Goal: Task Accomplishment & Management: Manage account settings

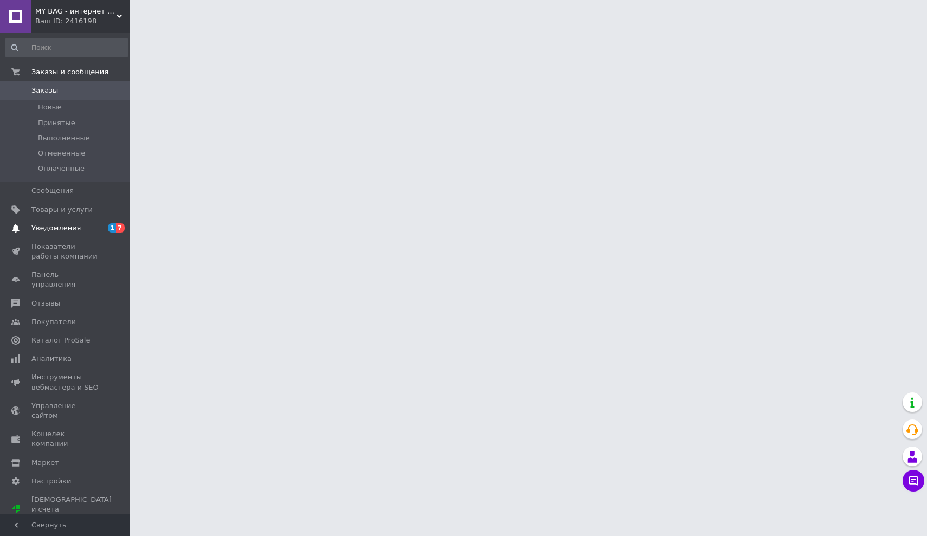
click at [57, 227] on span "Уведомления" at bounding box center [55, 228] width 49 height 10
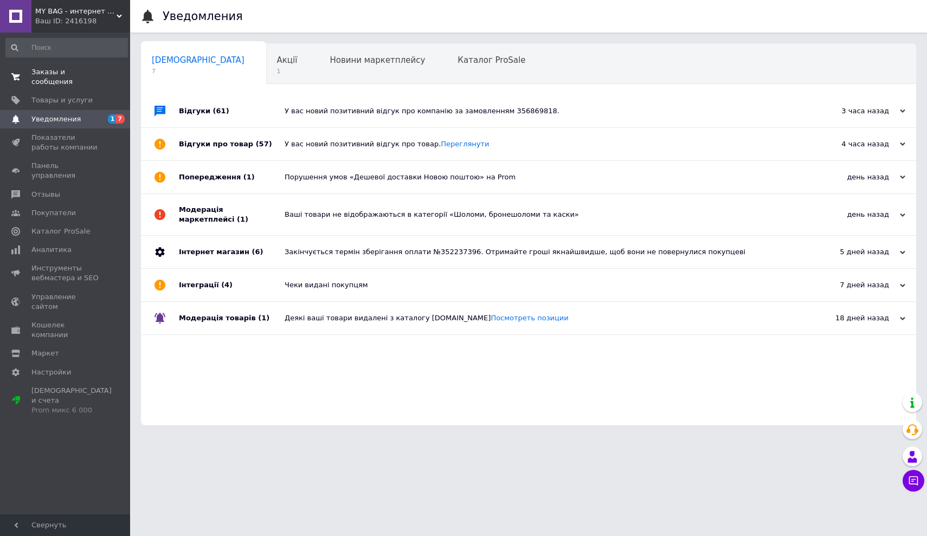
click at [46, 80] on span "Заказы и сообщения" at bounding box center [65, 77] width 69 height 20
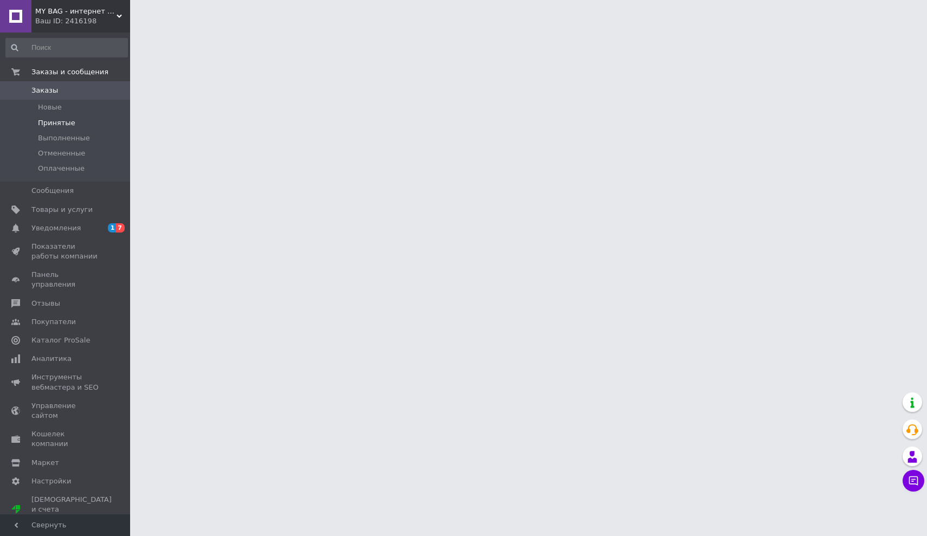
click at [42, 124] on span "Принятые" at bounding box center [56, 123] width 37 height 10
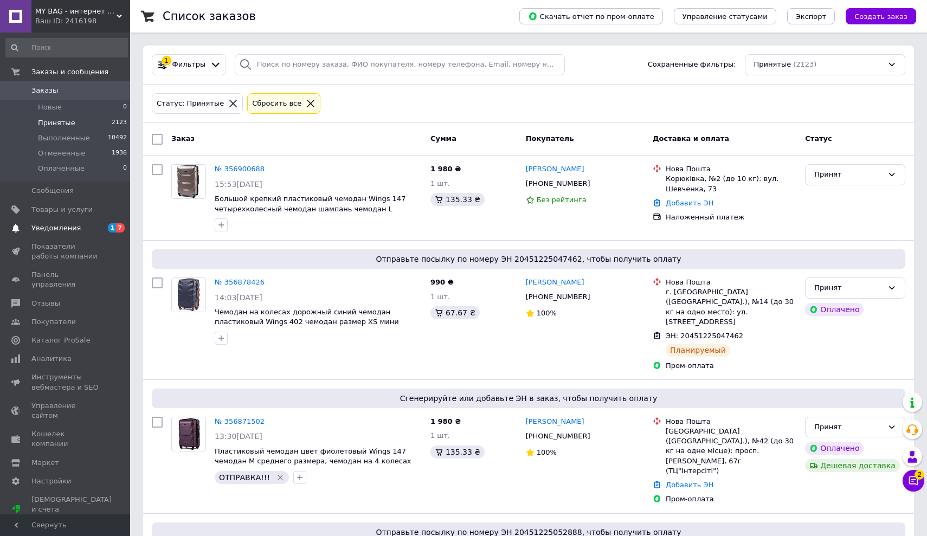
click at [68, 233] on link "Уведомления 1 7" at bounding box center [66, 228] width 133 height 18
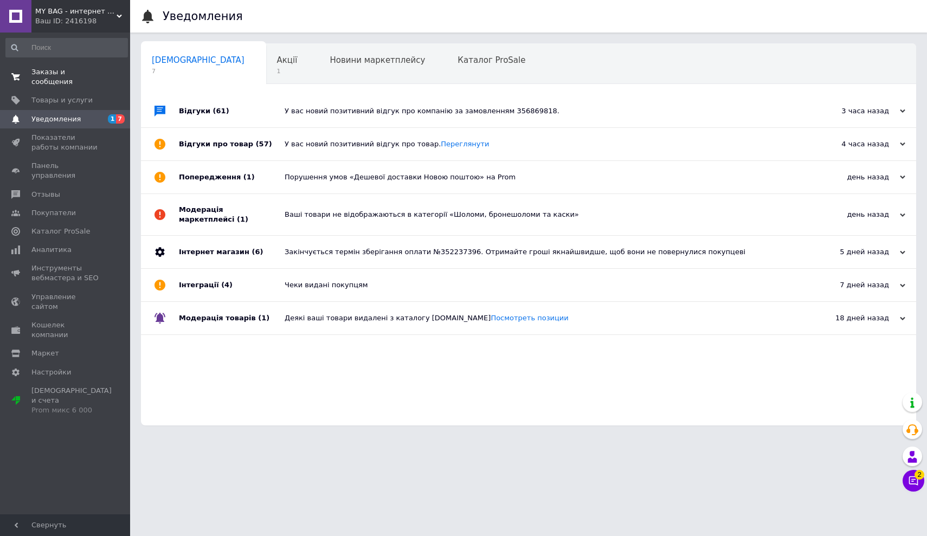
click at [47, 75] on span "Заказы и сообщения" at bounding box center [65, 77] width 69 height 20
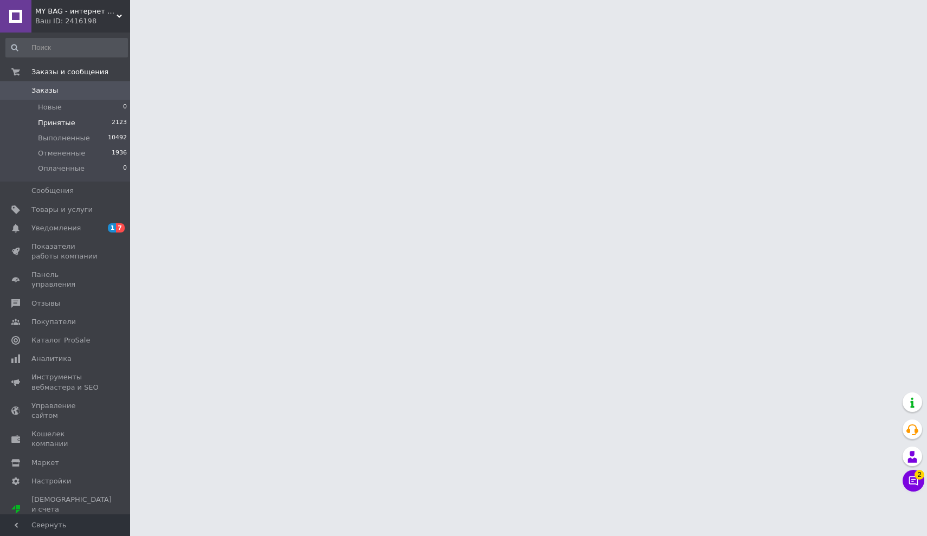
click at [49, 122] on span "Принятые" at bounding box center [56, 123] width 37 height 10
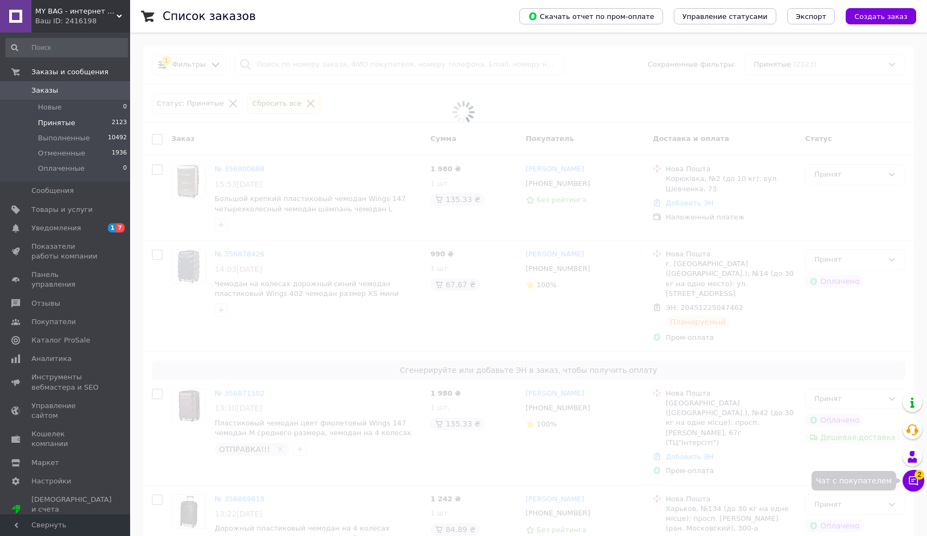
click at [909, 483] on icon at bounding box center [913, 480] width 9 height 9
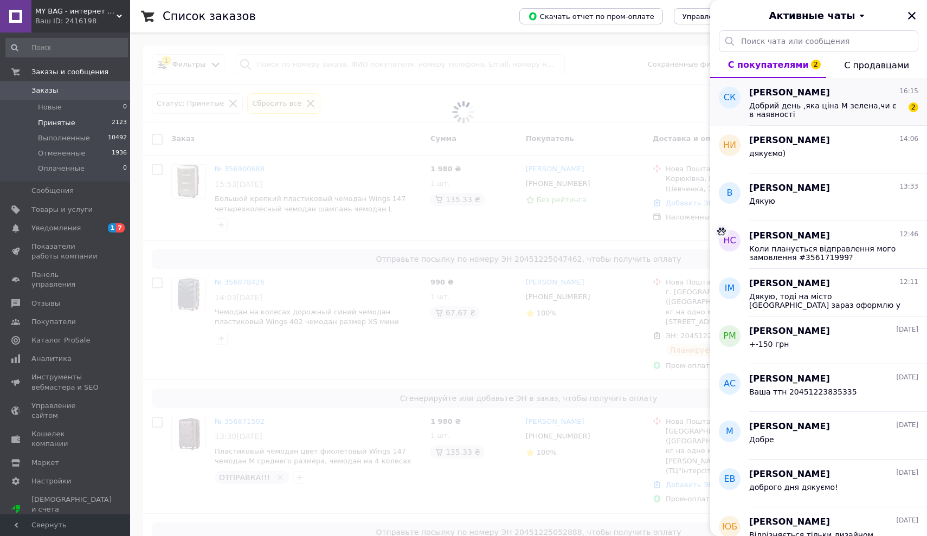
click at [805, 116] on span "Добрий день ,яка ціна М зелена,чи є в наявності" at bounding box center [826, 109] width 154 height 17
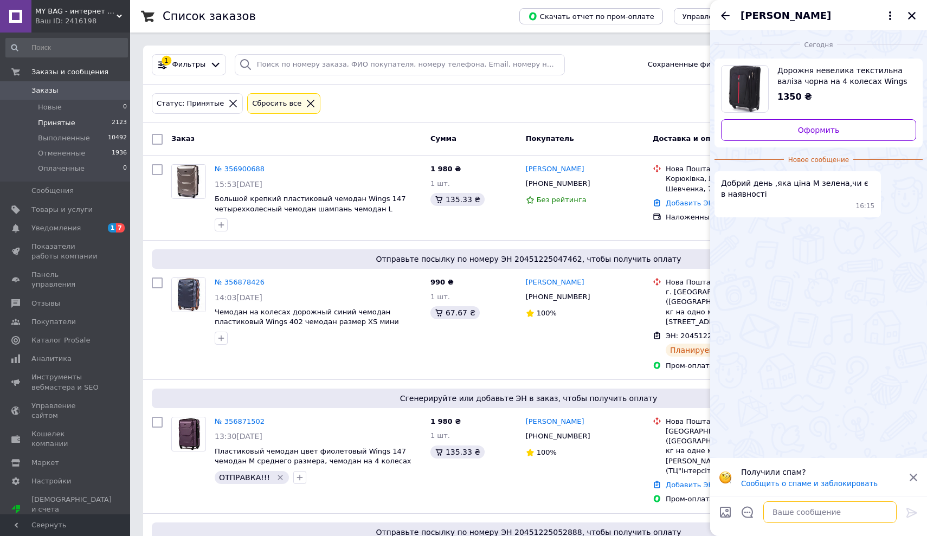
click at [799, 512] on textarea at bounding box center [829, 512] width 133 height 22
type textarea "доброго дня є в наявності"
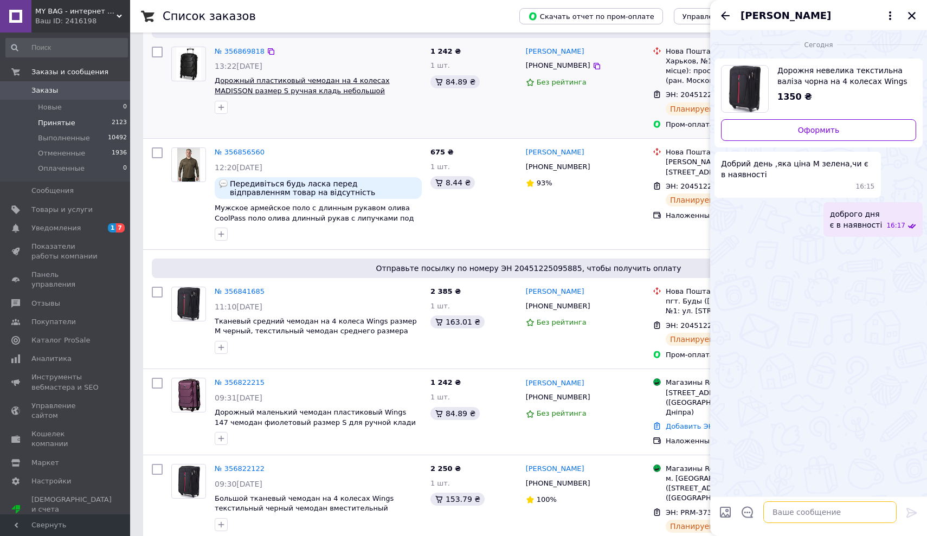
scroll to position [513, 0]
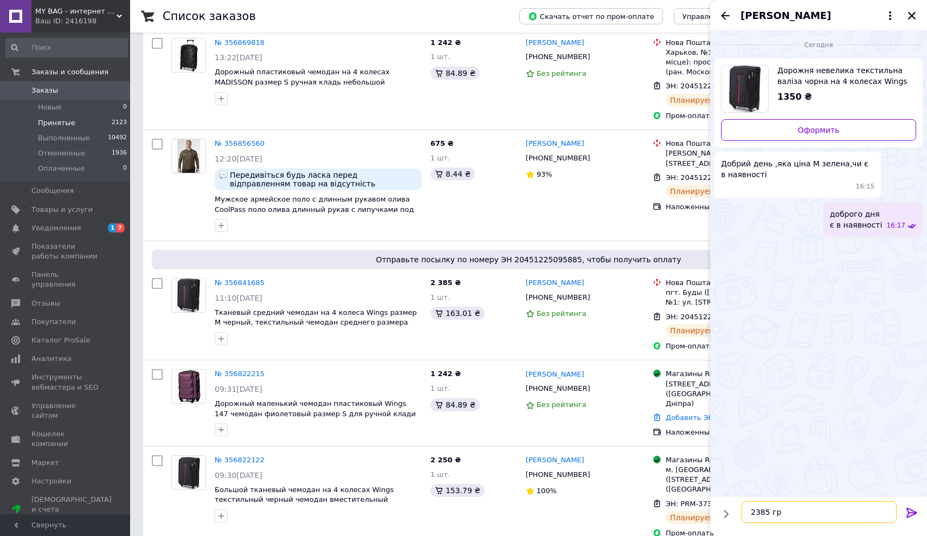
type textarea "2385 грн"
click at [723, 14] on icon "Назад" at bounding box center [725, 15] width 9 height 8
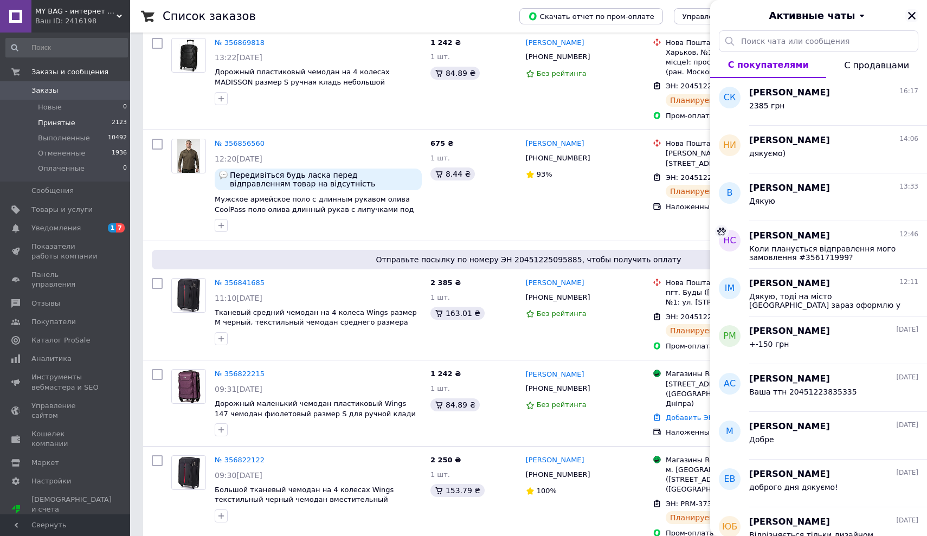
click at [907, 11] on icon "Закрыть" at bounding box center [912, 16] width 10 height 10
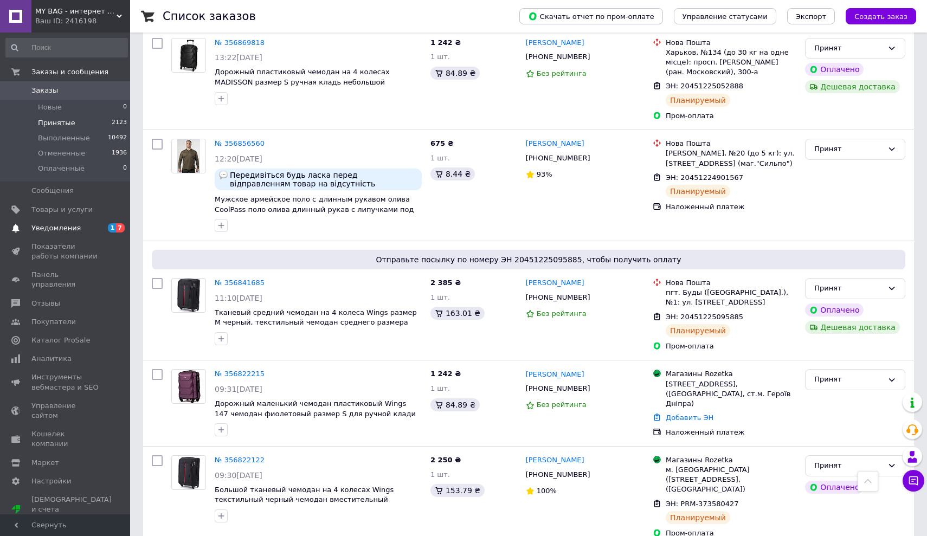
click at [82, 228] on span "Уведомления" at bounding box center [65, 228] width 69 height 10
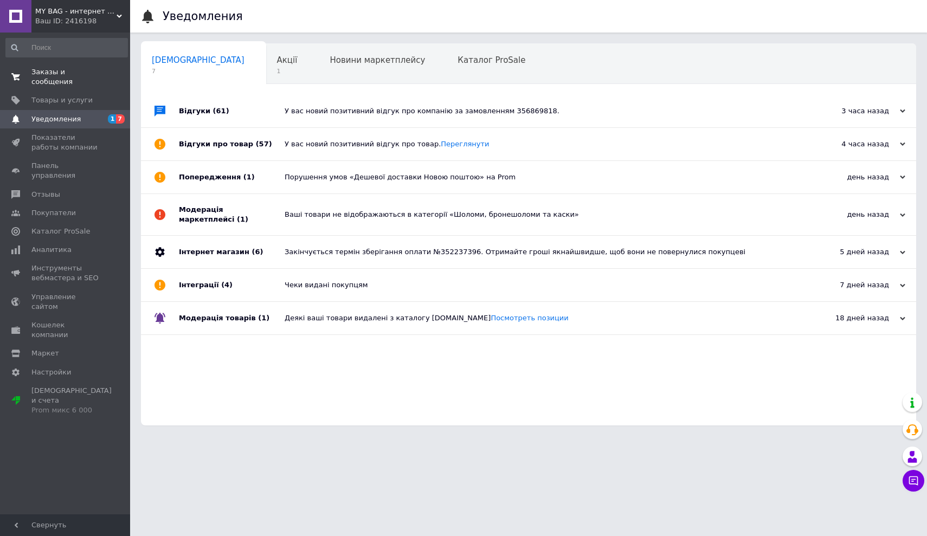
click at [40, 70] on span "Заказы и сообщения" at bounding box center [65, 77] width 69 height 20
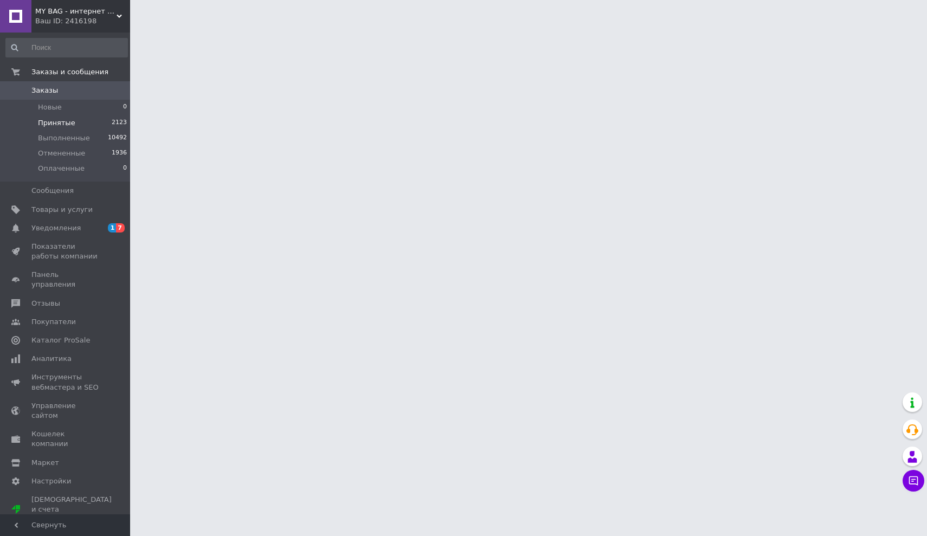
click at [38, 125] on span "Принятые" at bounding box center [56, 123] width 37 height 10
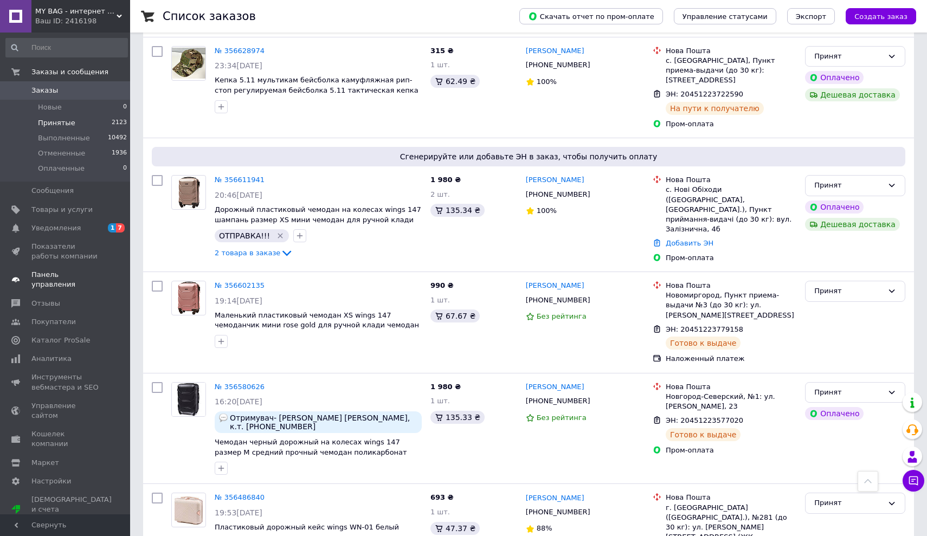
scroll to position [1673, 0]
click at [48, 228] on span "Уведомления" at bounding box center [55, 228] width 49 height 10
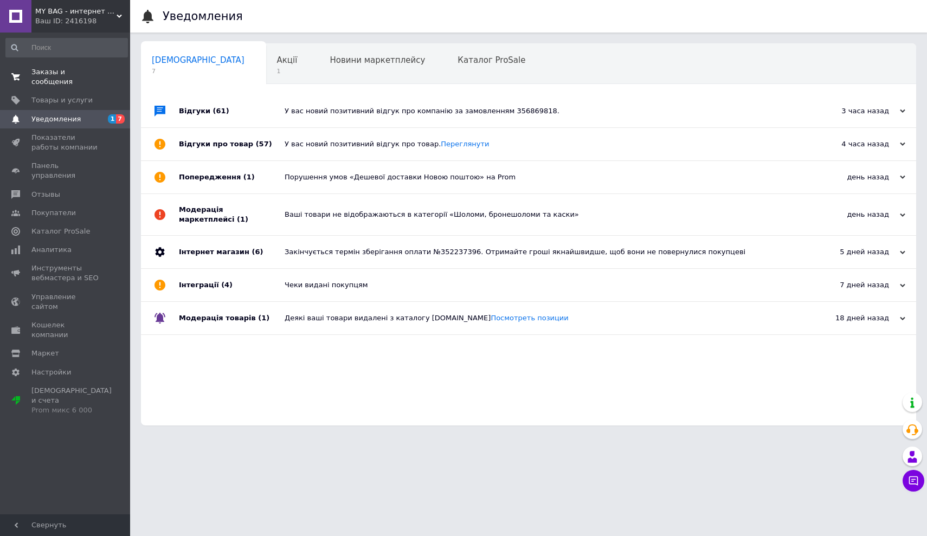
click at [37, 73] on span "Заказы и сообщения" at bounding box center [65, 77] width 69 height 20
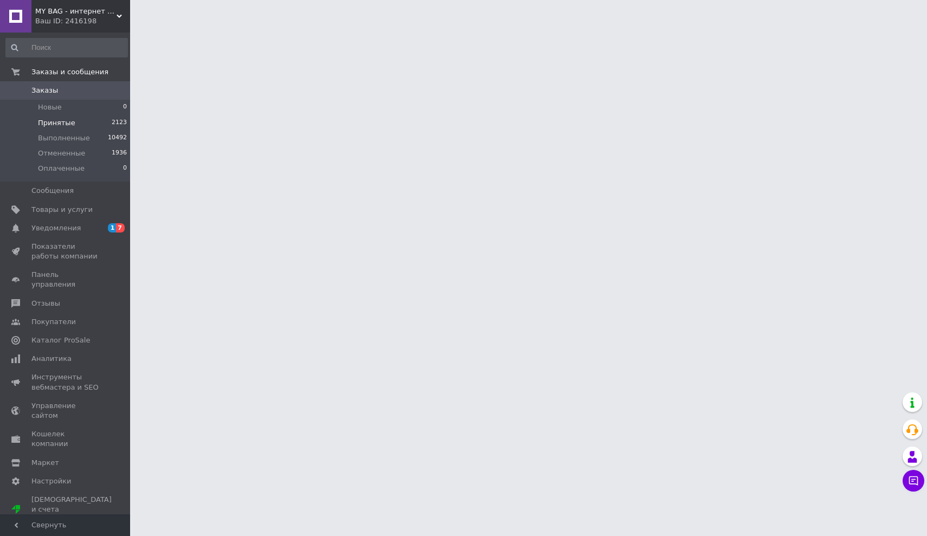
click at [48, 120] on span "Принятые" at bounding box center [56, 123] width 37 height 10
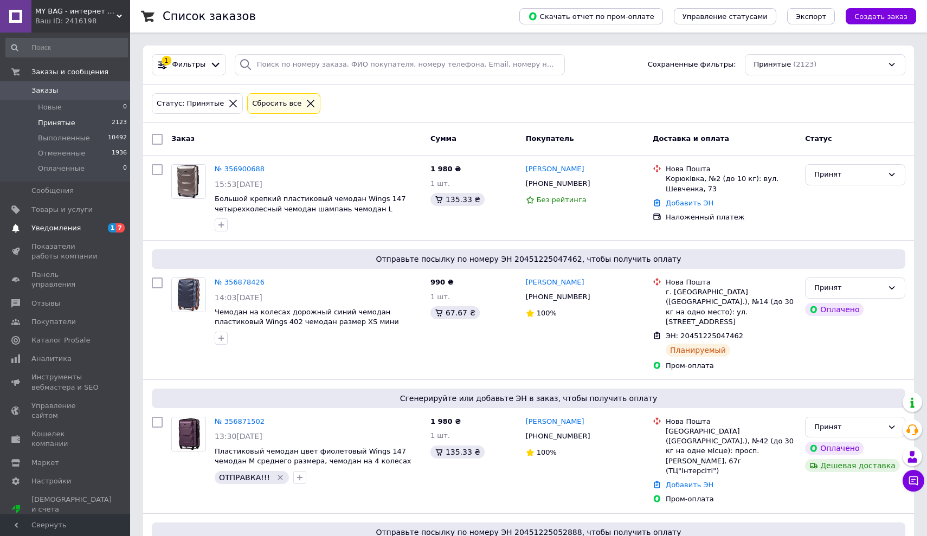
click at [74, 228] on span "Уведомления" at bounding box center [55, 228] width 49 height 10
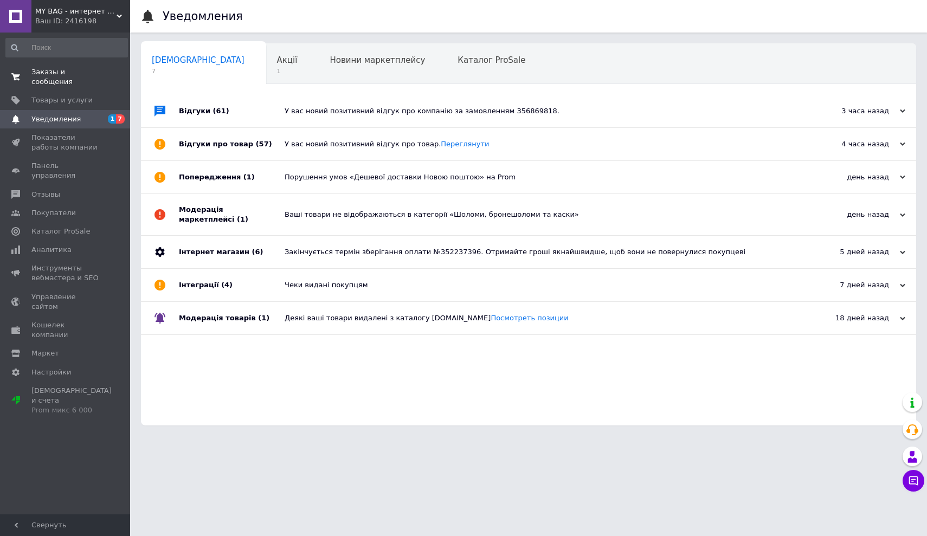
click at [52, 80] on span "Заказы и сообщения" at bounding box center [65, 77] width 69 height 20
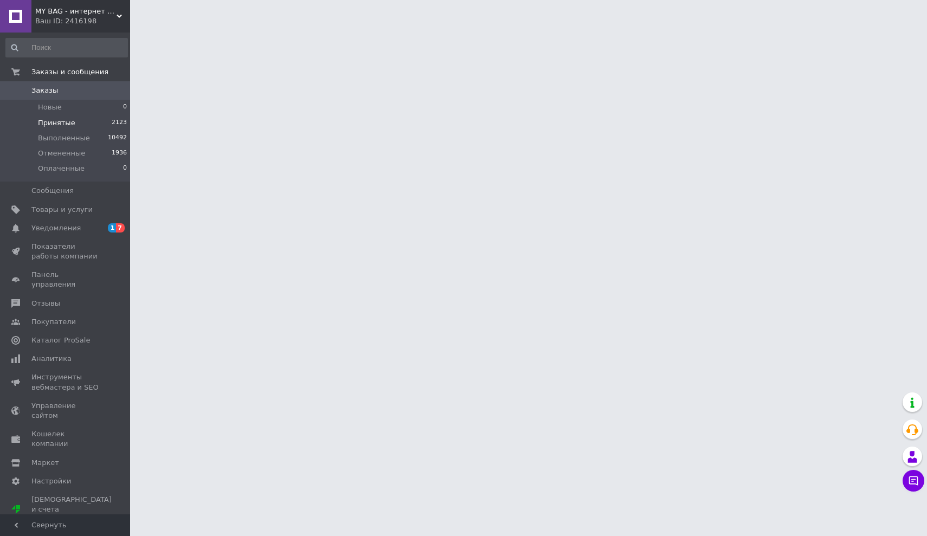
click at [54, 125] on span "Принятые" at bounding box center [56, 123] width 37 height 10
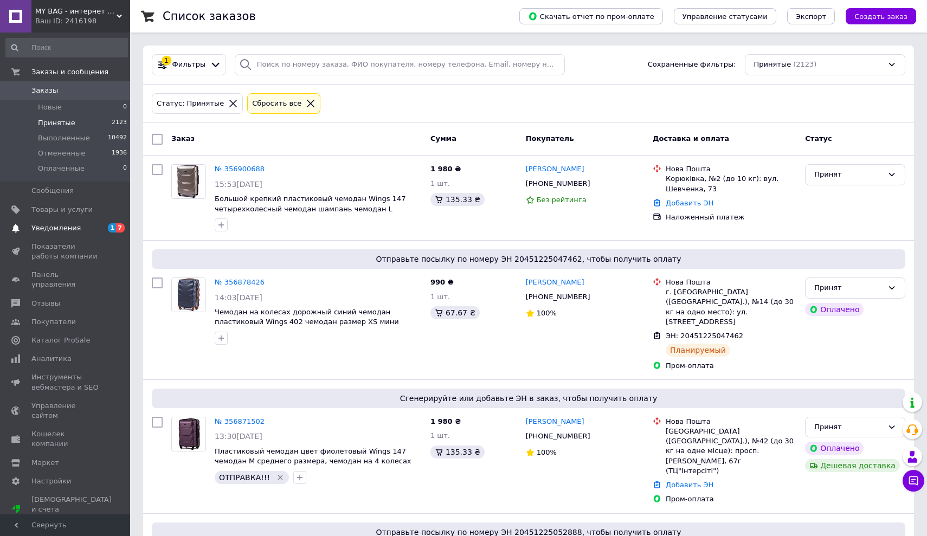
click at [80, 225] on span "Уведомления" at bounding box center [65, 228] width 69 height 10
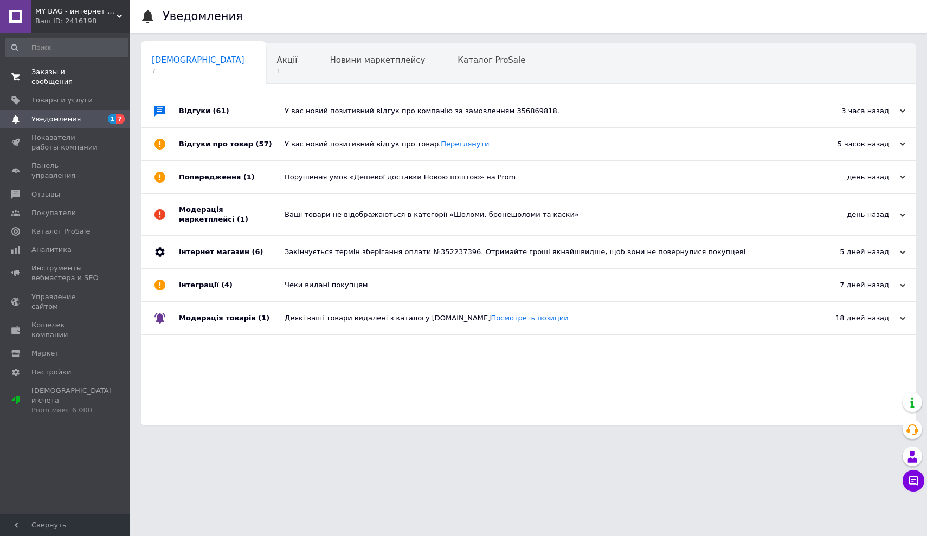
click at [50, 72] on span "Заказы и сообщения" at bounding box center [65, 77] width 69 height 20
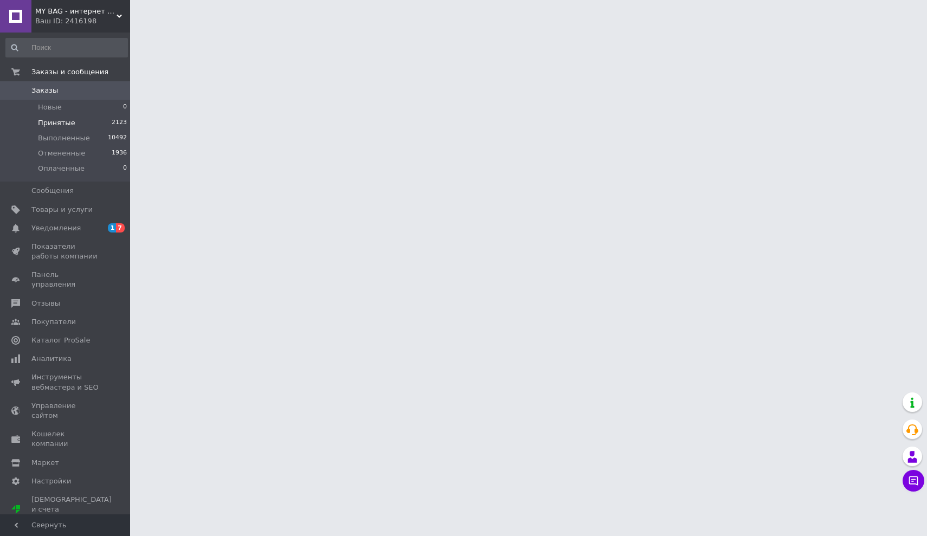
click at [57, 118] on span "Принятые" at bounding box center [56, 123] width 37 height 10
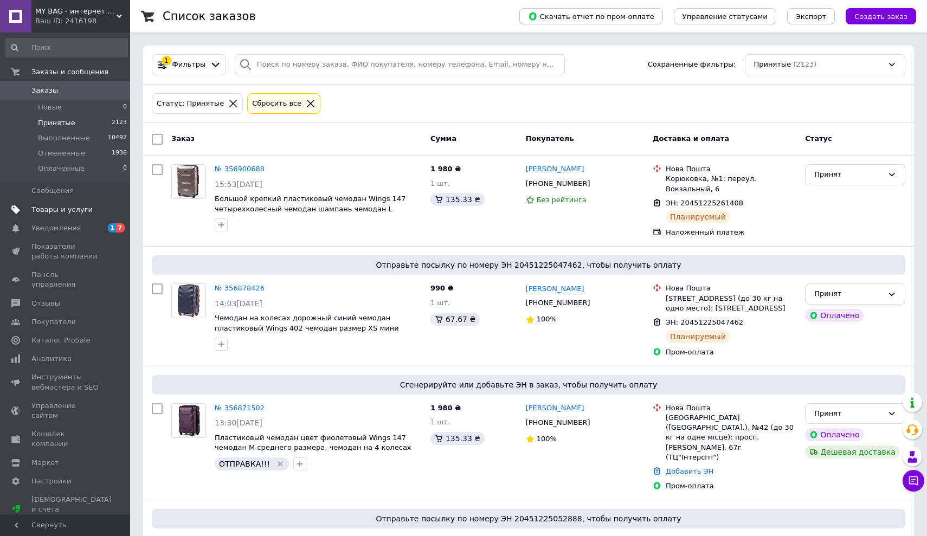
click at [46, 209] on span "Товары и услуги" at bounding box center [61, 210] width 61 height 10
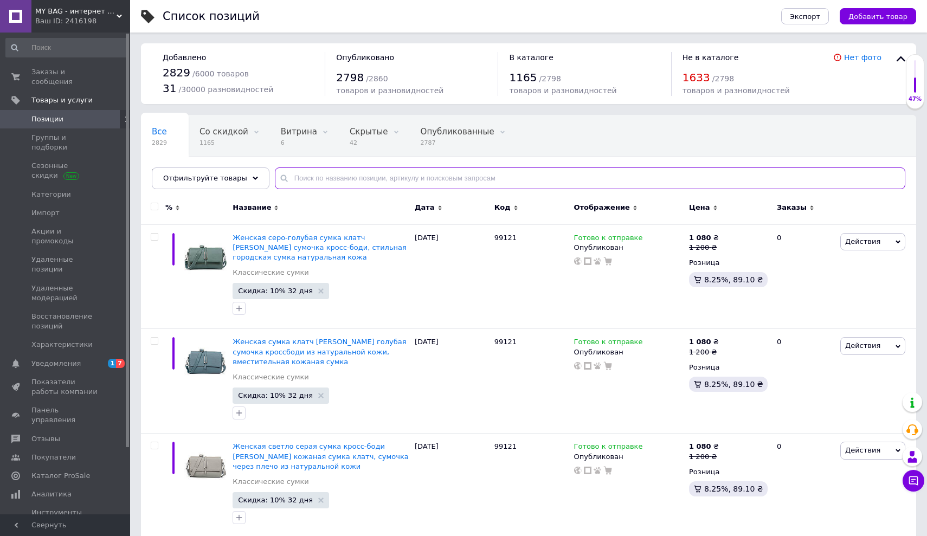
click at [371, 176] on input "text" at bounding box center [590, 178] width 630 height 22
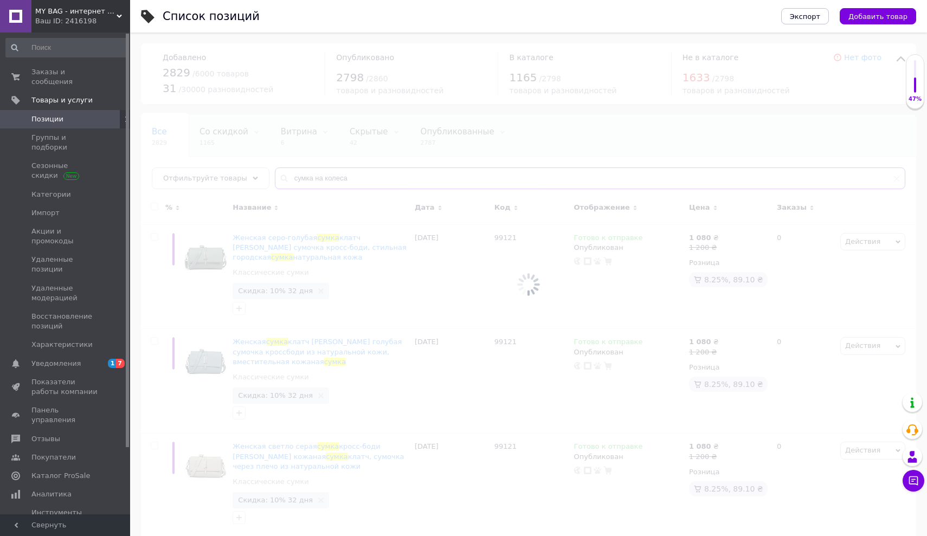
type input "сумка на колесах"
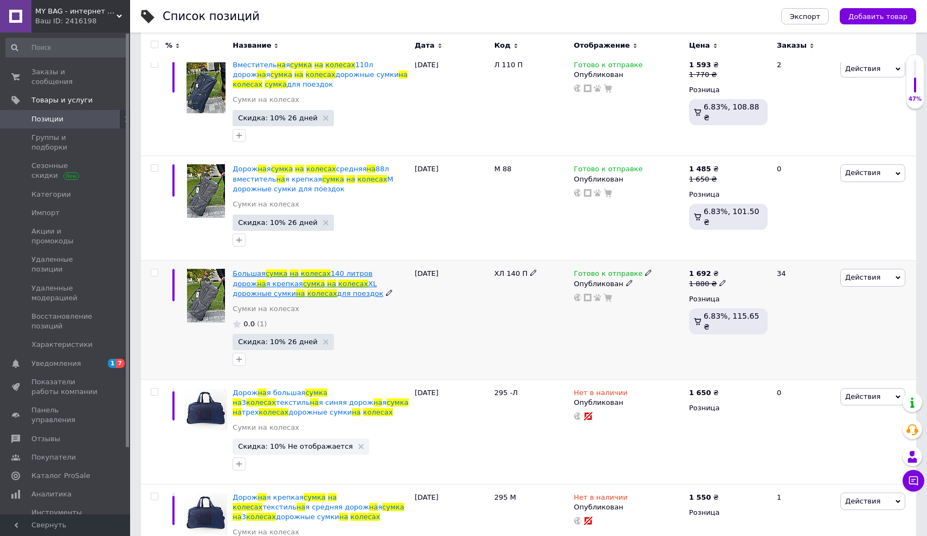
scroll to position [103, 0]
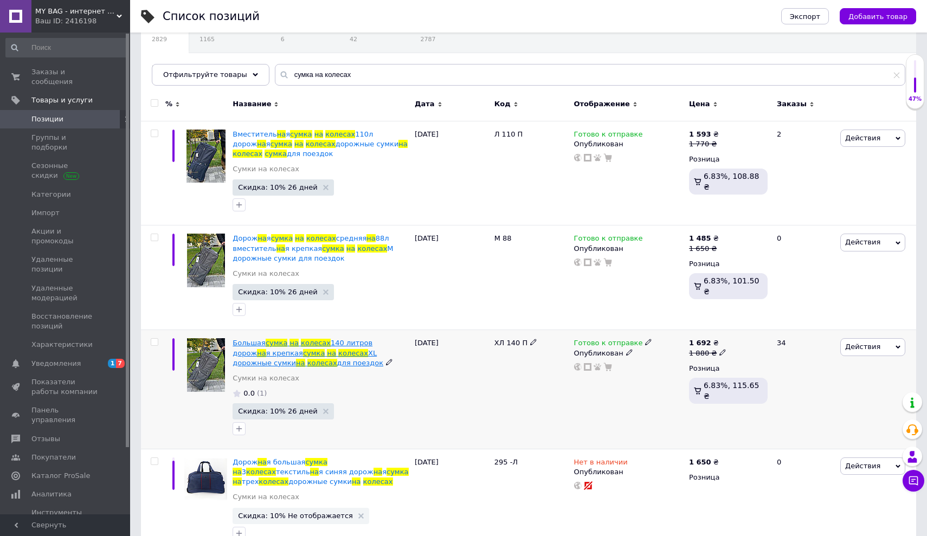
click at [338, 349] on span "колесах" at bounding box center [353, 353] width 30 height 8
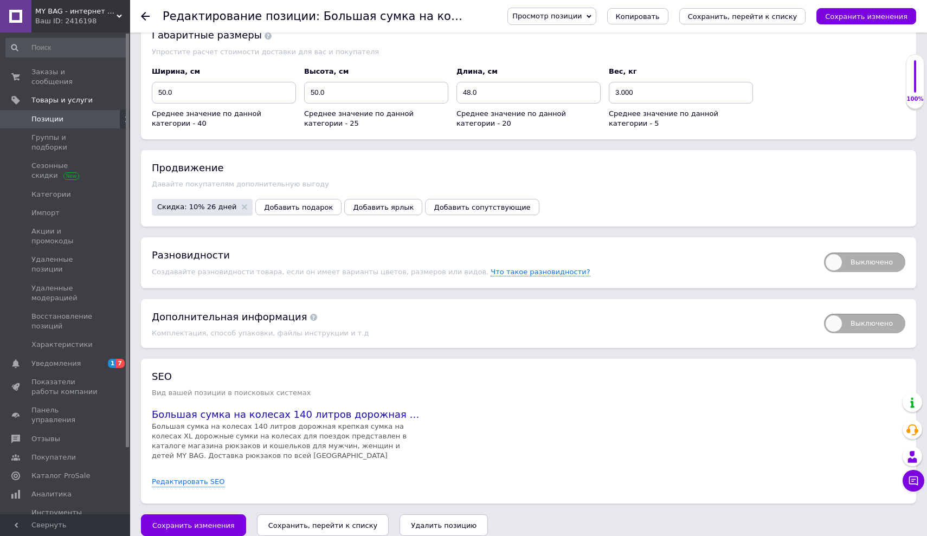
scroll to position [1196, 0]
click at [142, 15] on icon at bounding box center [145, 16] width 9 height 9
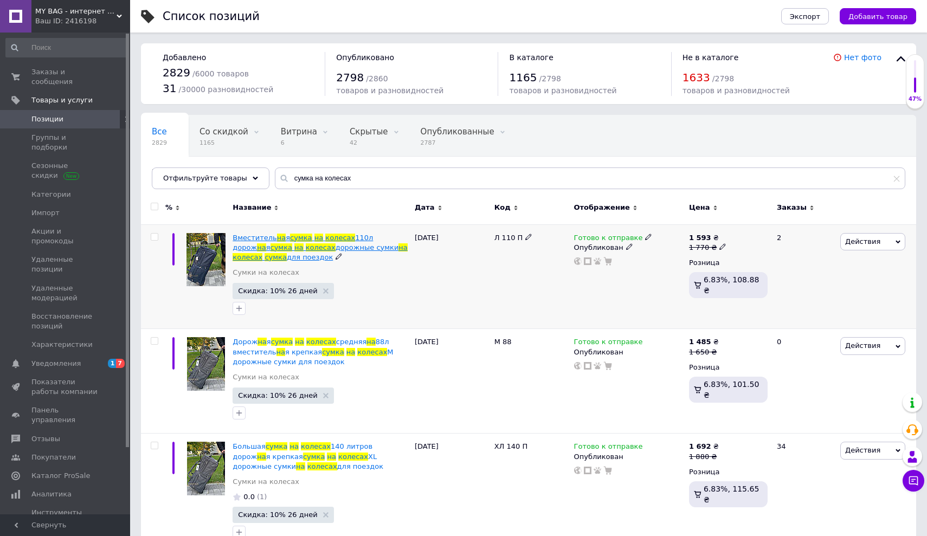
click at [335, 244] on span "дорожные сумки" at bounding box center [366, 247] width 63 height 8
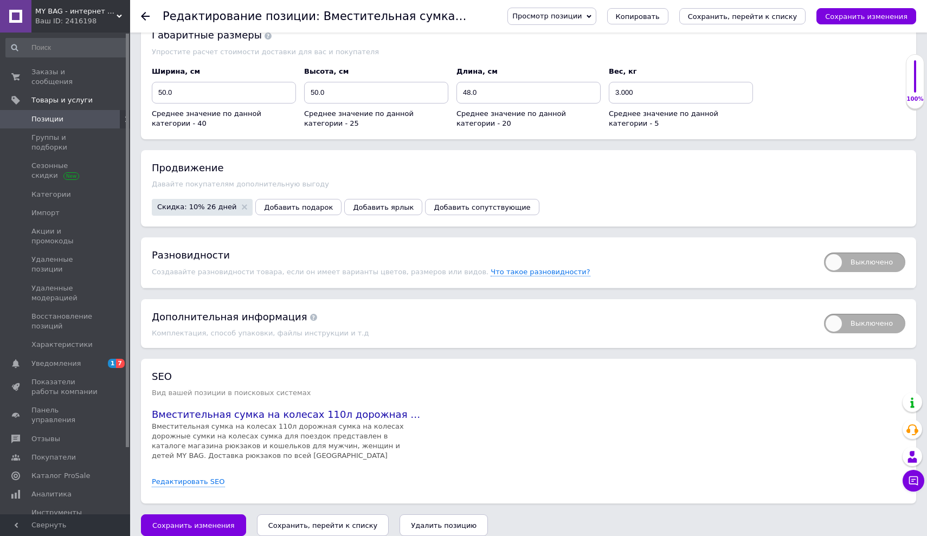
scroll to position [1196, 0]
click at [141, 13] on icon at bounding box center [145, 16] width 9 height 9
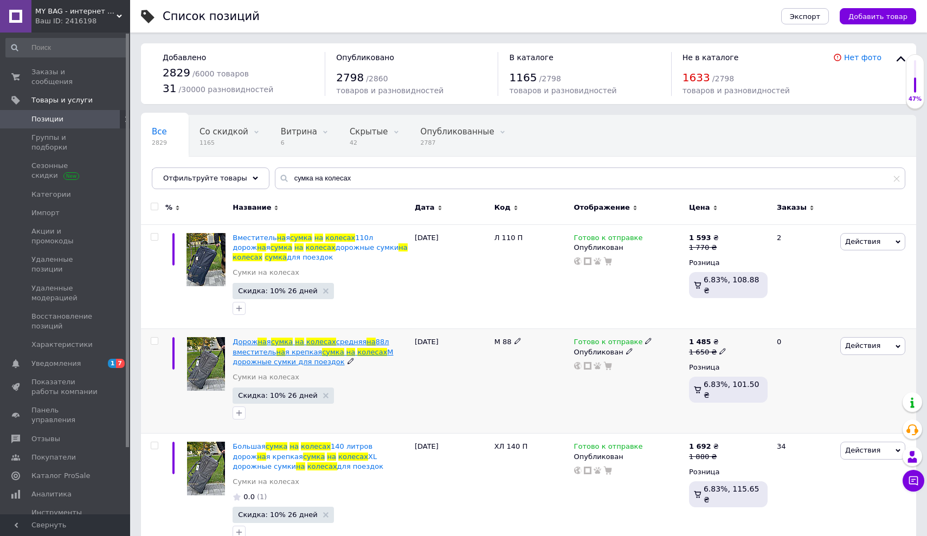
click at [357, 344] on span "средняя" at bounding box center [351, 342] width 31 height 8
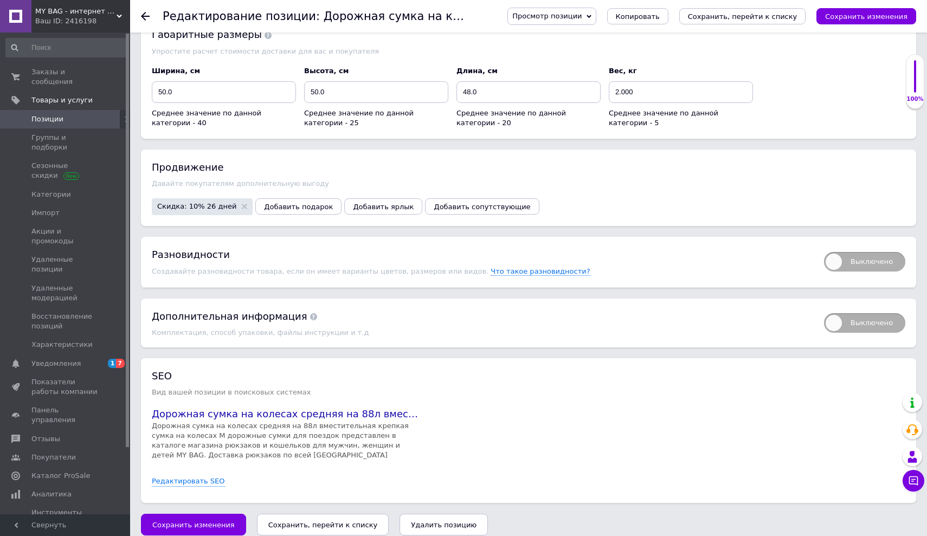
scroll to position [1196, 0]
click at [46, 74] on span "Заказы и сообщения" at bounding box center [65, 77] width 69 height 20
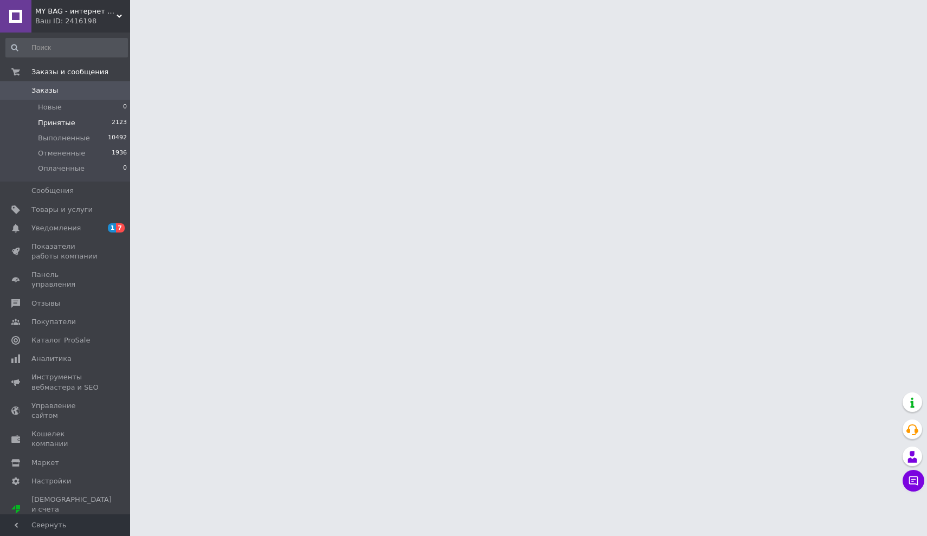
click at [49, 122] on span "Принятые" at bounding box center [56, 123] width 37 height 10
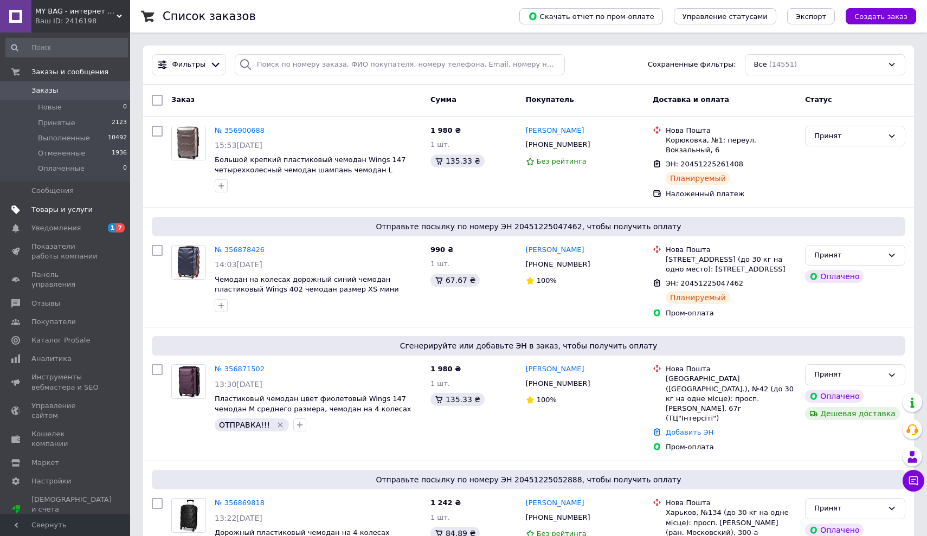
click at [47, 213] on span "Товары и услуги" at bounding box center [61, 210] width 61 height 10
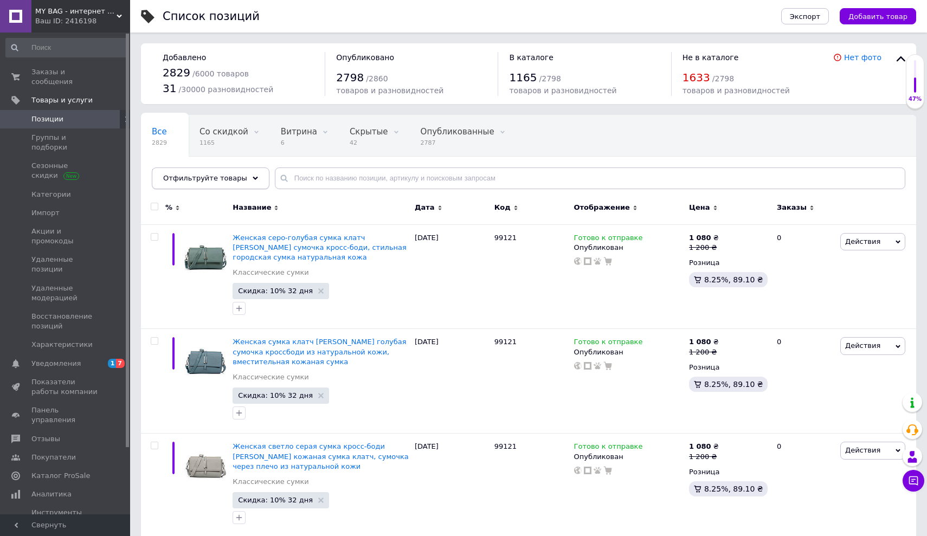
click at [200, 179] on span "Отфильтруйте товары" at bounding box center [205, 178] width 84 height 8
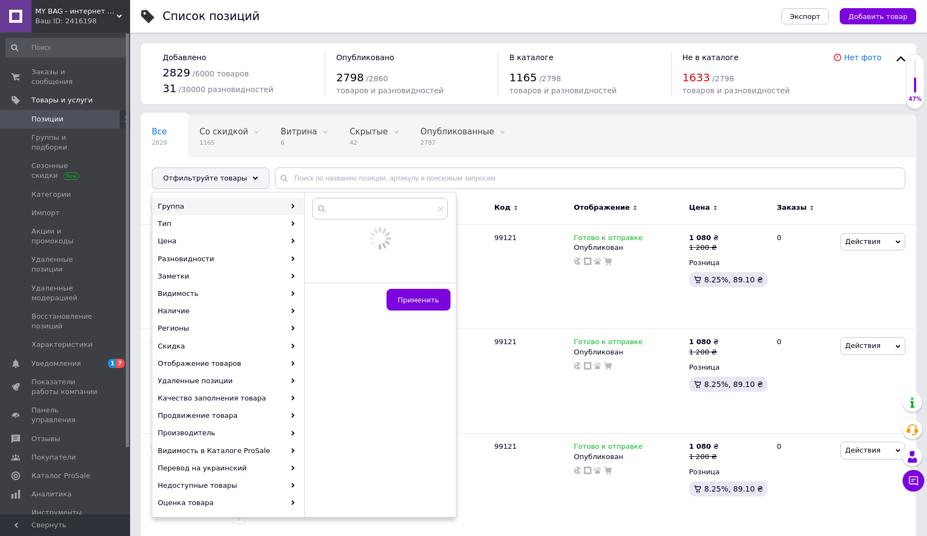
click at [285, 205] on div "Группа" at bounding box center [228, 206] width 151 height 17
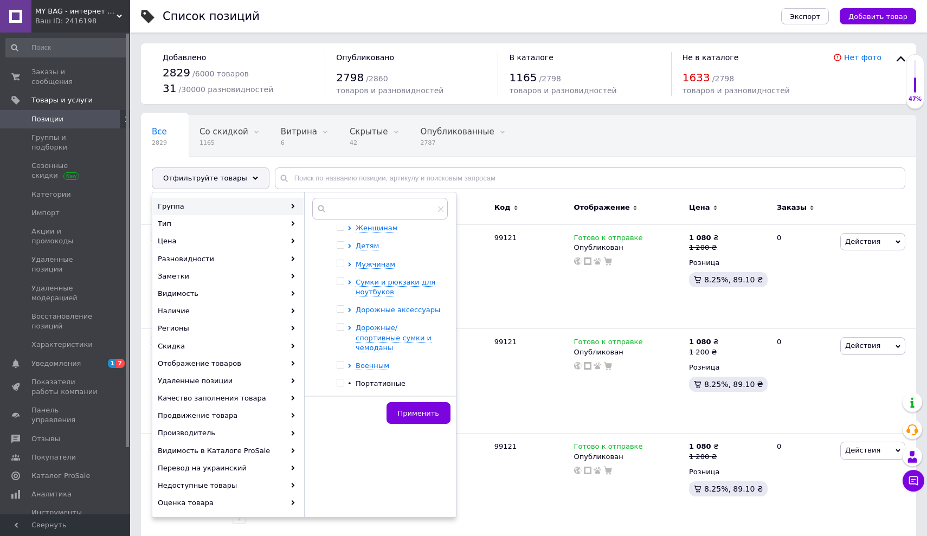
scroll to position [21, 0]
click at [347, 326] on icon at bounding box center [349, 326] width 4 height 4
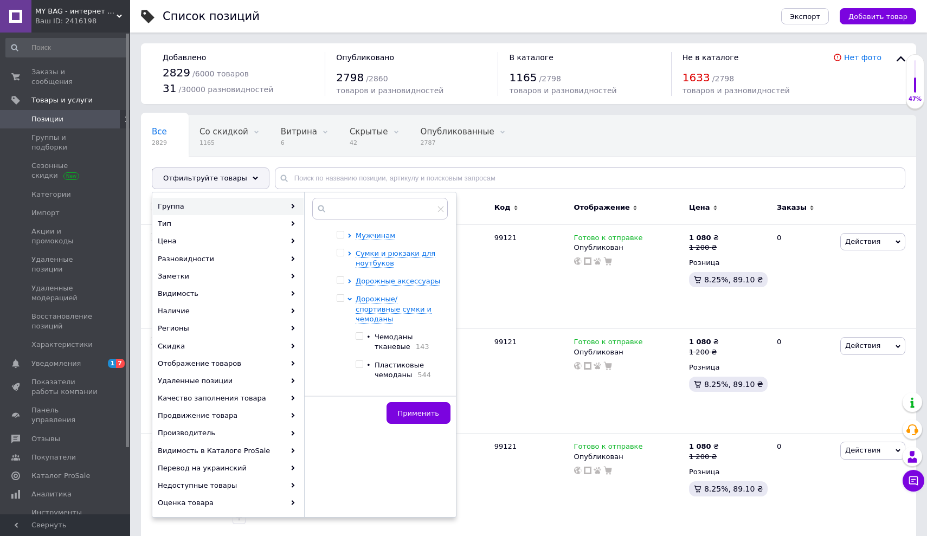
click at [358, 333] on input "checkbox" at bounding box center [358, 336] width 7 height 7
checkbox input "true"
click at [412, 412] on span "Применить" at bounding box center [418, 413] width 41 height 8
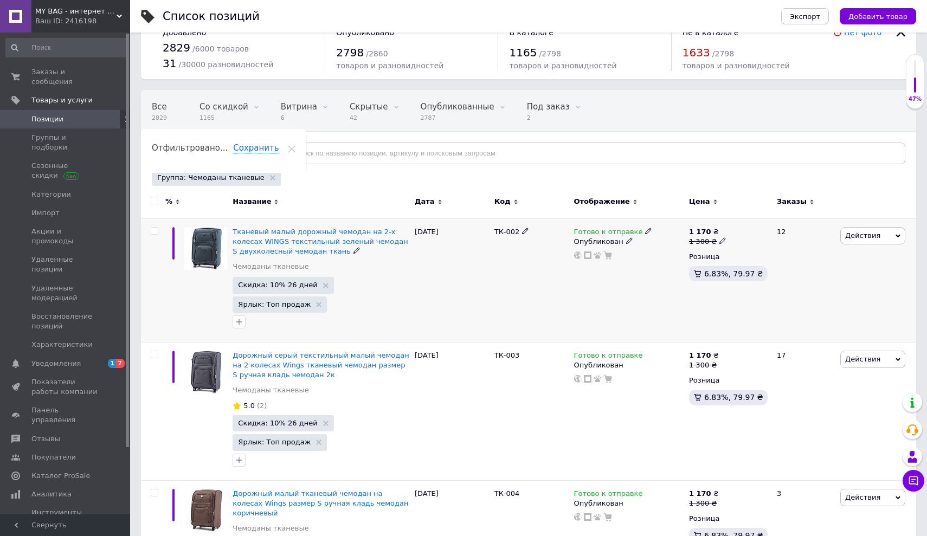
scroll to position [26, 0]
click at [221, 150] on span "Отфильтруйте товары" at bounding box center [205, 152] width 84 height 8
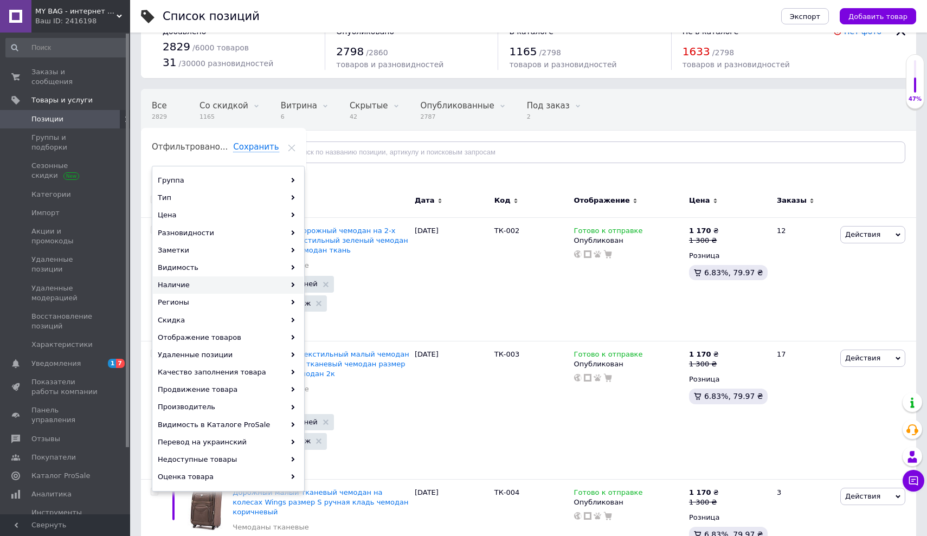
click at [198, 281] on div "Наличие" at bounding box center [228, 284] width 151 height 17
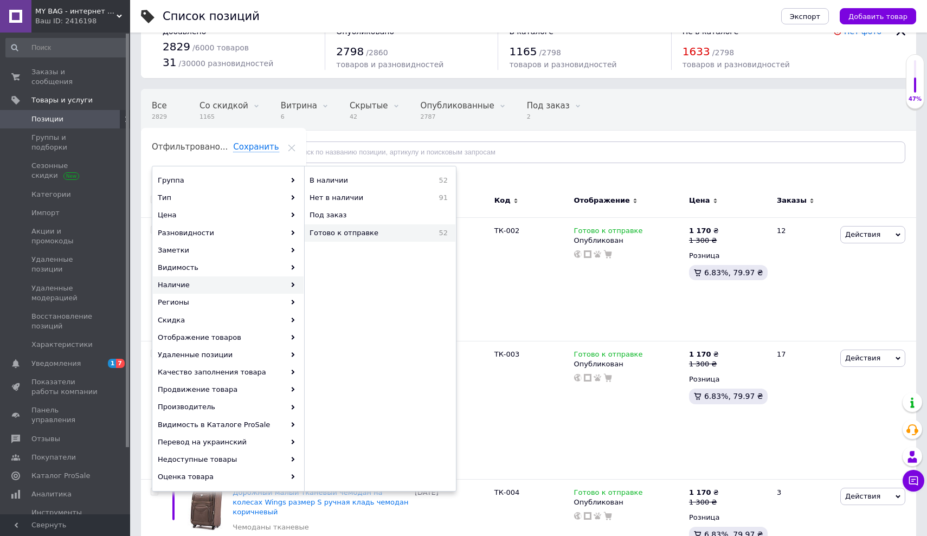
click at [355, 236] on span "Готово к отправке" at bounding box center [366, 233] width 114 height 10
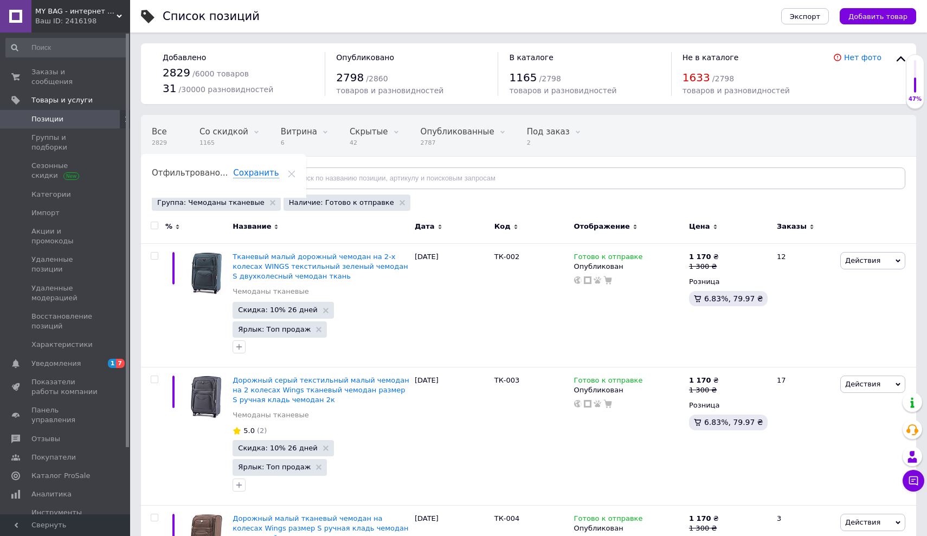
click at [799, 226] on span "Заказы" at bounding box center [791, 227] width 30 height 10
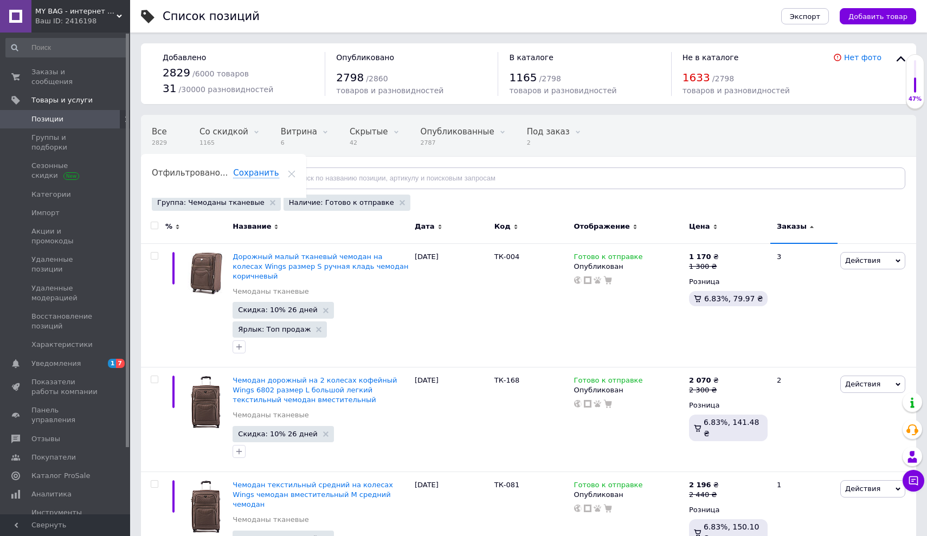
click at [799, 226] on span "Заказы" at bounding box center [791, 227] width 30 height 10
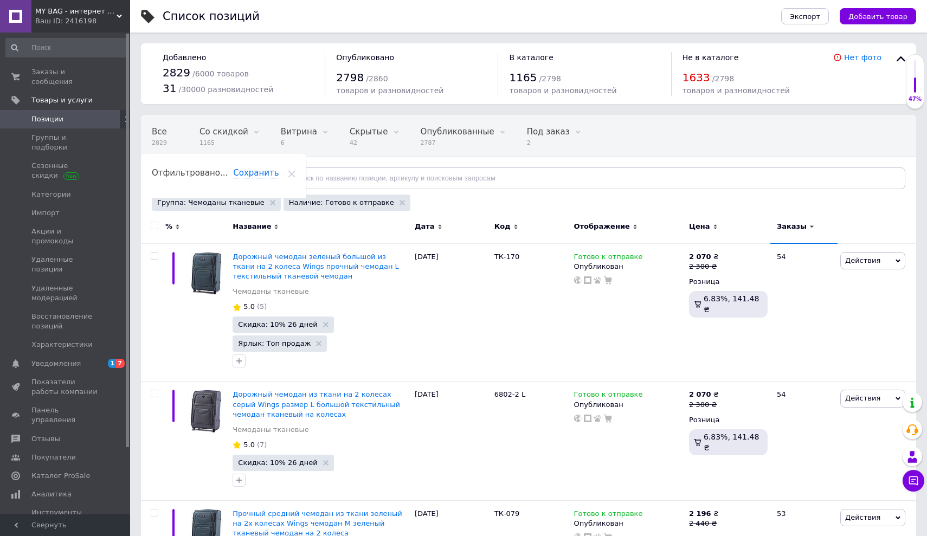
click at [799, 226] on span "Заказы" at bounding box center [791, 227] width 30 height 10
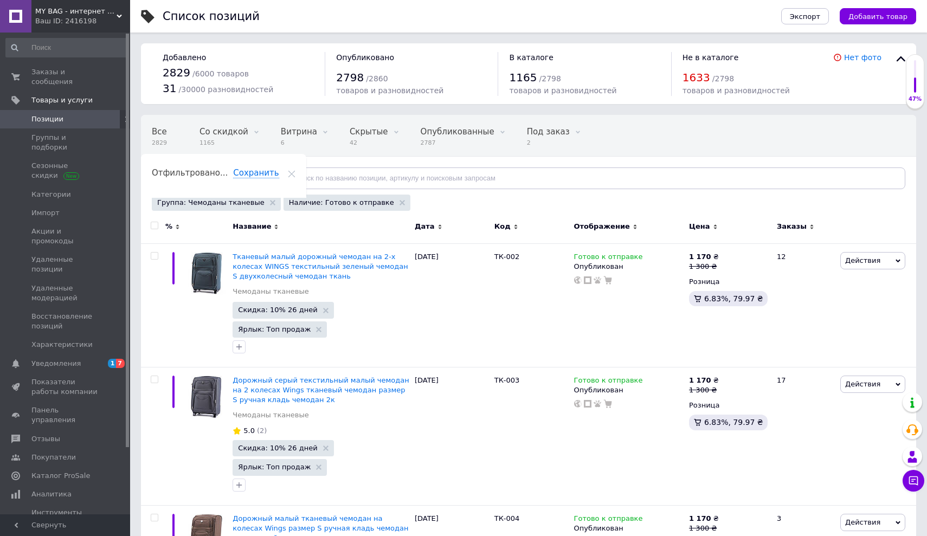
click at [794, 230] on span "Заказы" at bounding box center [791, 227] width 30 height 10
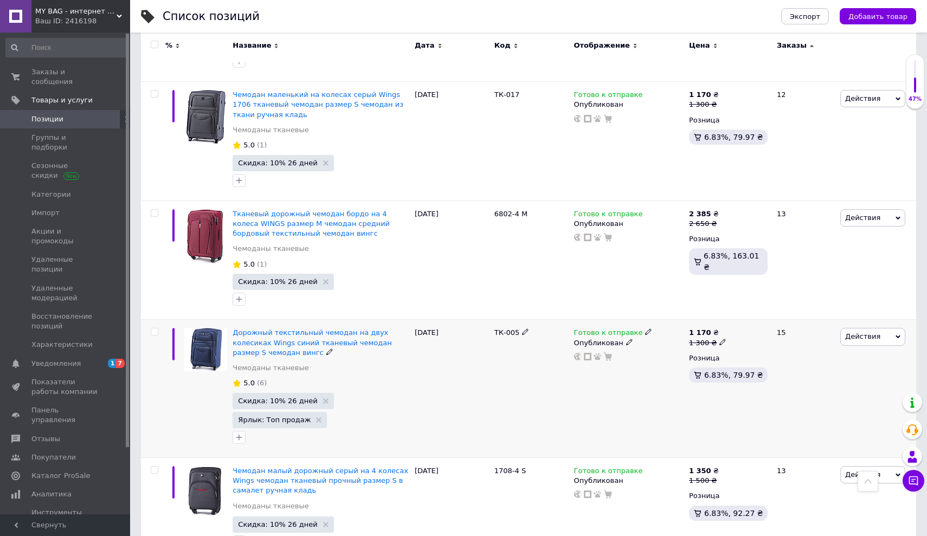
scroll to position [1982, 0]
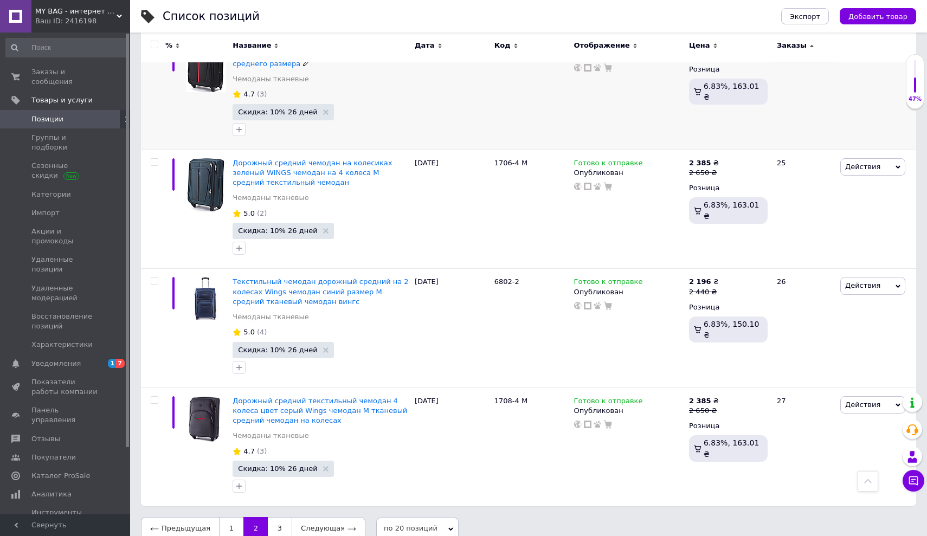
scroll to position [2134, 0]
click at [275, 517] on link "3" at bounding box center [280, 528] width 24 height 23
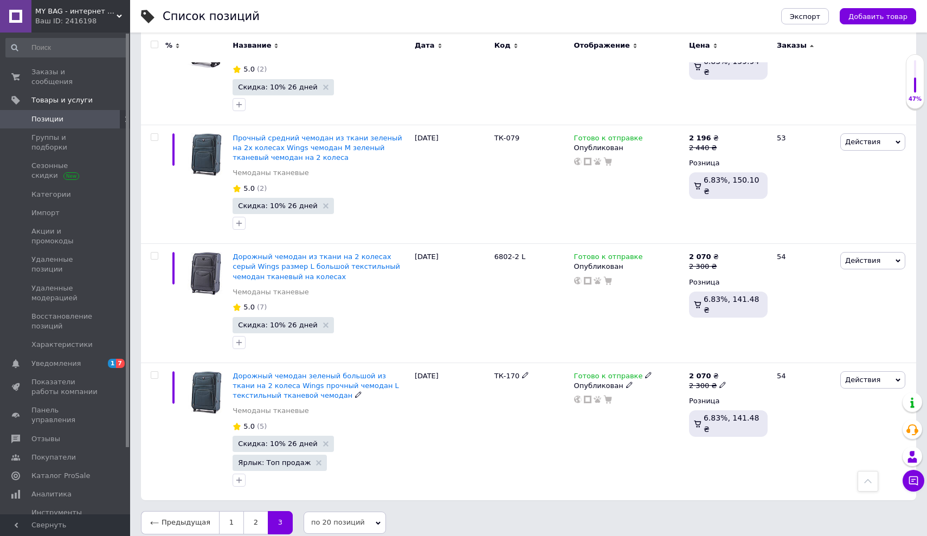
scroll to position [1174, 0]
click at [230, 512] on link "1" at bounding box center [231, 523] width 24 height 23
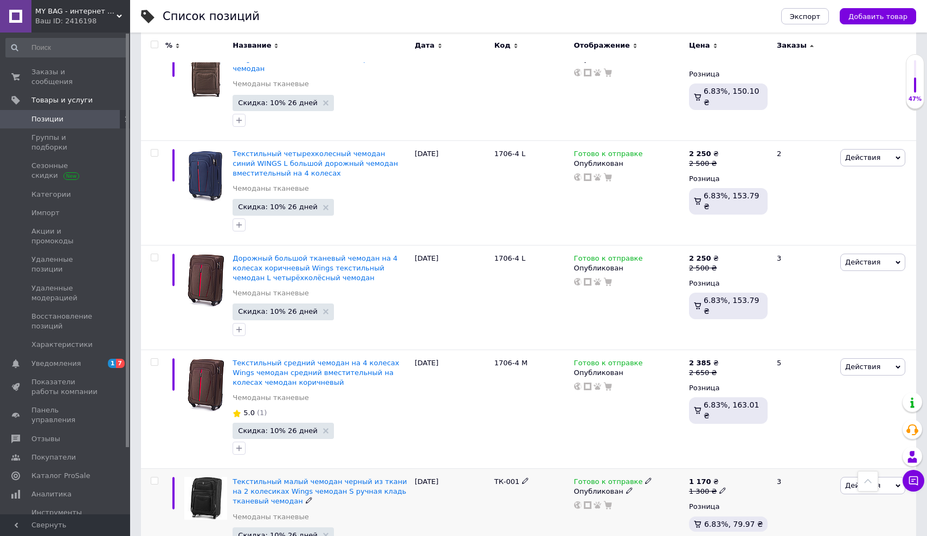
scroll to position [385, 0]
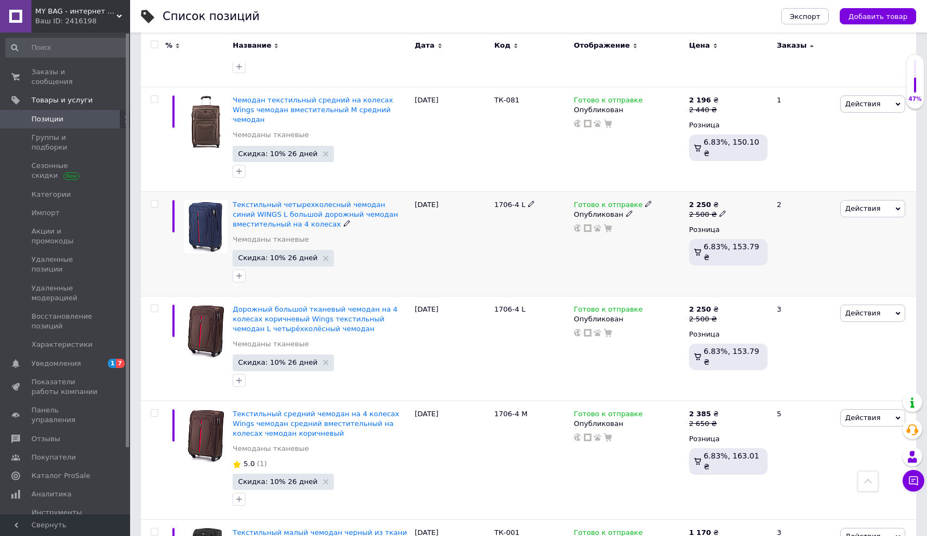
click at [645, 200] on icon at bounding box center [648, 203] width 7 height 7
click at [688, 221] on li "Нет в наличии" at bounding box center [707, 228] width 103 height 15
click at [521, 237] on div "1706-4 L" at bounding box center [531, 243] width 80 height 105
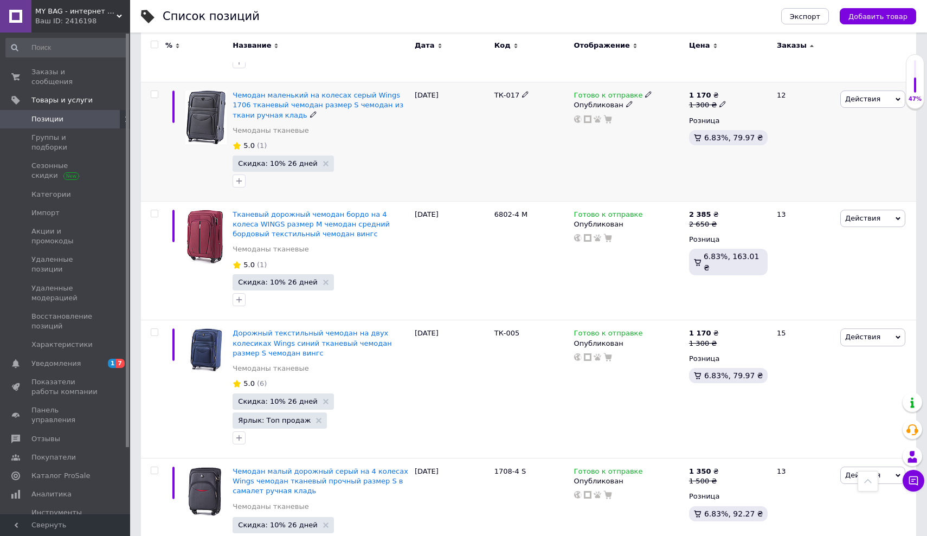
scroll to position [1982, 0]
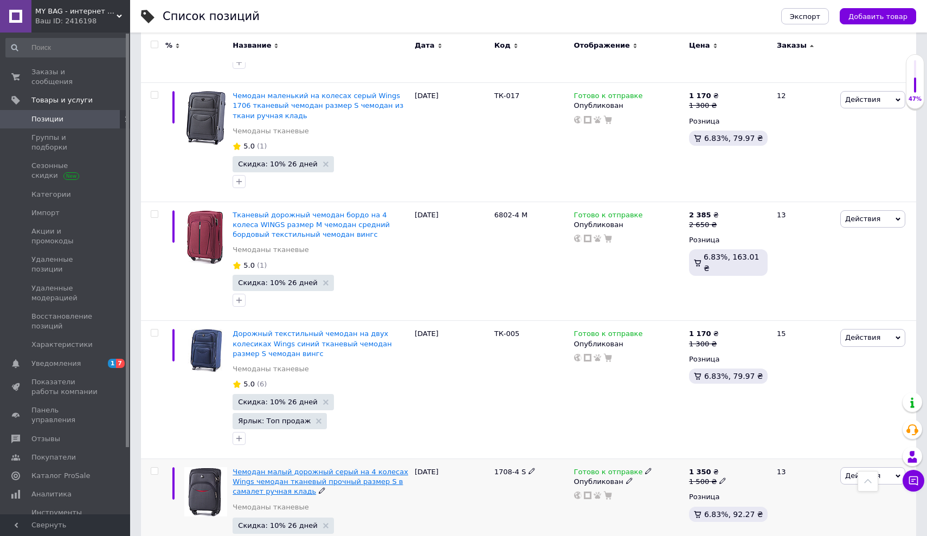
click at [276, 468] on span "Чемодан малый дорожный серый на 4 колесах Wings чемодан тканевый прочный размер…" at bounding box center [320, 482] width 176 height 28
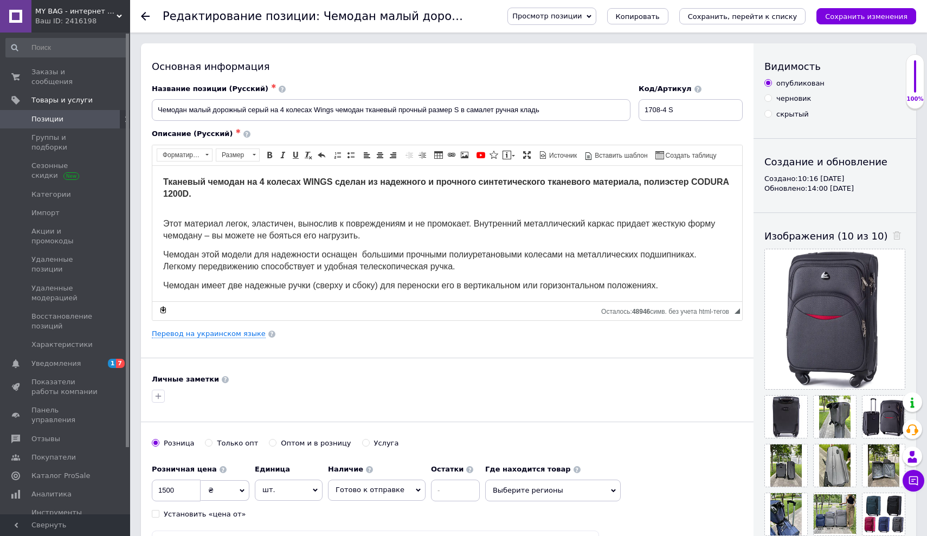
click at [144, 15] on use at bounding box center [145, 16] width 9 height 9
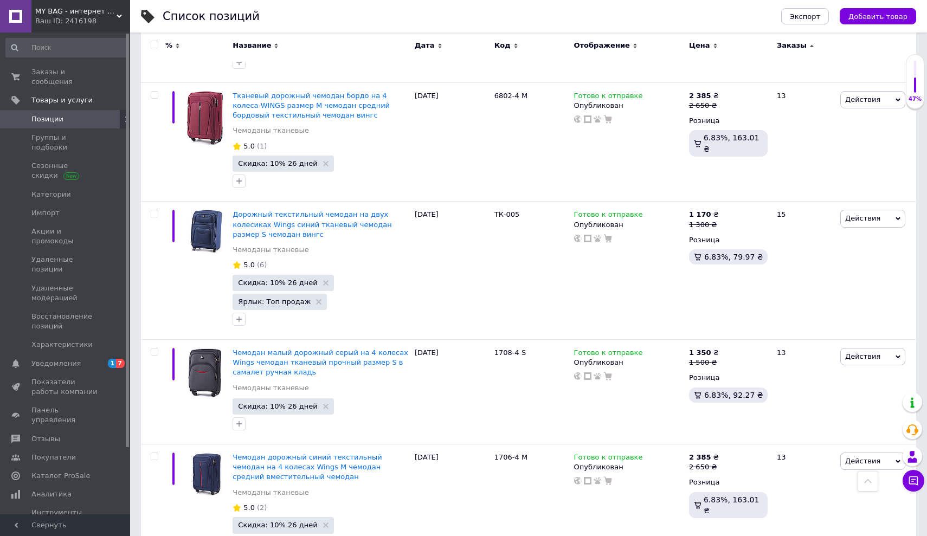
scroll to position [1996, 0]
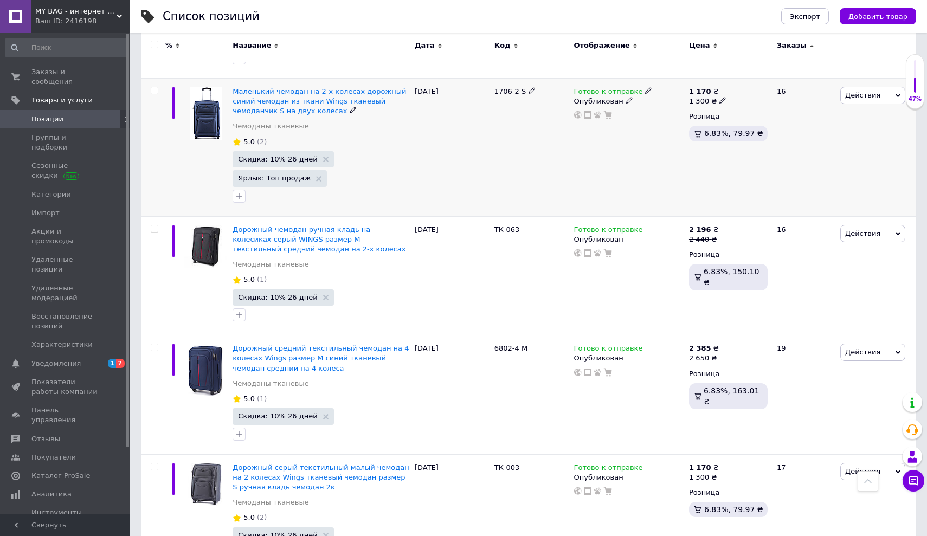
scroll to position [754, 0]
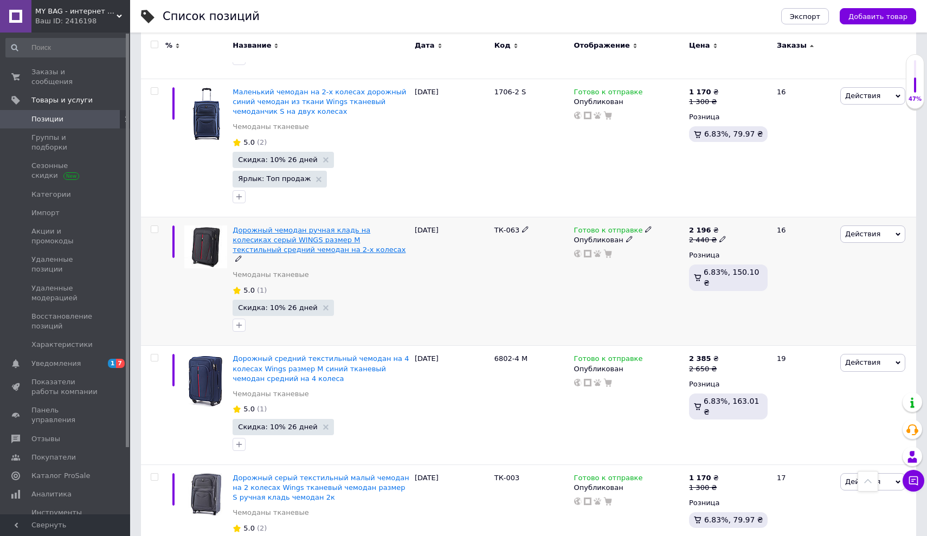
click at [333, 234] on span "Дорожный чемодан ручная кладь на колесиках серый WINGS размер М текстильный сре…" at bounding box center [318, 240] width 173 height 28
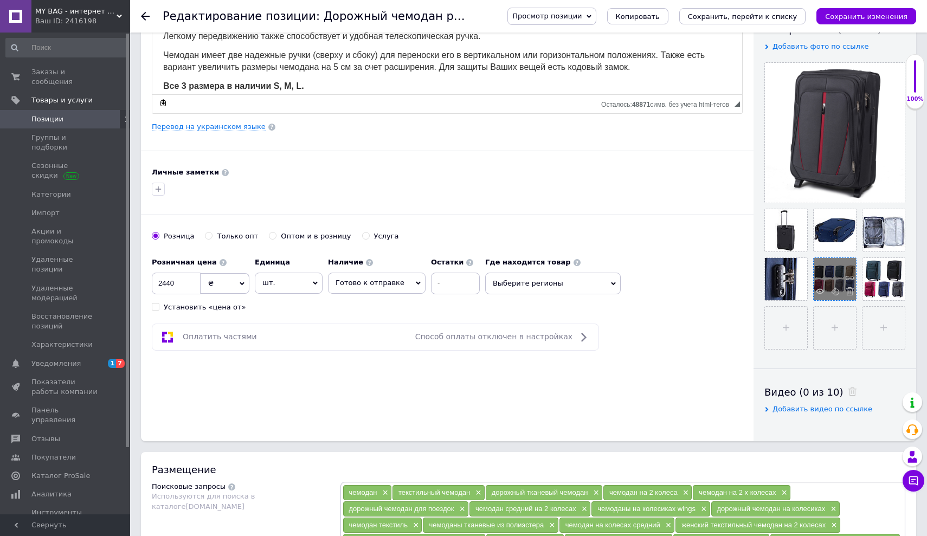
scroll to position [209, 0]
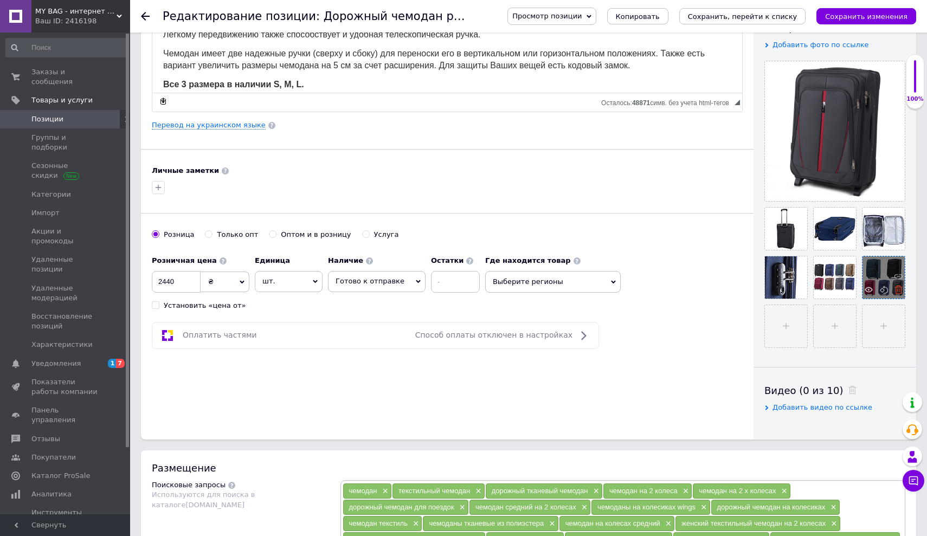
click at [898, 292] on icon at bounding box center [898, 290] width 8 height 8
click at [882, 276] on input "file" at bounding box center [883, 277] width 42 height 42
type input "C:\fakepath\IMG_3768.jpg"
click at [797, 328] on input "file" at bounding box center [786, 326] width 42 height 42
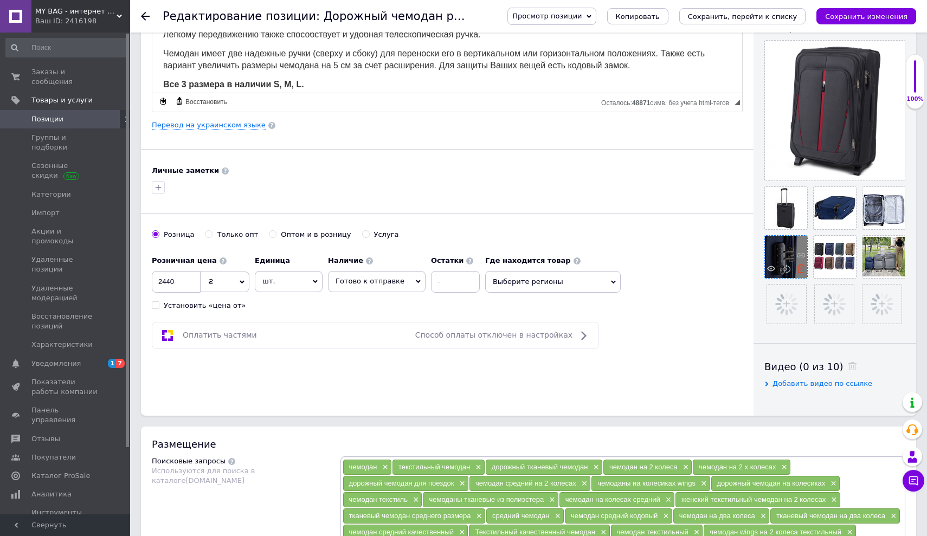
click at [798, 270] on use at bounding box center [801, 268] width 8 height 8
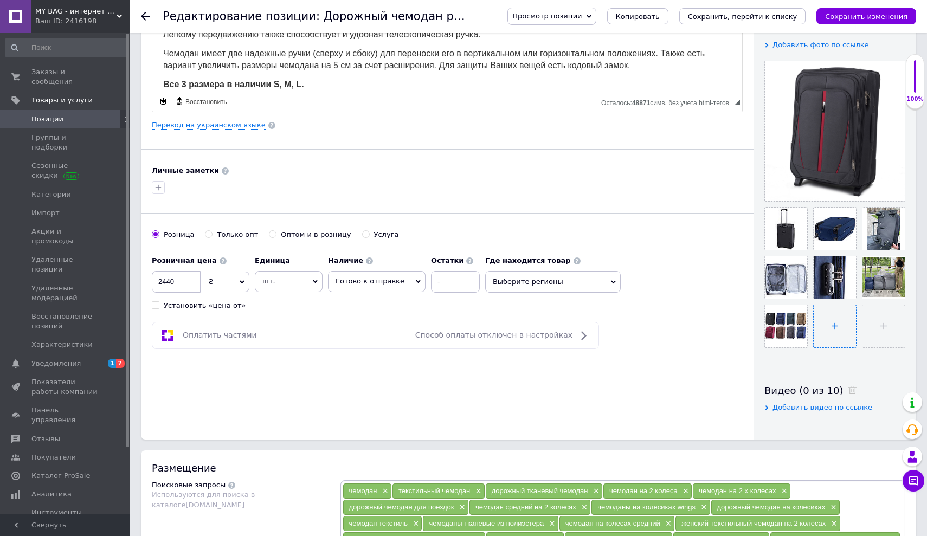
click at [836, 335] on input "file" at bounding box center [834, 326] width 42 height 42
type input "C:\fakepath\IMG_4020.jpg"
click at [849, 286] on icon at bounding box center [849, 290] width 8 height 8
click at [848, 239] on icon at bounding box center [849, 241] width 8 height 8
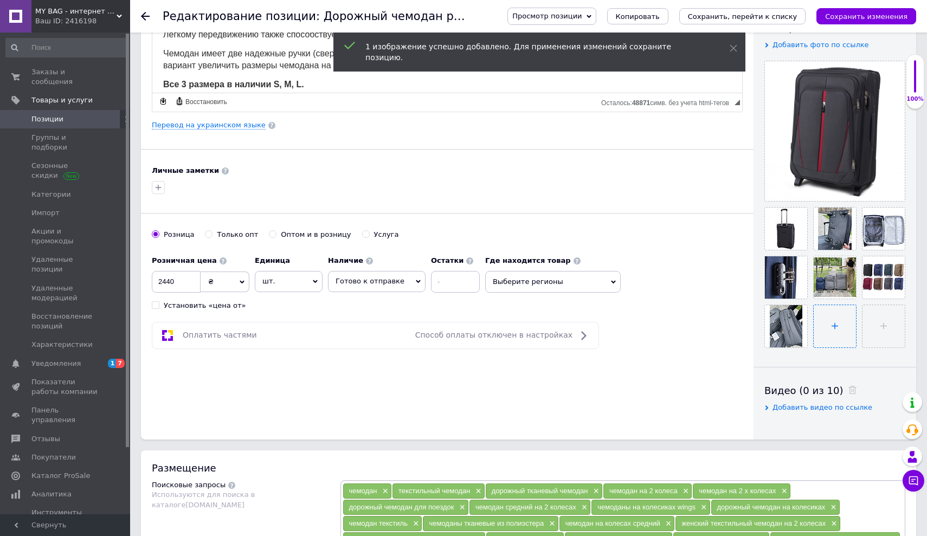
click at [838, 319] on input "file" at bounding box center [834, 326] width 42 height 42
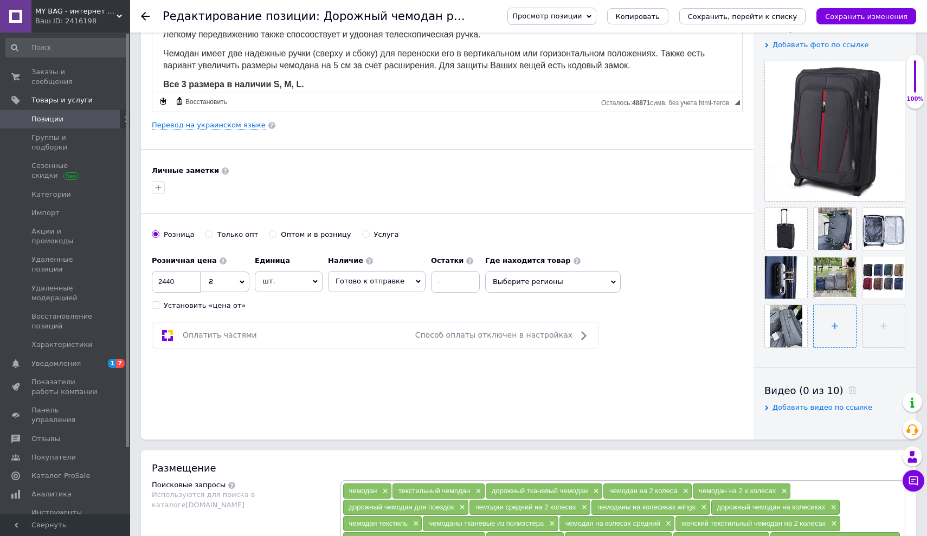
type input "C:\fakepath\IMG_4024.jpg"
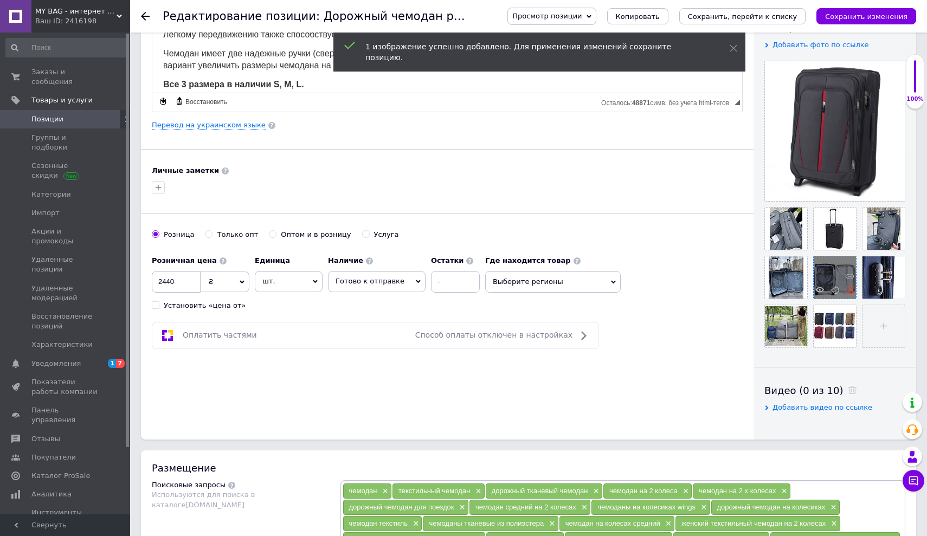
click at [849, 288] on icon at bounding box center [849, 290] width 8 height 8
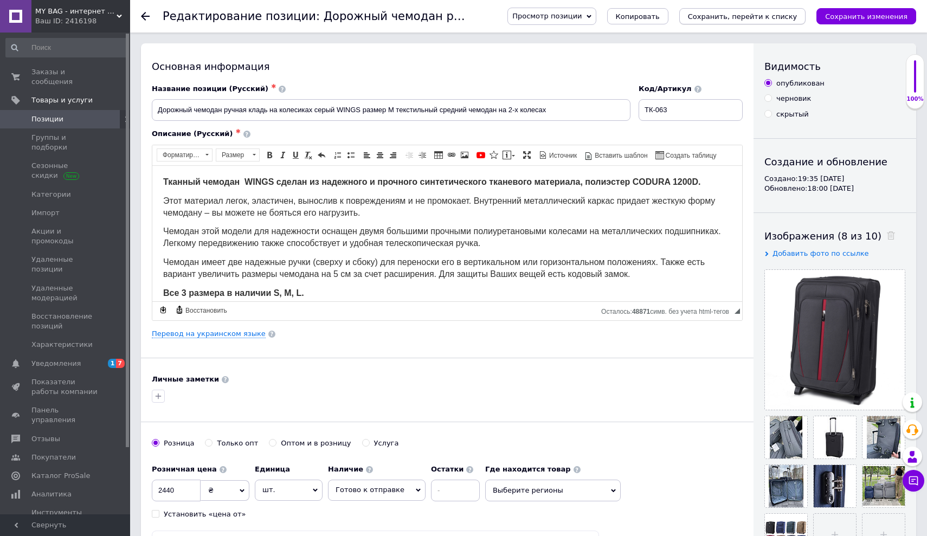
scroll to position [0, 0]
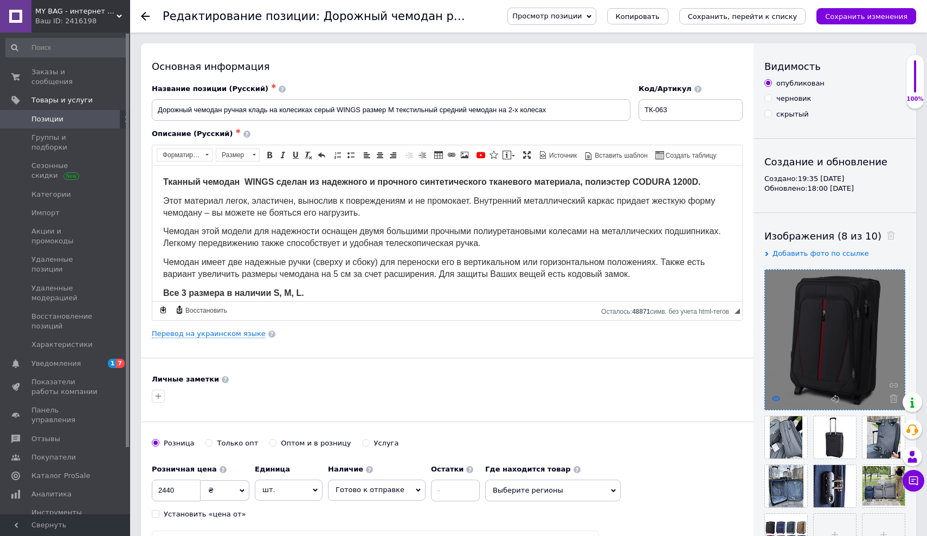
click at [778, 397] on use at bounding box center [776, 398] width 8 height 5
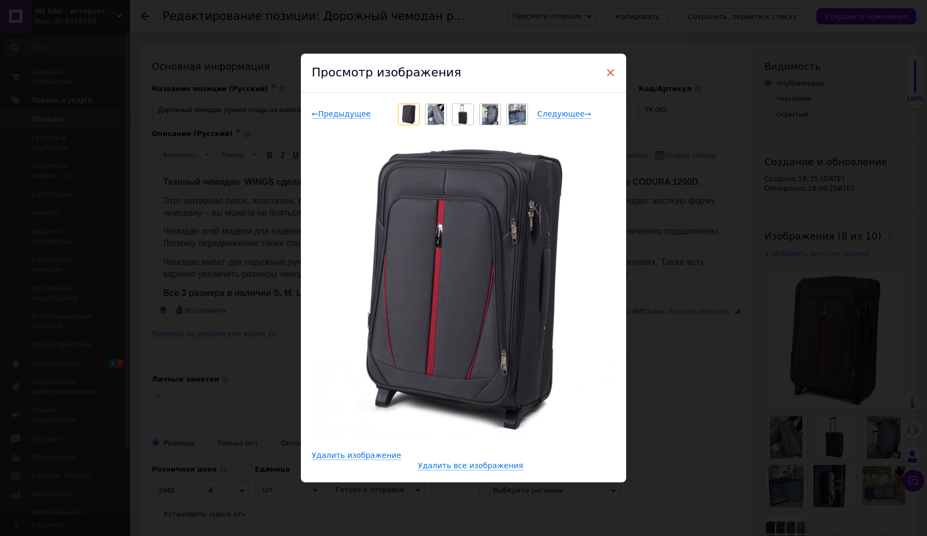
click at [613, 70] on span "×" at bounding box center [610, 72] width 10 height 18
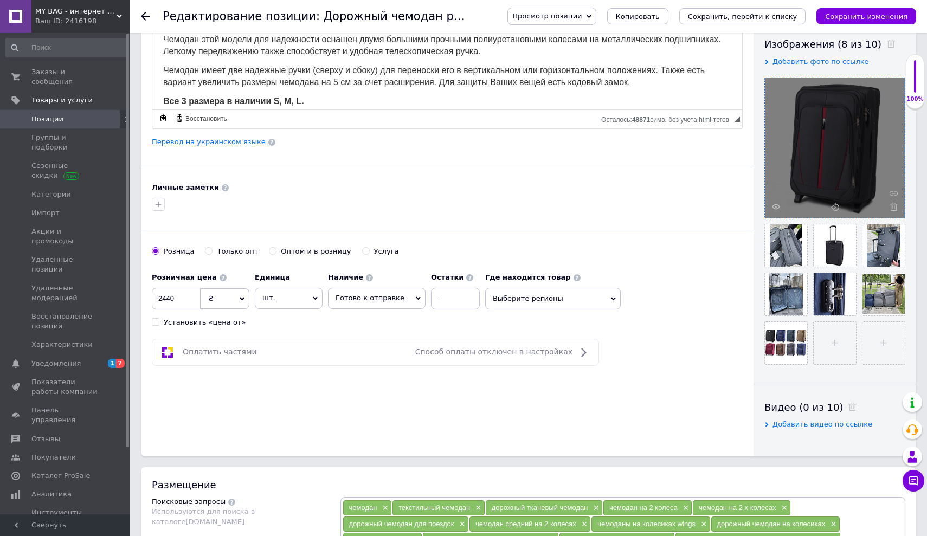
scroll to position [398, 0]
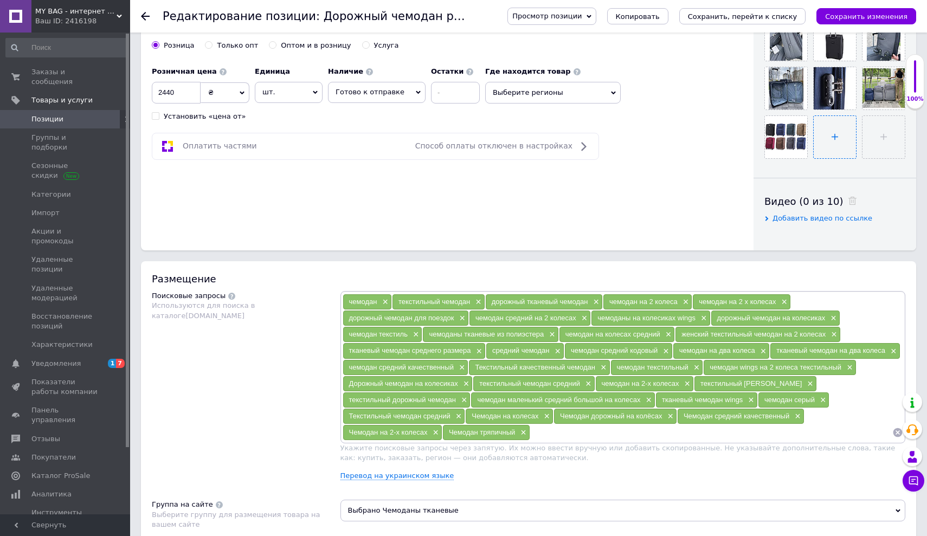
click at [838, 144] on input "file" at bounding box center [834, 137] width 42 height 42
type input "C:\fakepath\Снимок экрана [DATE] 17.03.59.png"
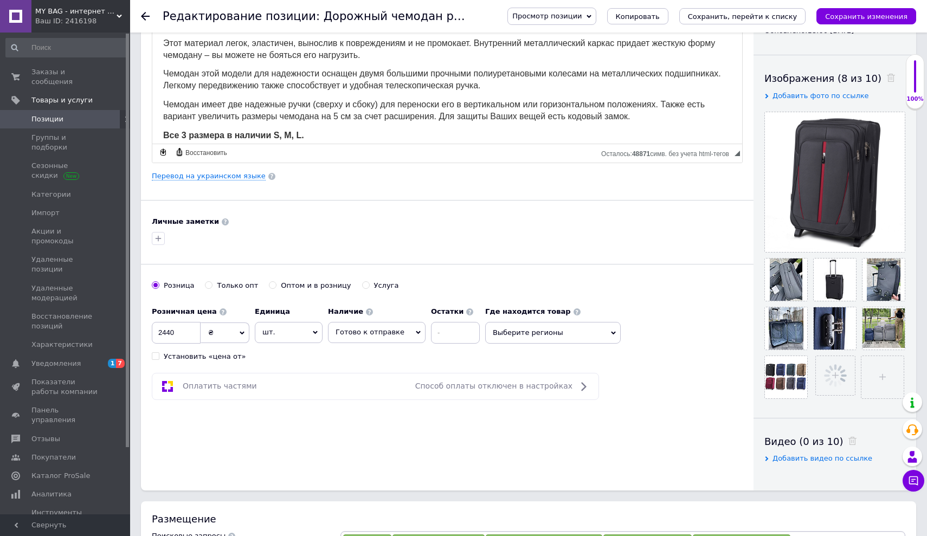
scroll to position [157, 0]
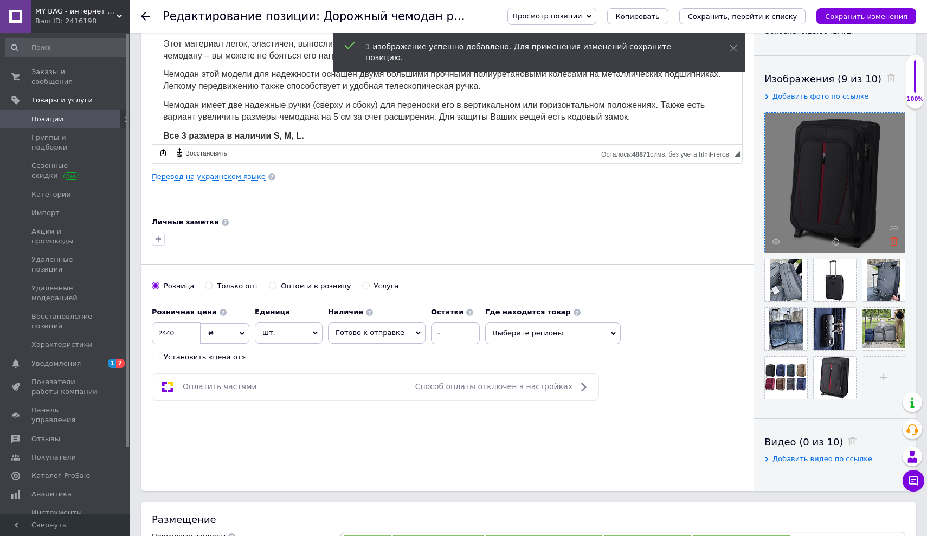
click at [894, 241] on icon at bounding box center [893, 241] width 8 height 8
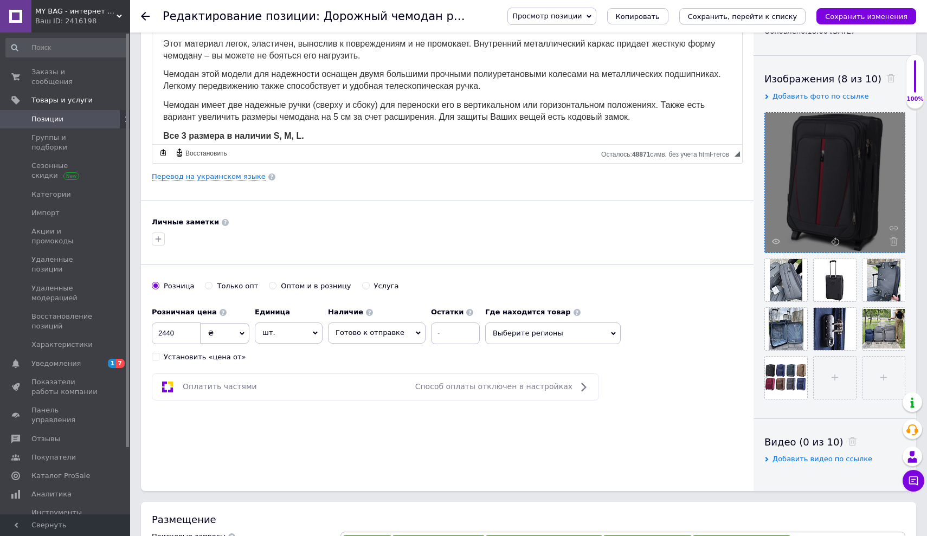
click at [781, 17] on icon "Сохранить, перейти к списку" at bounding box center [742, 16] width 109 height 8
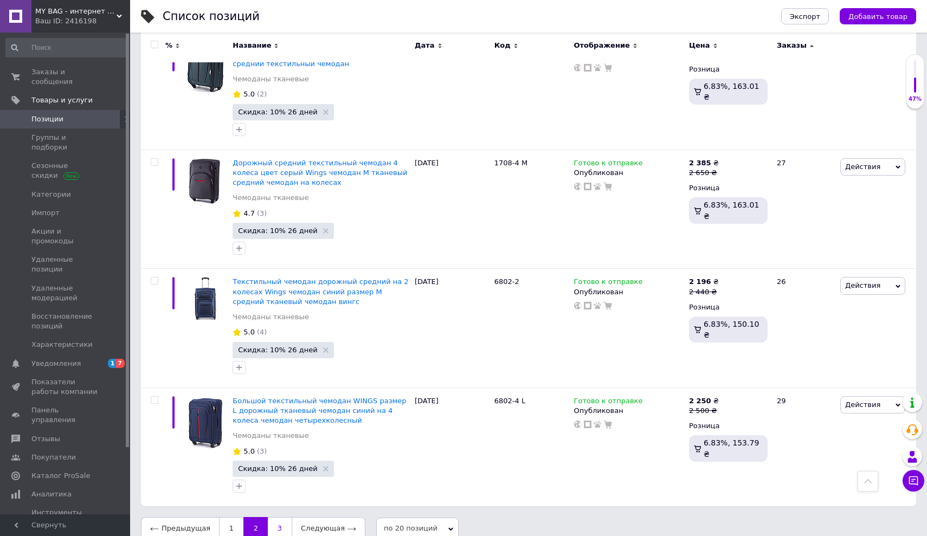
scroll to position [2134, 0]
click at [275, 517] on link "3" at bounding box center [280, 528] width 24 height 23
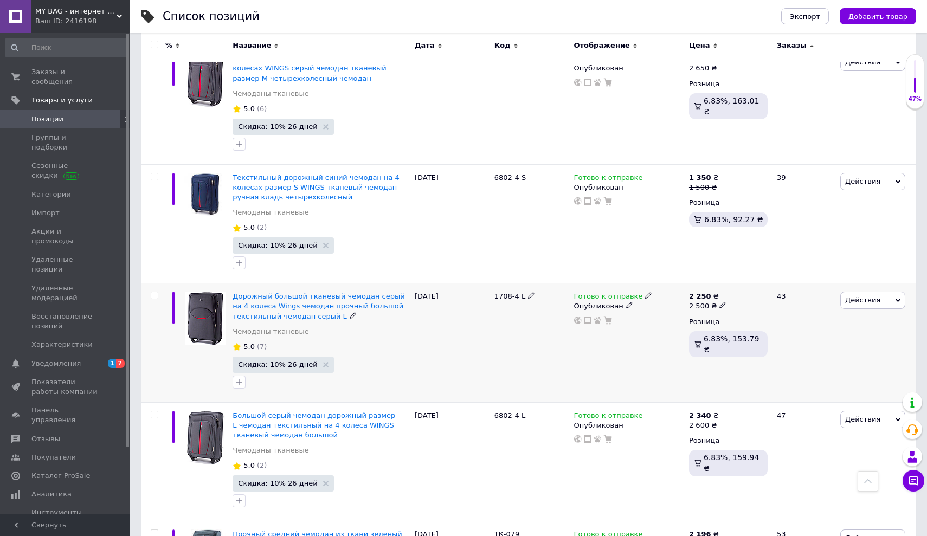
scroll to position [659, 0]
click at [333, 306] on div "Дорожный большой тканевый чемодан серый на 4 колеса Wings чемодан прочный больш…" at bounding box center [320, 307] width 177 height 30
click at [306, 300] on span "Дорожный большой тканевый чемодан серый на 4 колеса Wings чемодан прочный больш…" at bounding box center [318, 306] width 172 height 28
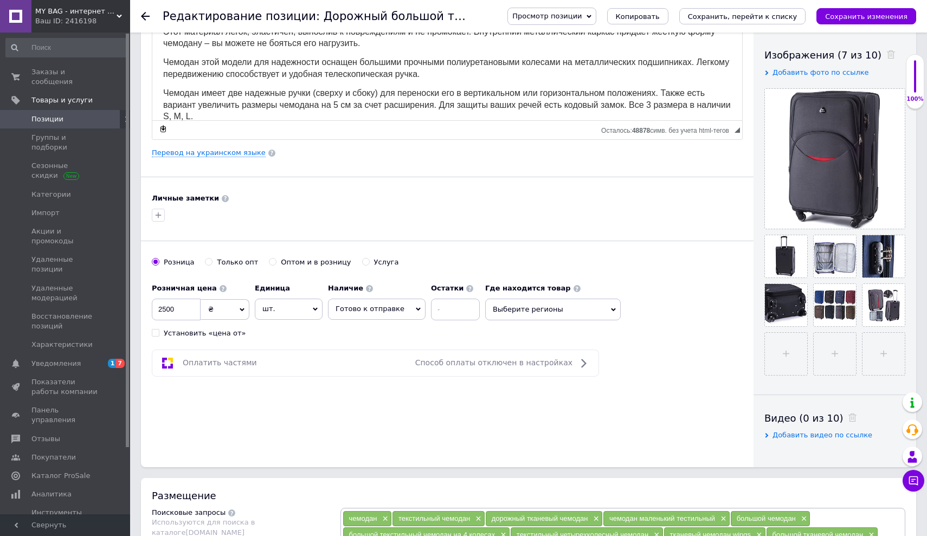
scroll to position [185, 0]
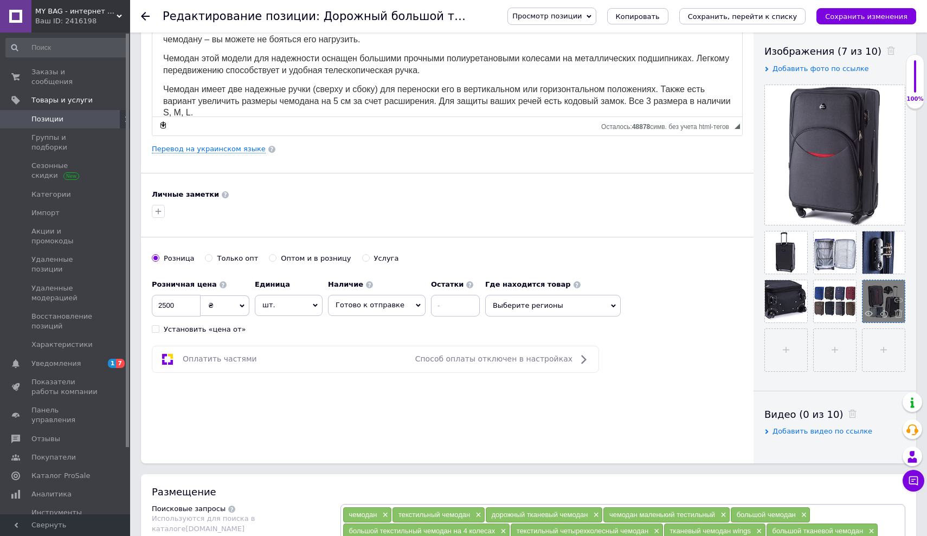
click at [903, 313] on div at bounding box center [883, 301] width 42 height 42
click at [898, 312] on icon at bounding box center [898, 313] width 8 height 8
click at [849, 263] on use at bounding box center [849, 265] width 8 height 8
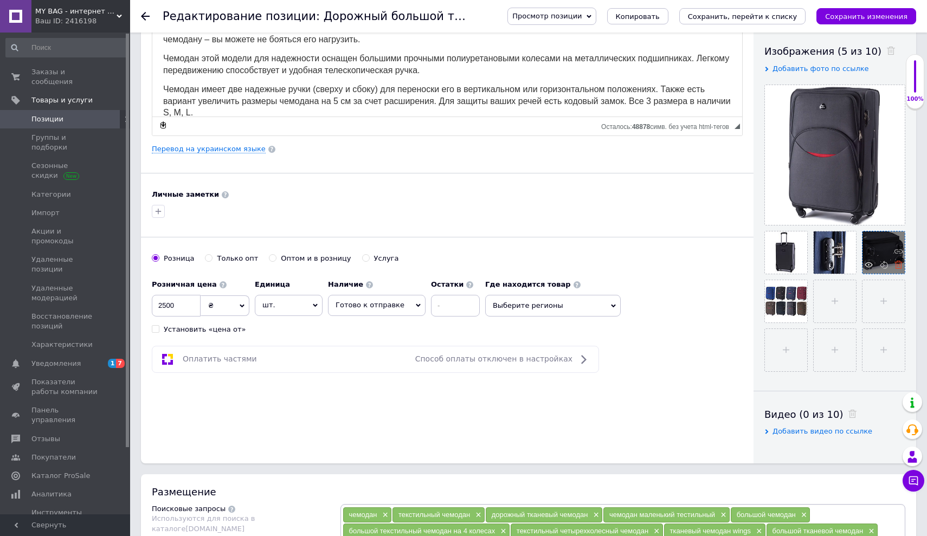
click at [898, 264] on icon at bounding box center [898, 265] width 8 height 8
click at [789, 302] on input "file" at bounding box center [786, 301] width 42 height 42
type input "C:\fakepath\IMG_3768.jpg"
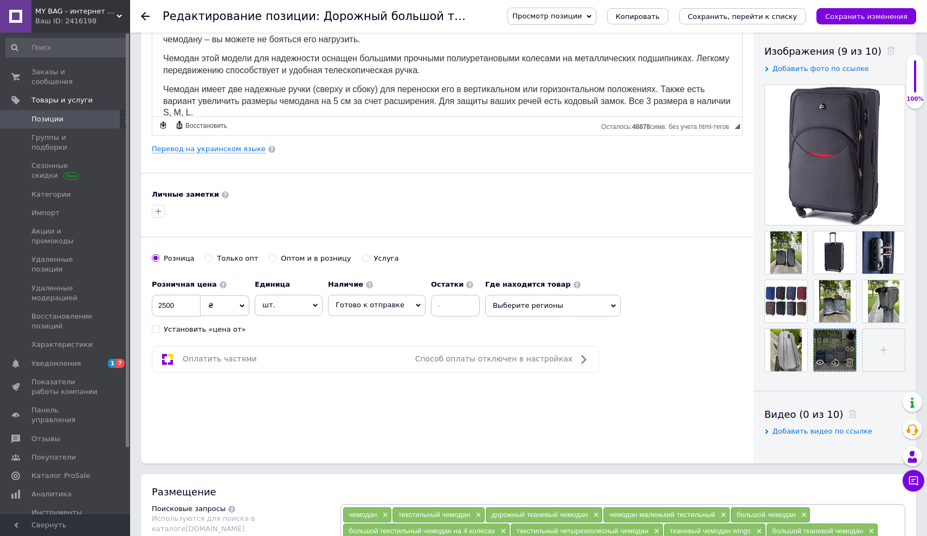
click at [831, 342] on div at bounding box center [834, 350] width 42 height 42
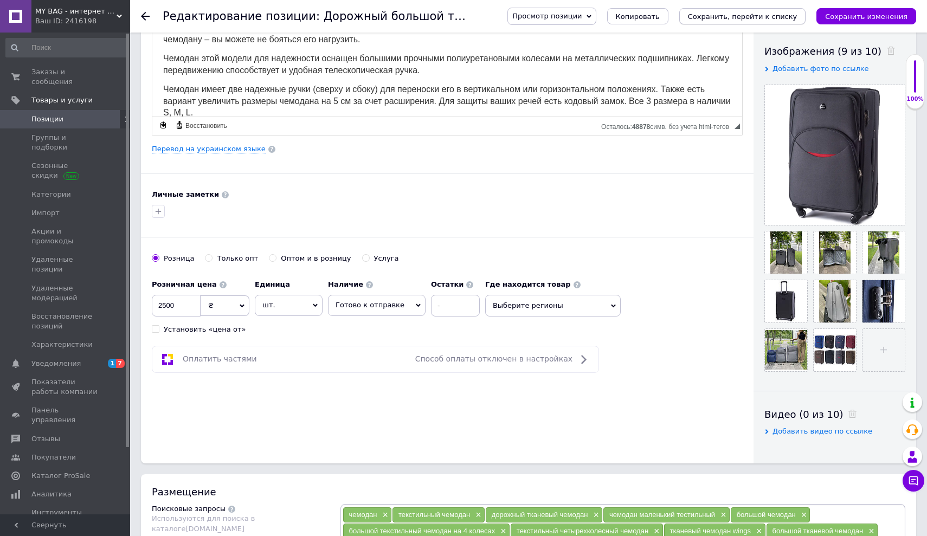
click at [779, 17] on icon "Сохранить, перейти к списку" at bounding box center [742, 16] width 109 height 8
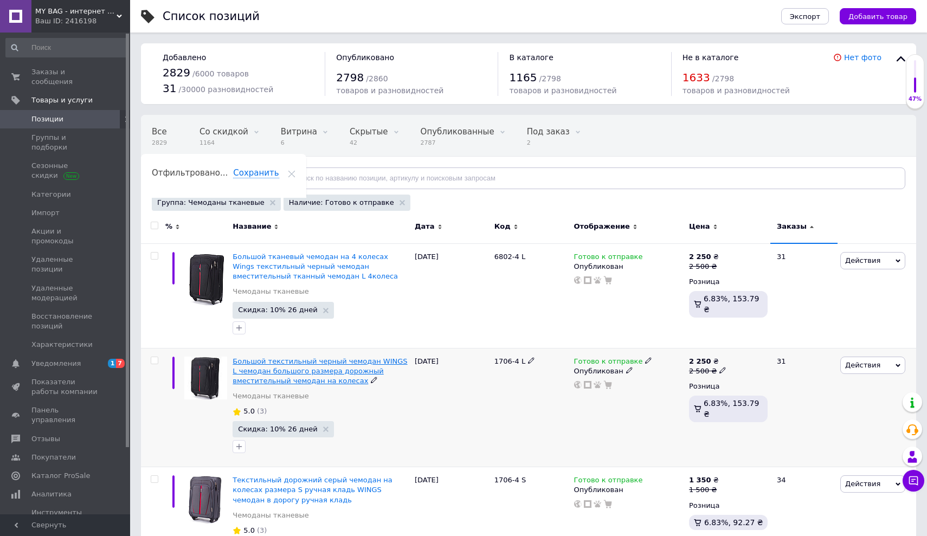
click at [327, 381] on span "Большой текстильный черный чемодан WINGS L чемодан большого размера дорожный вм…" at bounding box center [319, 371] width 174 height 28
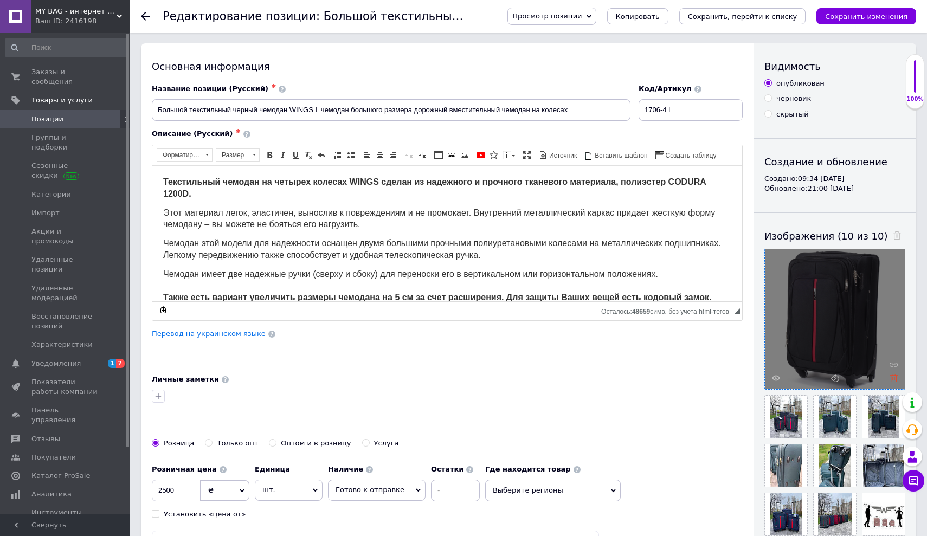
click at [894, 376] on icon at bounding box center [893, 378] width 8 height 8
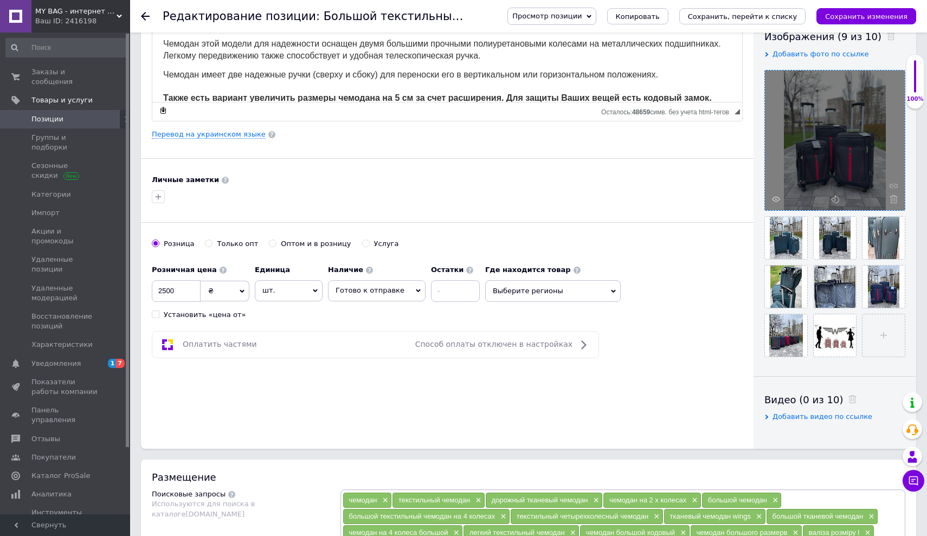
scroll to position [215, 0]
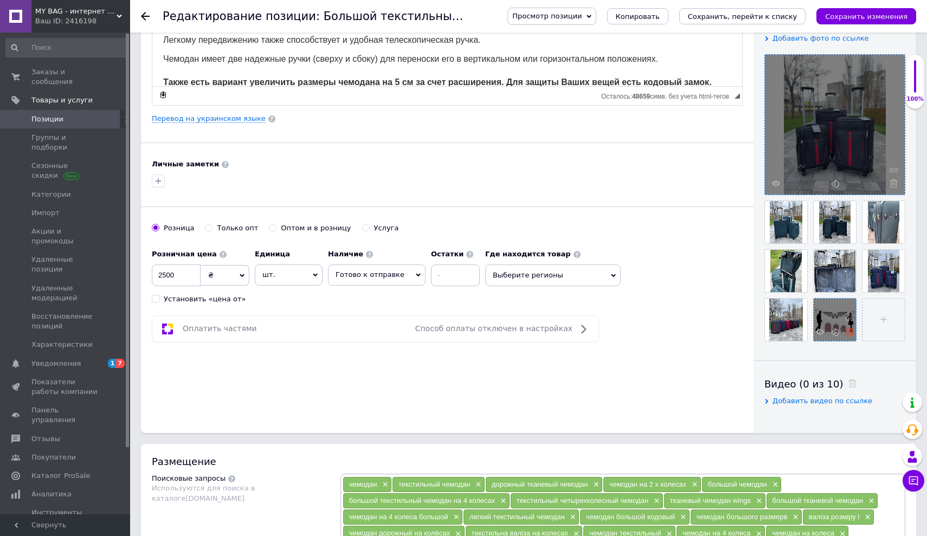
click at [850, 329] on use at bounding box center [849, 332] width 8 height 8
click at [831, 318] on input "file" at bounding box center [834, 320] width 42 height 42
type input "C:\fakepath\IMG_3768.jpg"
click at [881, 314] on input "file" at bounding box center [882, 320] width 42 height 42
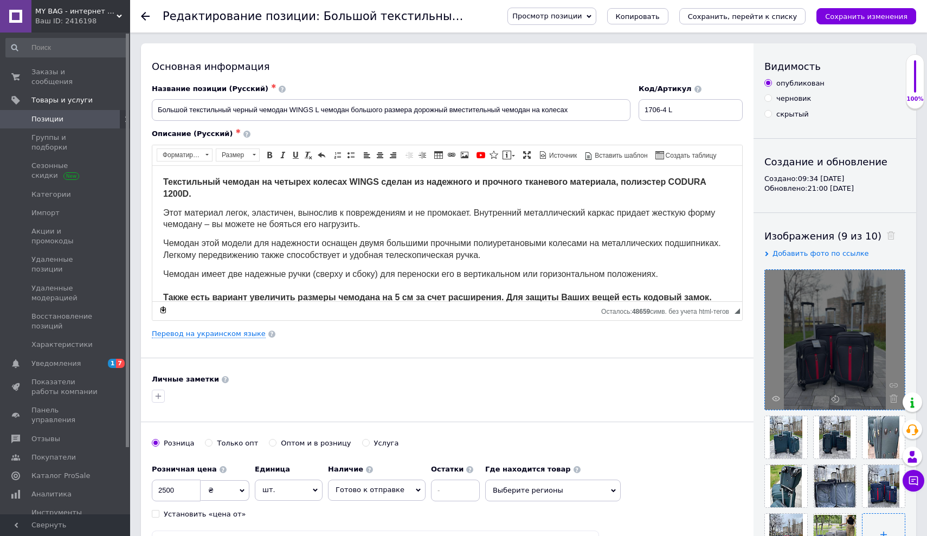
scroll to position [0, 0]
click at [892, 529] on input "file" at bounding box center [883, 535] width 42 height 42
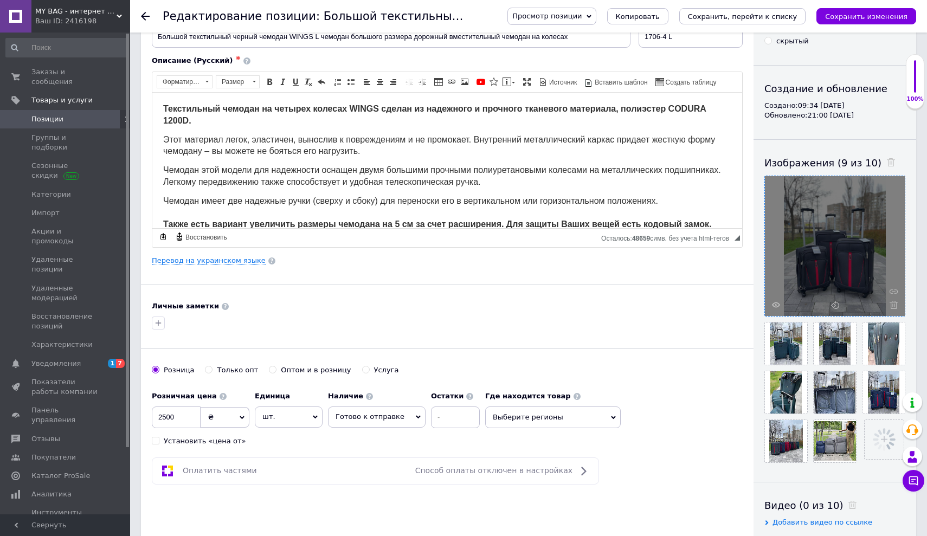
scroll to position [74, 0]
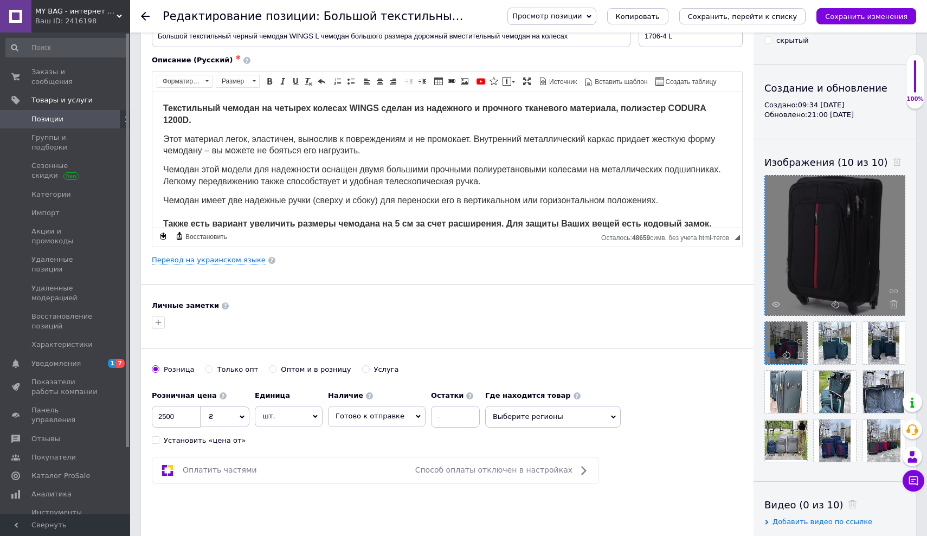
click at [769, 358] on icon at bounding box center [771, 355] width 8 height 8
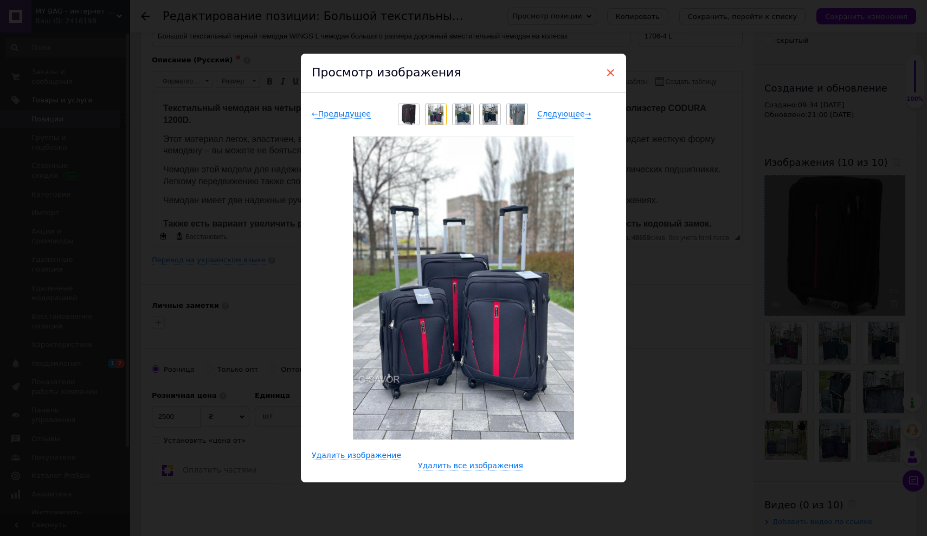
click at [606, 67] on span "×" at bounding box center [610, 72] width 10 height 18
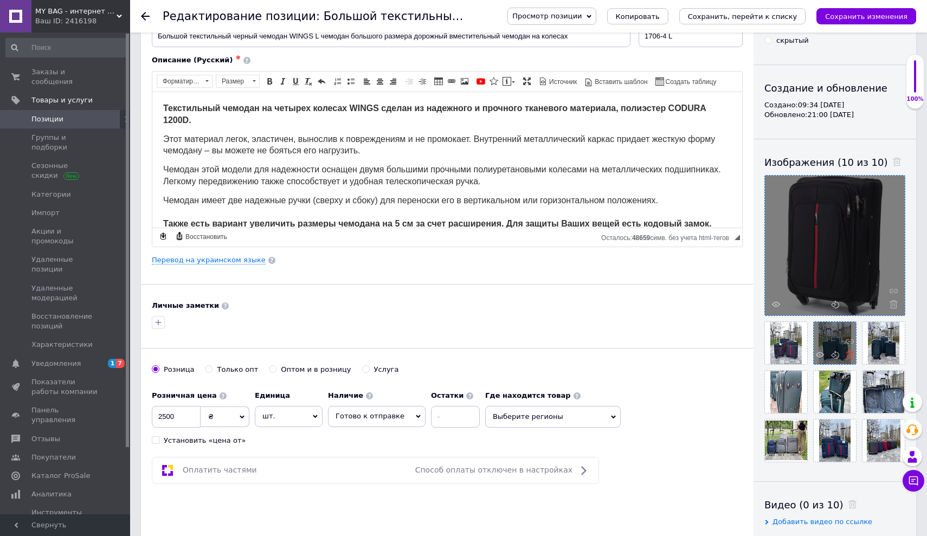
click at [848, 355] on icon at bounding box center [849, 355] width 8 height 8
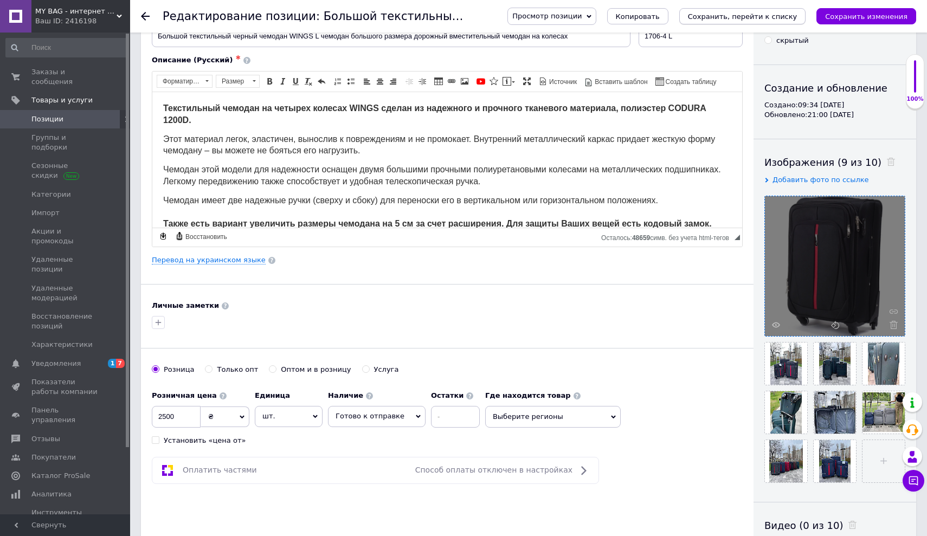
click at [734, 11] on button "Сохранить, перейти к списку" at bounding box center [742, 16] width 127 height 16
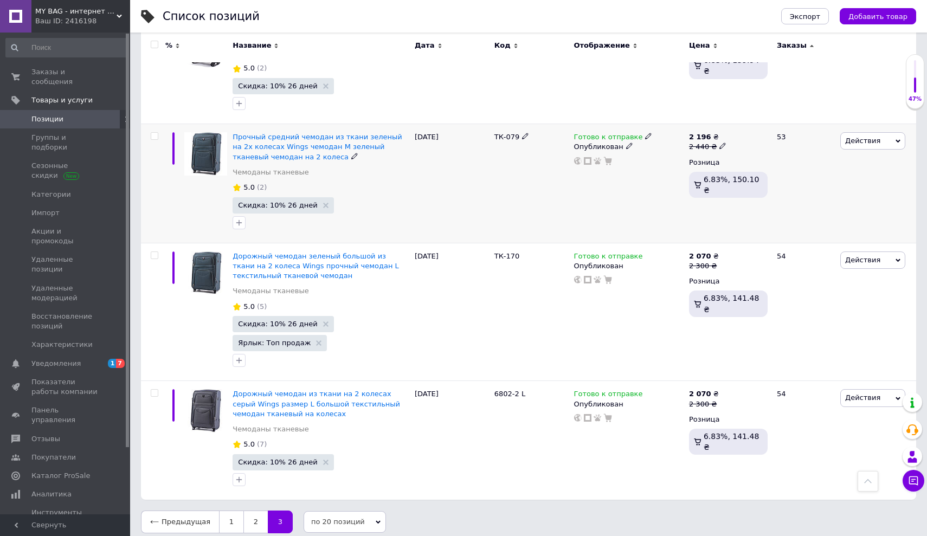
scroll to position [1056, 0]
click at [249, 514] on link "2" at bounding box center [255, 522] width 24 height 23
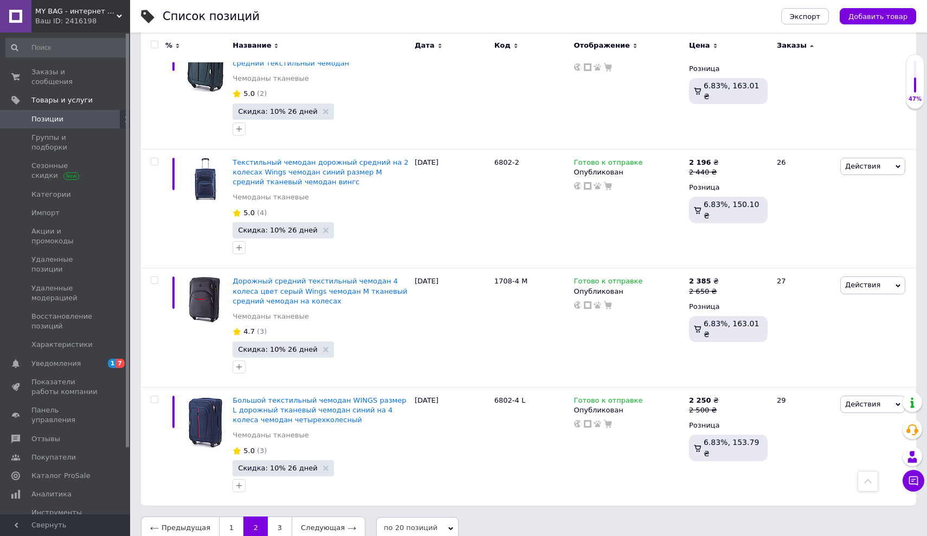
scroll to position [2134, 0]
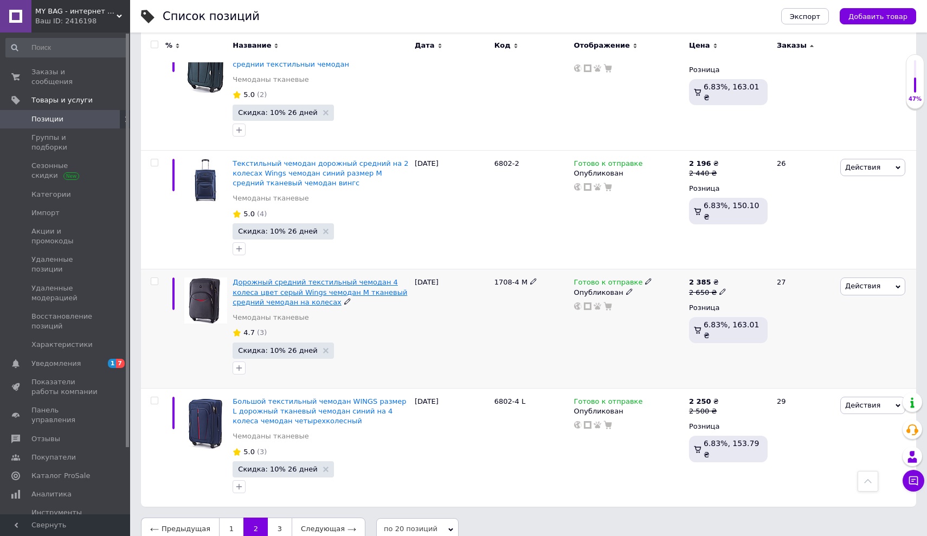
click at [279, 281] on span "Дорожный средний текстильный чемодан 4 колеса цвет серый Wings чемодан М тканев…" at bounding box center [319, 292] width 174 height 28
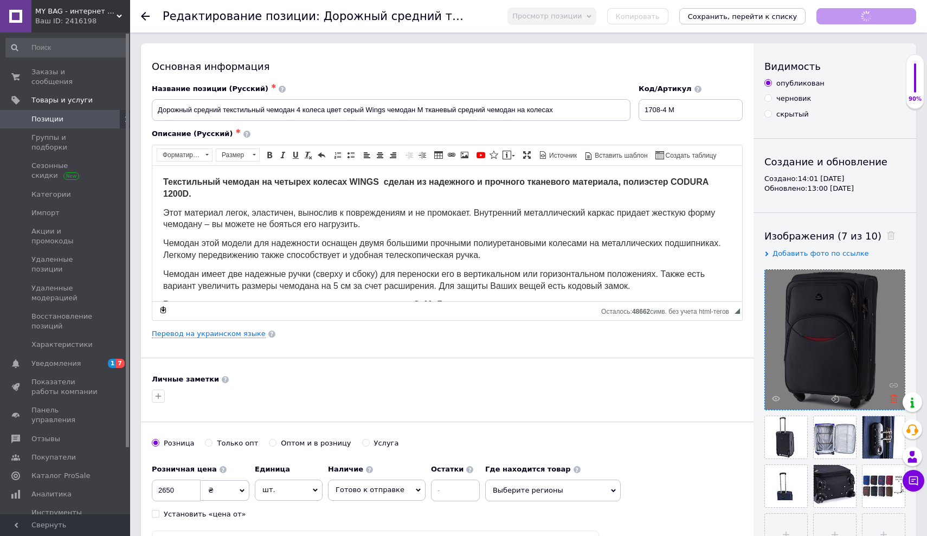
click at [892, 398] on use at bounding box center [893, 398] width 8 height 8
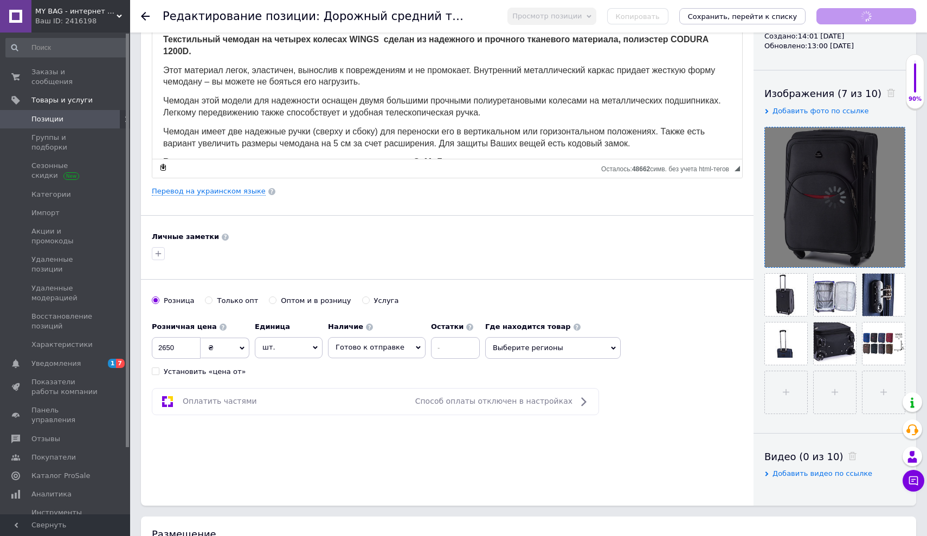
scroll to position [169, 0]
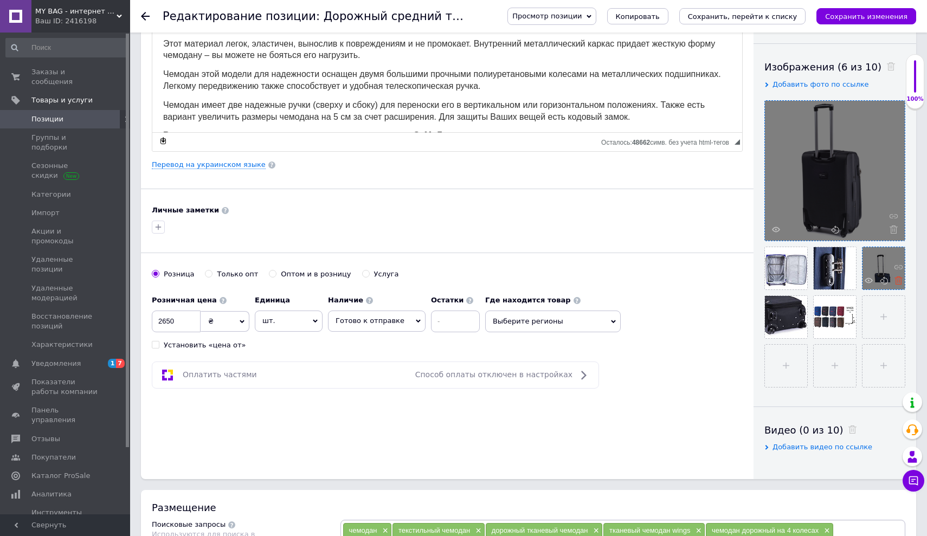
click at [897, 280] on use at bounding box center [898, 280] width 8 height 8
click at [786, 373] on input "file" at bounding box center [786, 366] width 42 height 42
type input "C:\fakepath\Снимок экрана [DATE] 16.31.41.png"
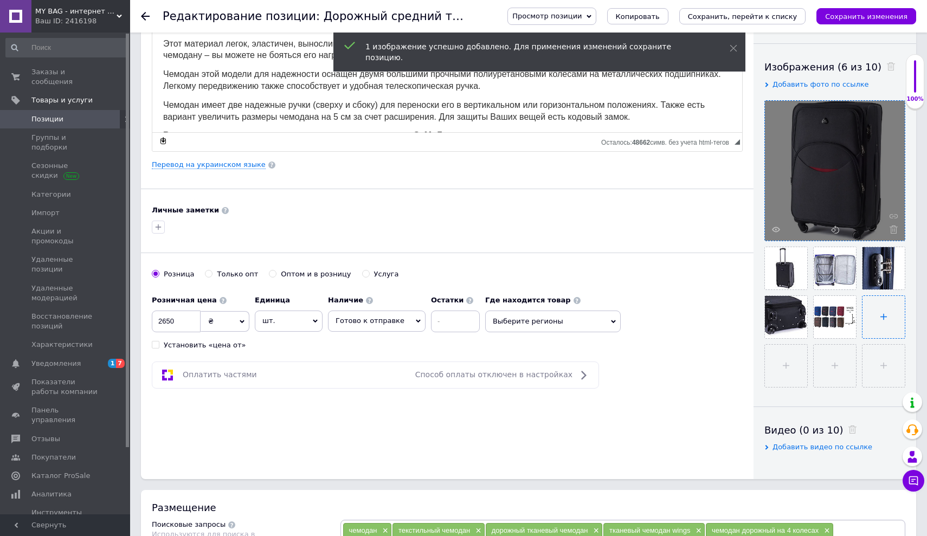
click at [886, 325] on input "file" at bounding box center [883, 317] width 42 height 42
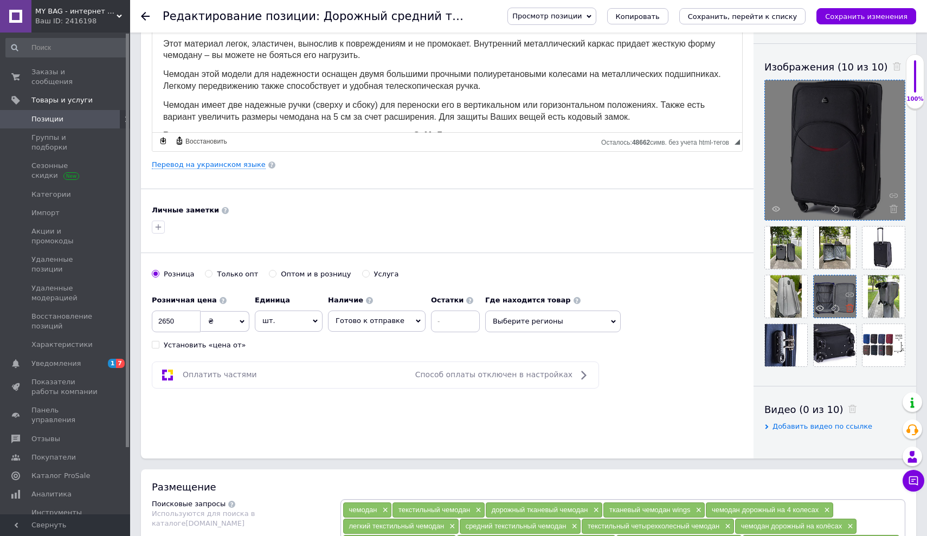
click at [848, 309] on icon at bounding box center [849, 308] width 8 height 8
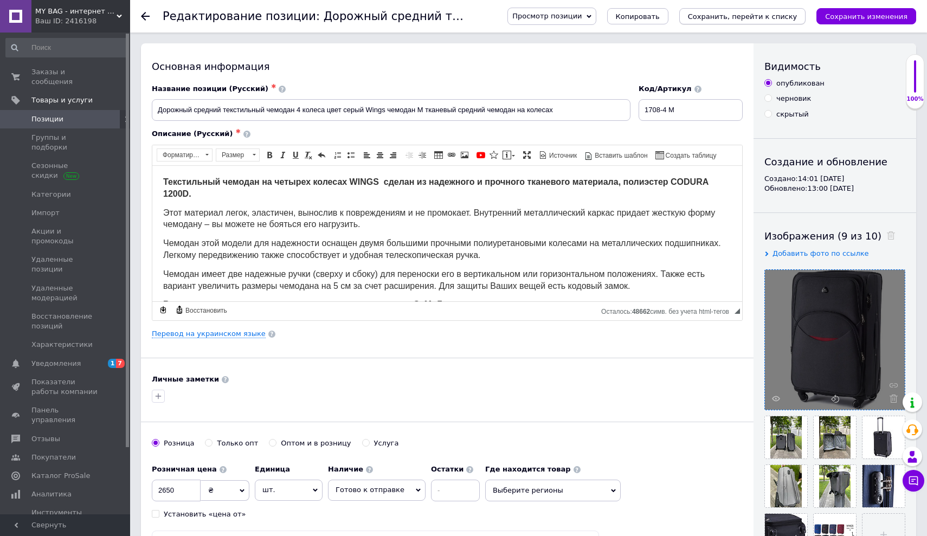
scroll to position [0, 0]
click at [768, 12] on icon "Сохранить, перейти к списку" at bounding box center [742, 16] width 109 height 8
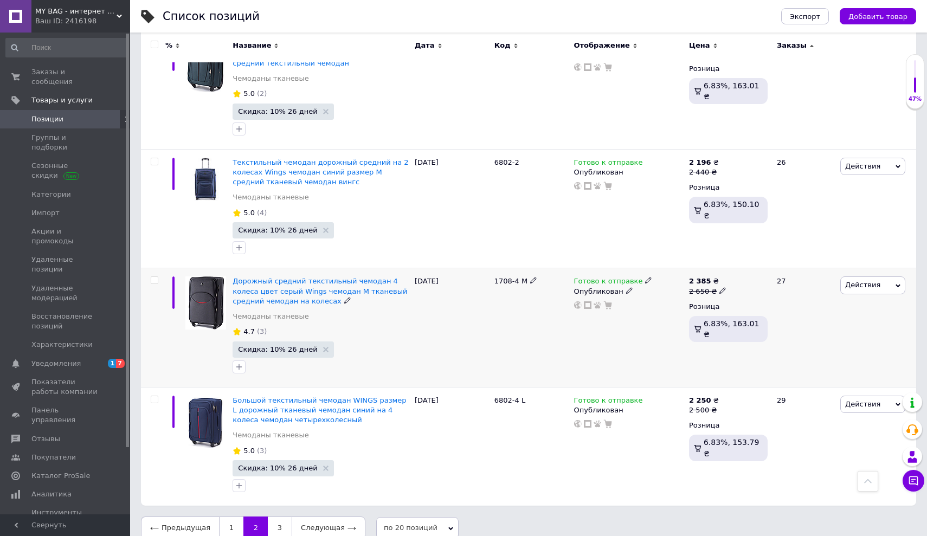
scroll to position [2134, 0]
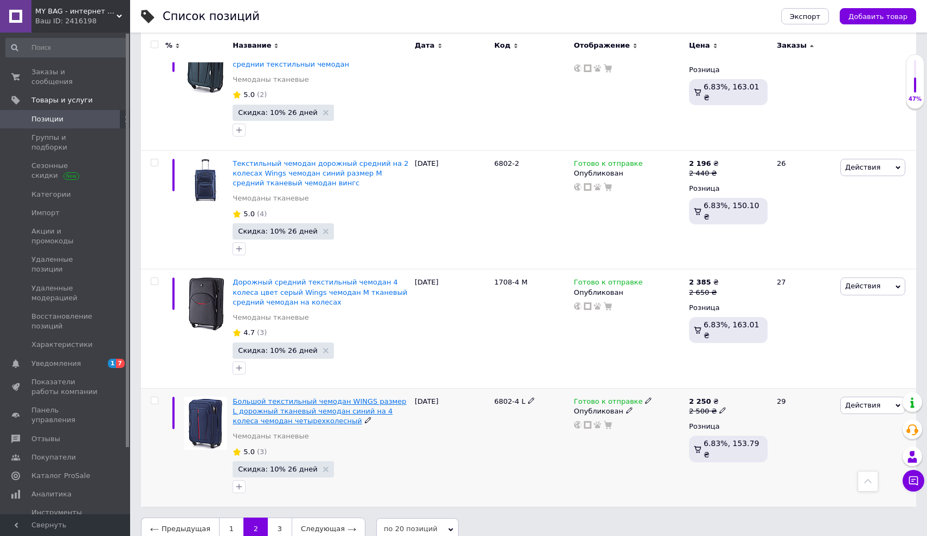
click at [295, 397] on span "Большой текстильный чемодан WINGS размер L дорожный тканевый чемодан синий на 4…" at bounding box center [318, 411] width 173 height 28
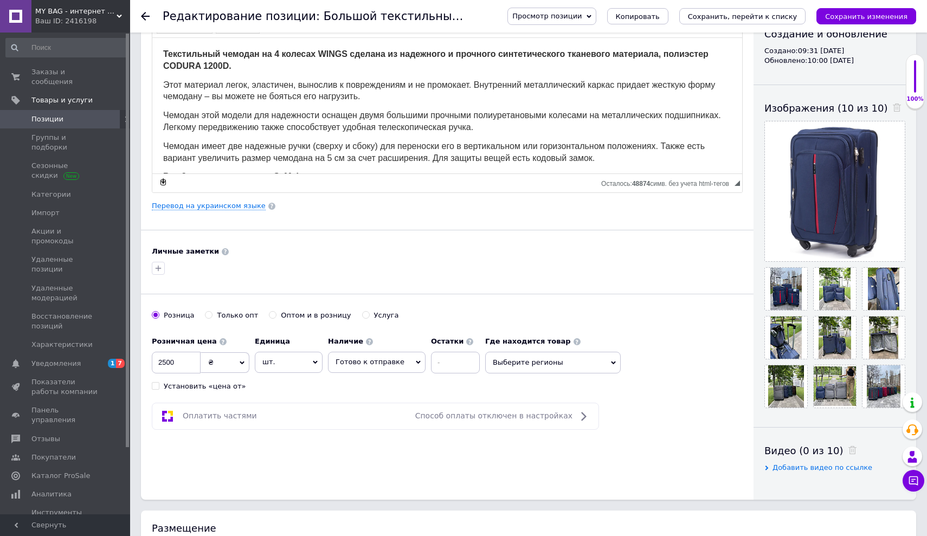
scroll to position [127, 0]
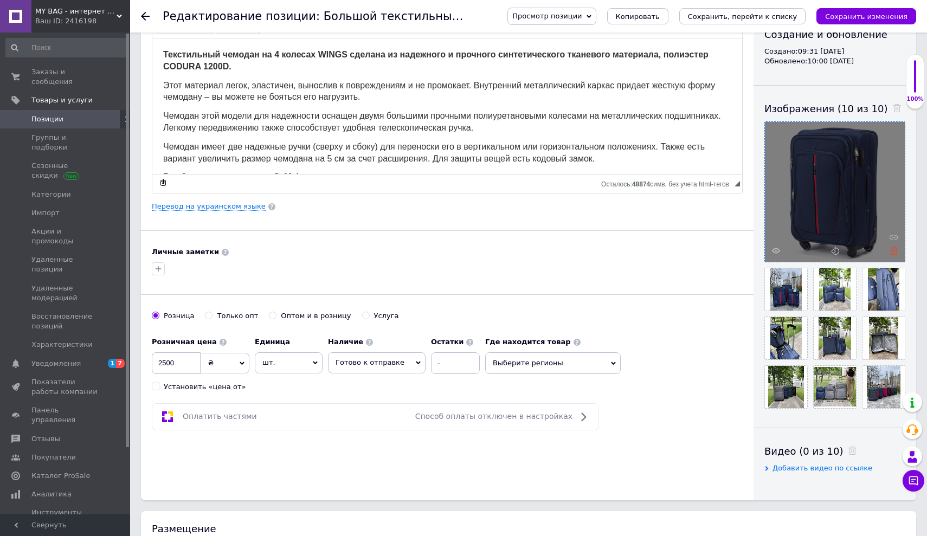
click at [892, 250] on icon at bounding box center [893, 251] width 8 height 8
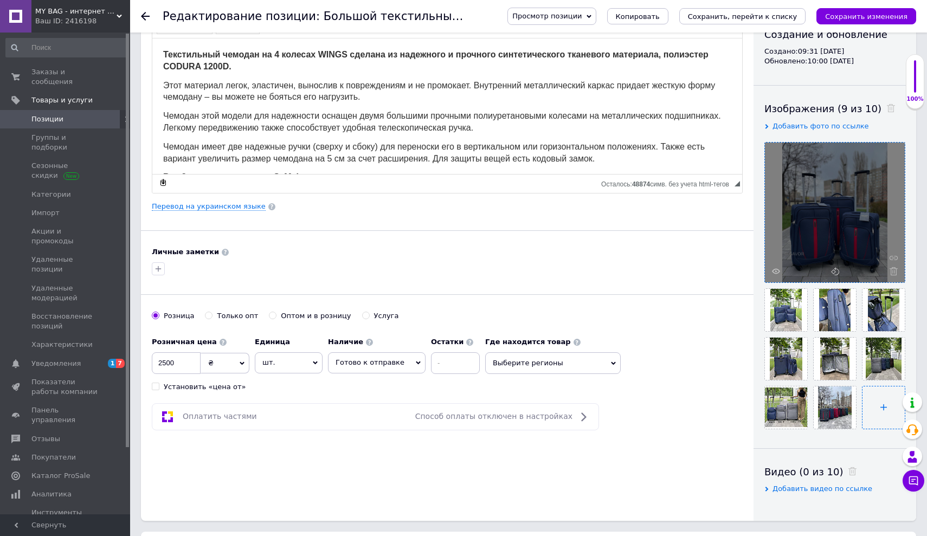
click at [882, 405] on input "file" at bounding box center [883, 407] width 42 height 42
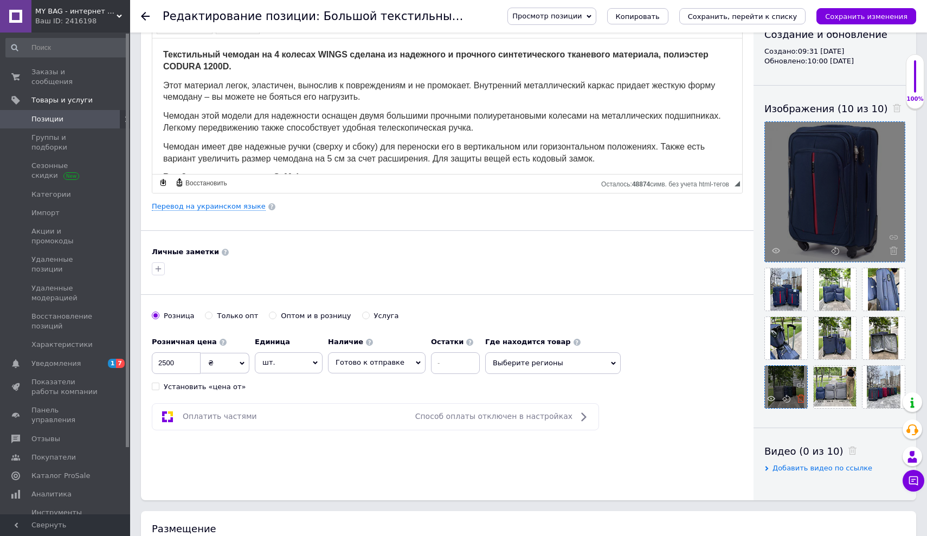
click at [799, 399] on icon at bounding box center [801, 398] width 8 height 8
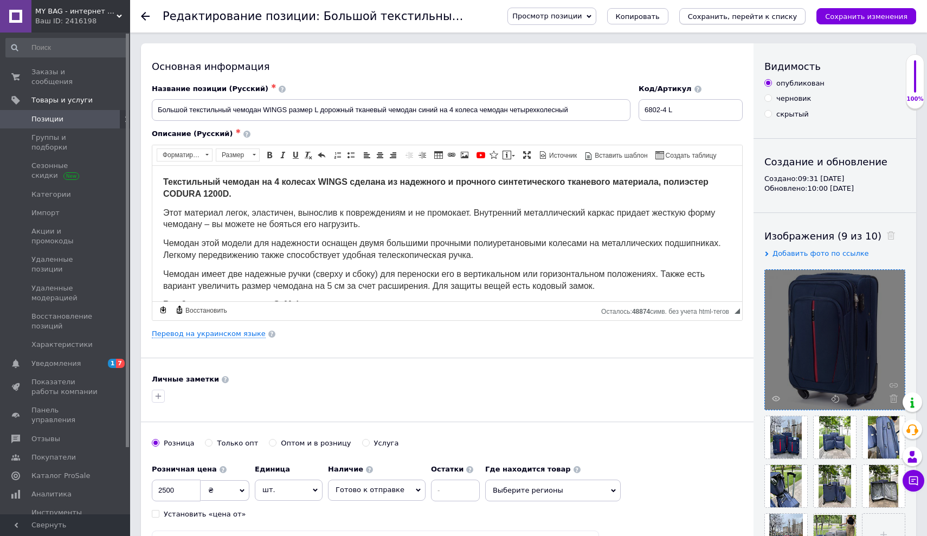
scroll to position [0, 0]
click at [774, 20] on icon "Сохранить, перейти к списку" at bounding box center [742, 16] width 109 height 8
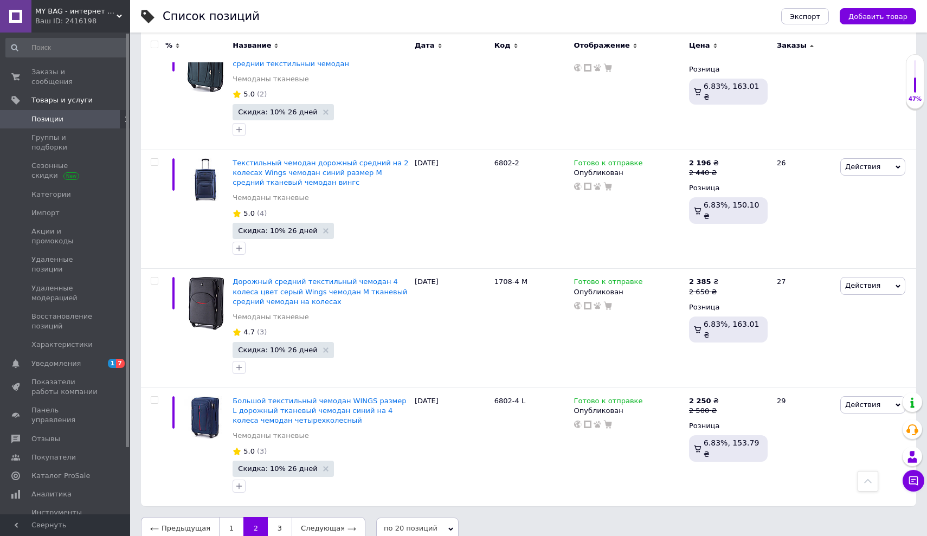
scroll to position [2134, 0]
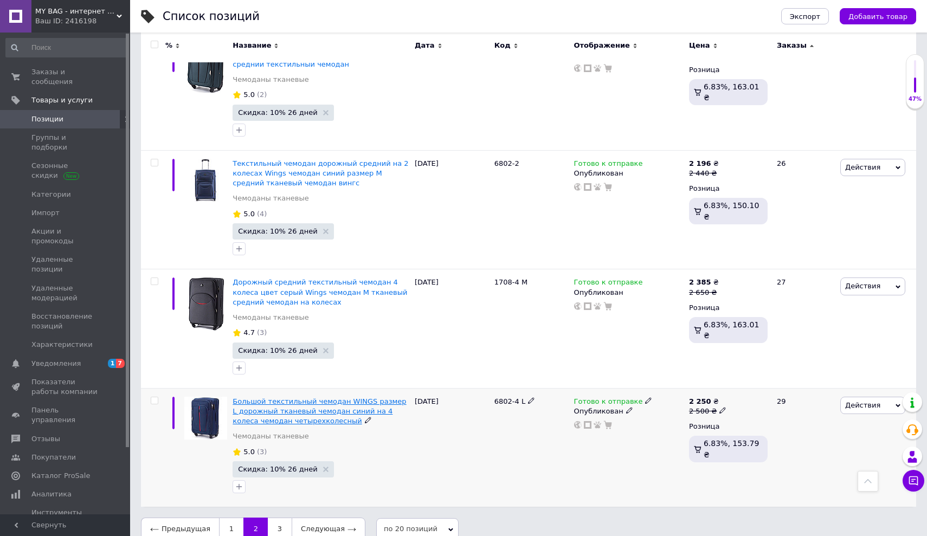
click at [303, 397] on span "Большой текстильный чемодан WINGS размер L дорожный тканевый чемодан синий на 4…" at bounding box center [318, 411] width 173 height 28
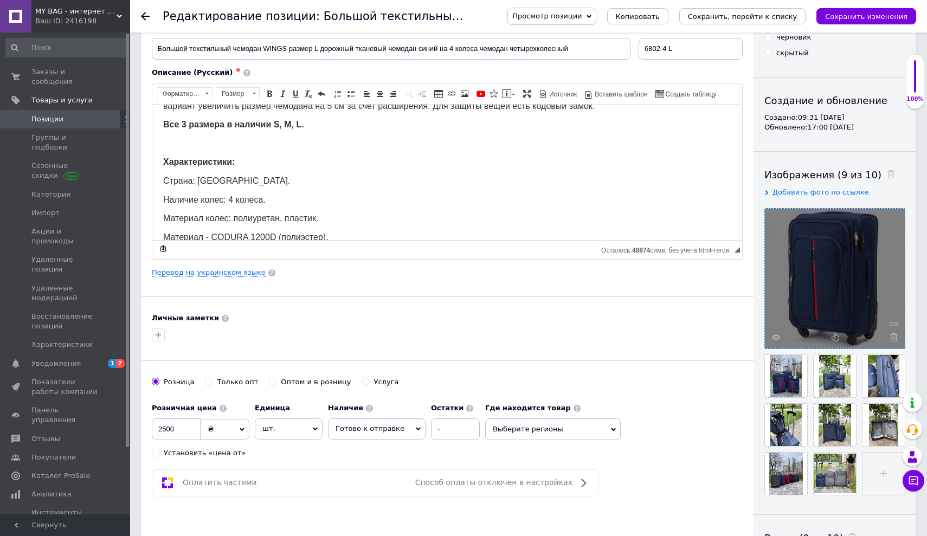
scroll to position [82, 0]
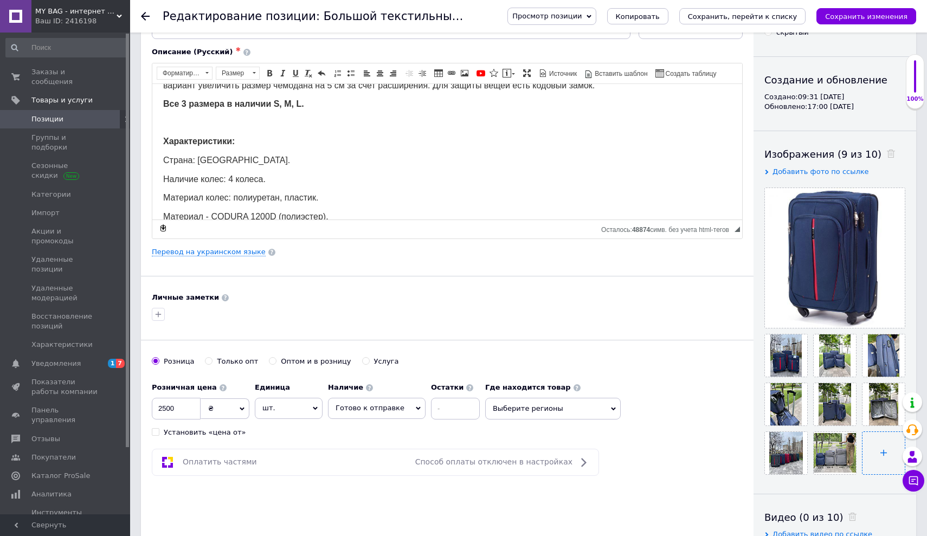
click at [880, 455] on input "file" at bounding box center [883, 453] width 42 height 42
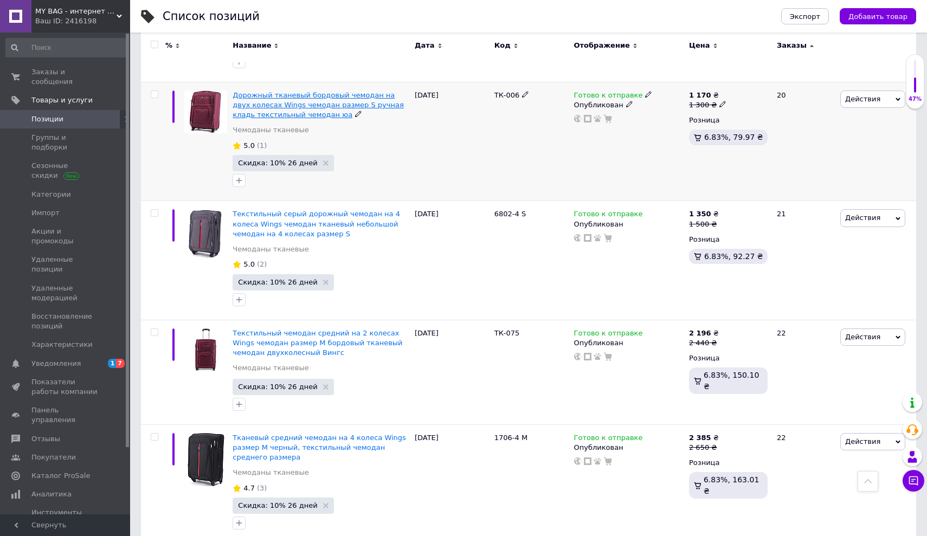
scroll to position [1622, 0]
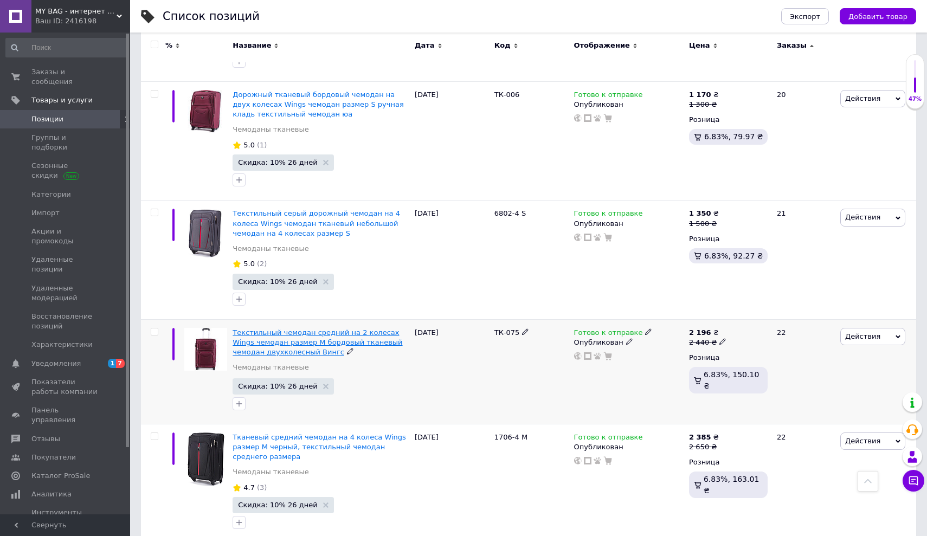
click at [274, 329] on span "Текстильный чемодан средний на 2 колесах Wings чемодан размер М бордовый тканев…" at bounding box center [317, 342] width 170 height 28
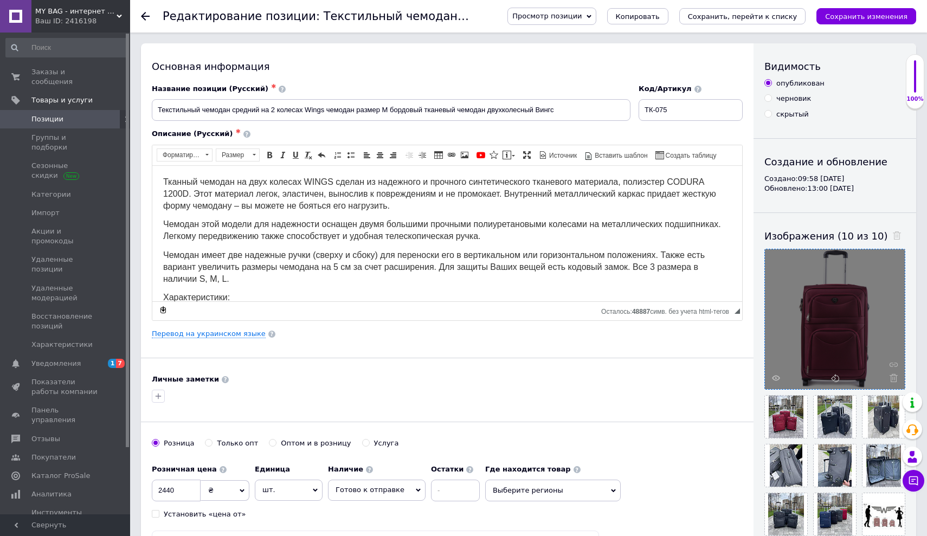
scroll to position [108, 0]
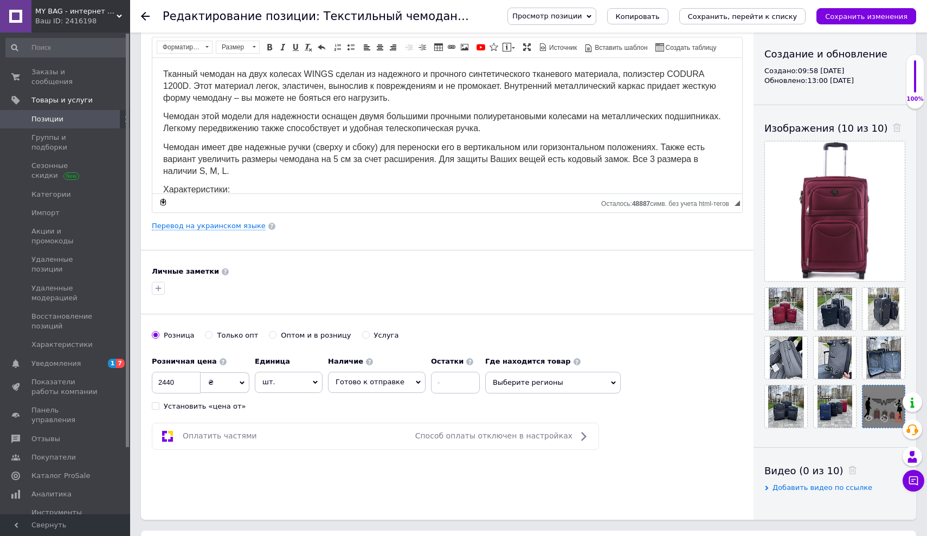
click at [899, 420] on icon at bounding box center [898, 418] width 8 height 8
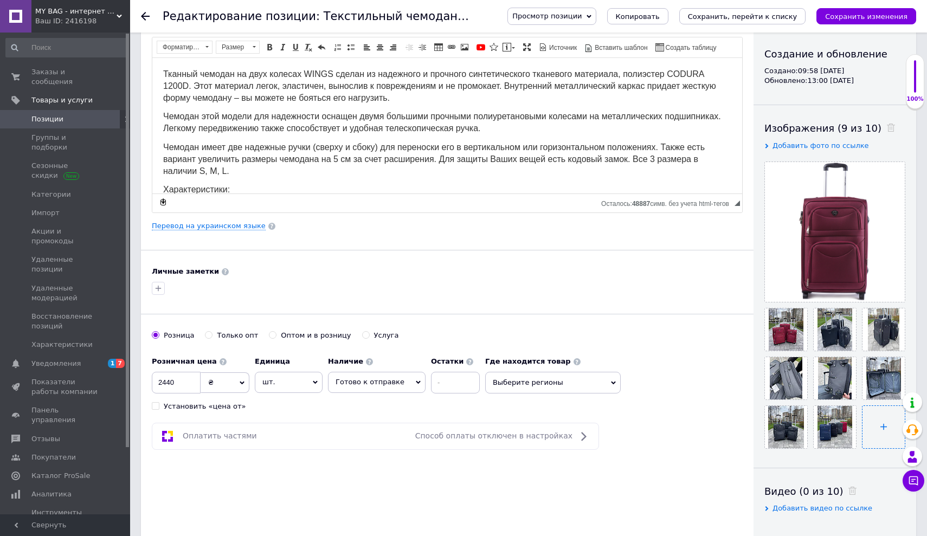
click at [885, 435] on input "file" at bounding box center [883, 427] width 42 height 42
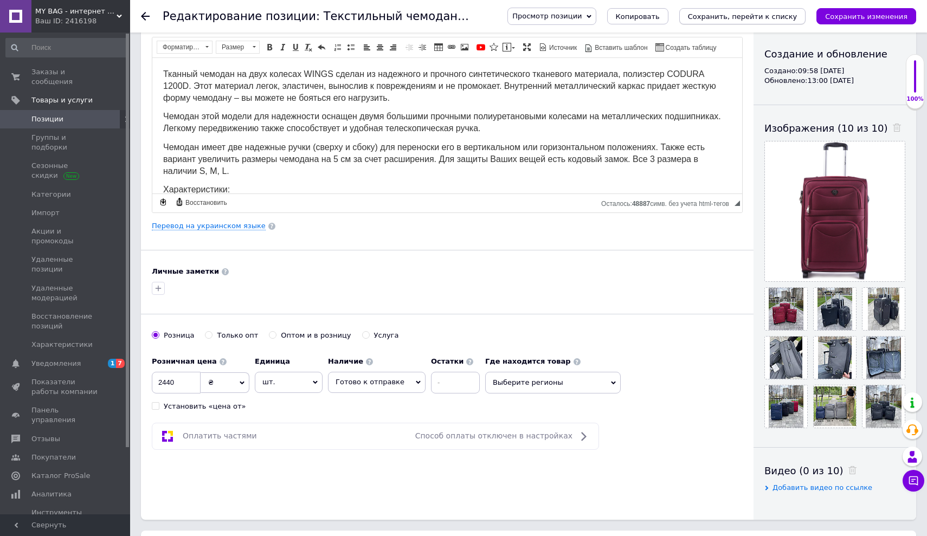
click at [739, 14] on icon "Сохранить, перейти к списку" at bounding box center [742, 16] width 109 height 8
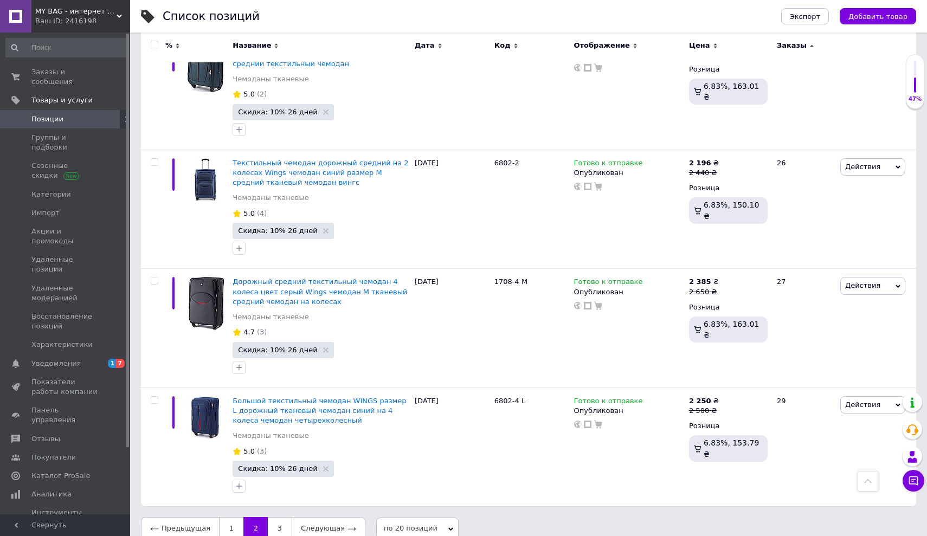
scroll to position [2134, 0]
click at [301, 172] on span "Текстильный чемодан дорожный средний на 2 колесах Wings чемодан синий размер М …" at bounding box center [320, 173] width 176 height 28
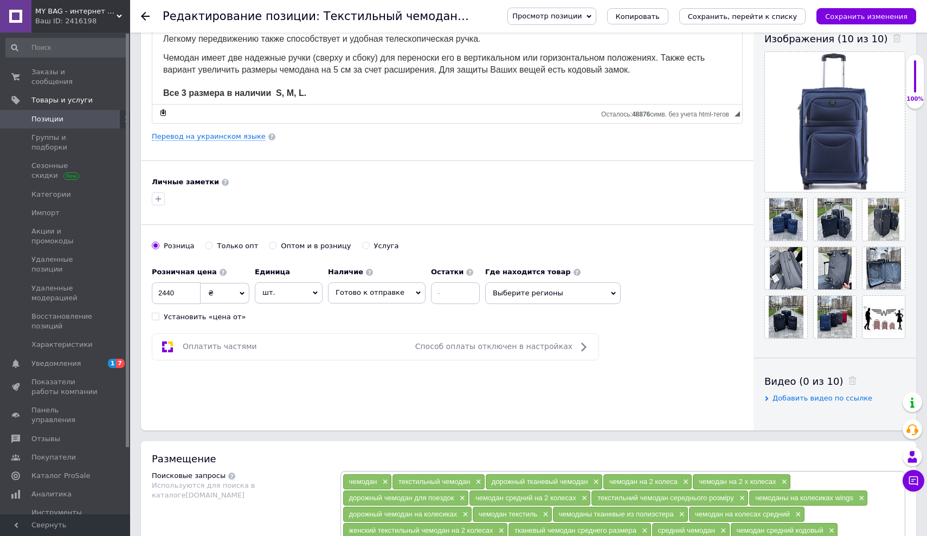
scroll to position [198, 0]
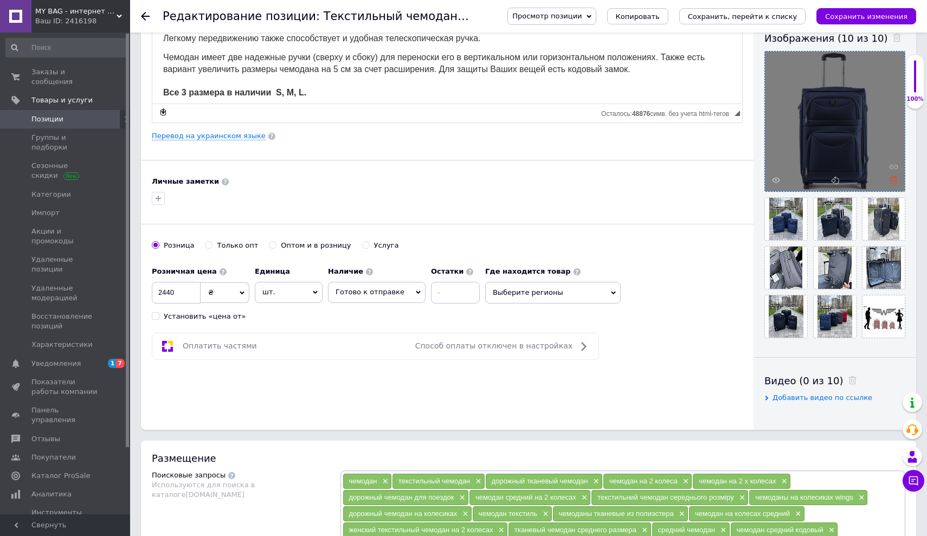
click at [890, 178] on icon at bounding box center [893, 180] width 8 height 8
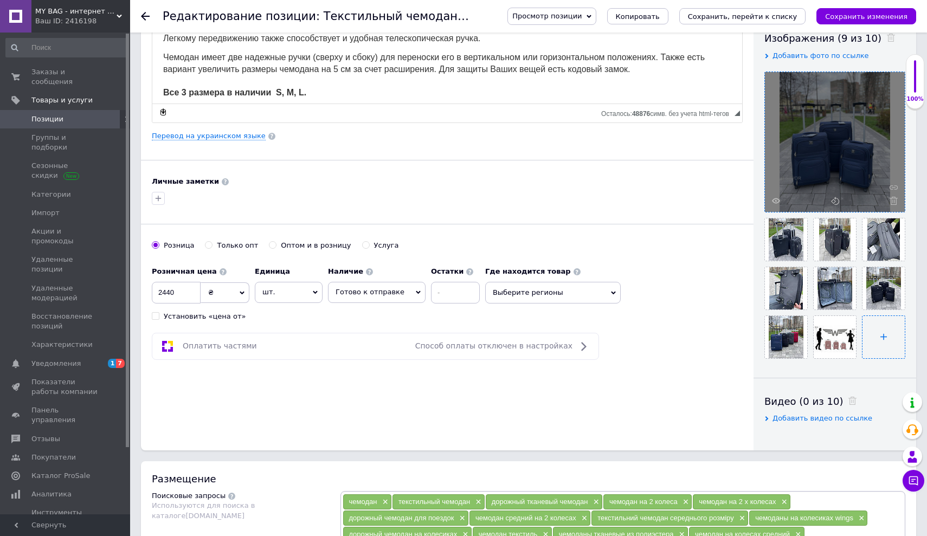
click at [884, 346] on input "file" at bounding box center [883, 337] width 42 height 42
click at [848, 347] on icon at bounding box center [849, 349] width 8 height 8
click at [835, 333] on input "file" at bounding box center [834, 337] width 42 height 42
type input "C:\fakepath\IMG_3768.jpg"
click at [878, 333] on input "file" at bounding box center [882, 337] width 42 height 42
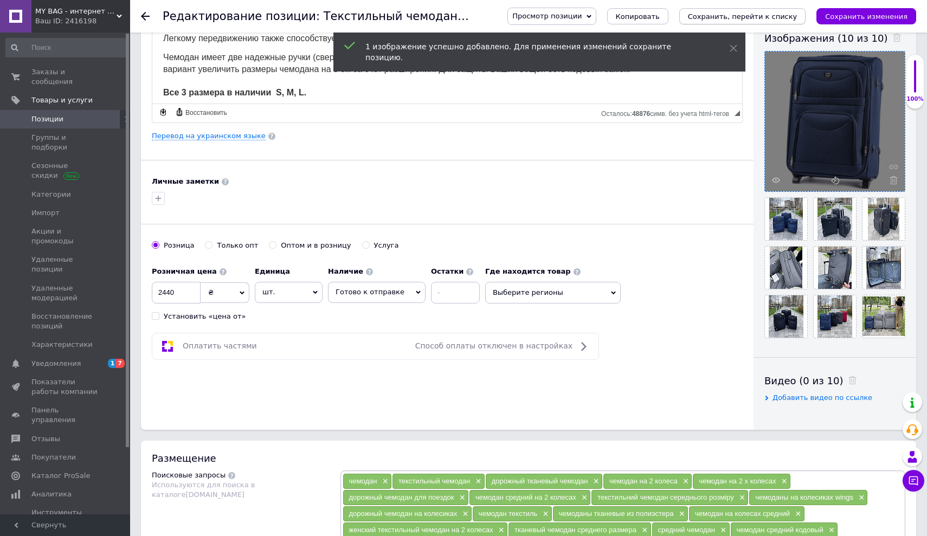
click at [746, 17] on icon "Сохранить, перейти к списку" at bounding box center [742, 16] width 109 height 8
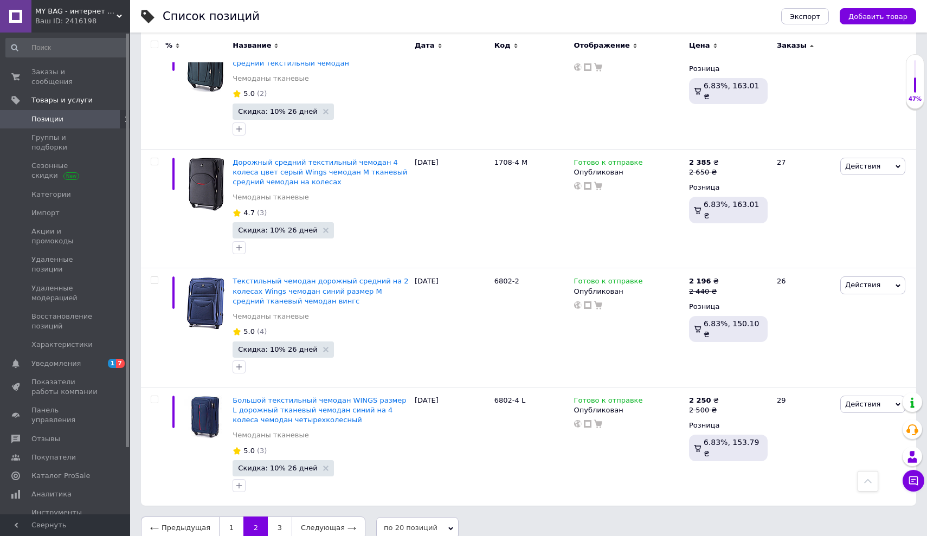
scroll to position [2134, 0]
click at [229, 517] on link "1" at bounding box center [231, 528] width 24 height 23
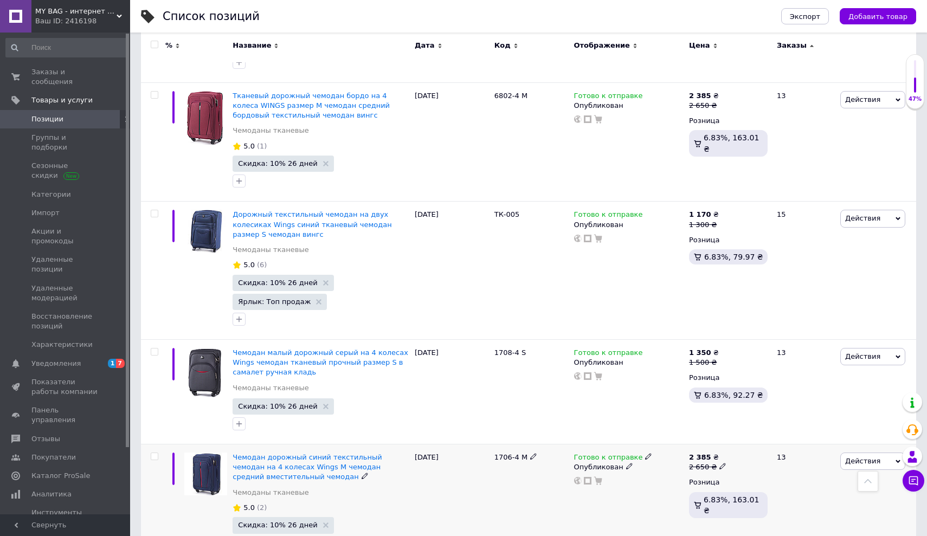
scroll to position [1996, 0]
click at [75, 359] on span "Уведомления" at bounding box center [55, 364] width 49 height 10
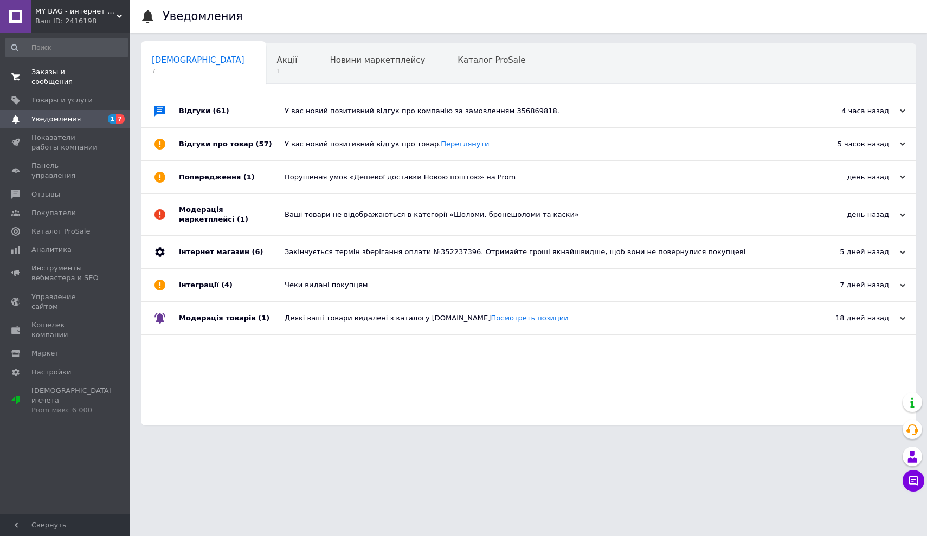
click at [38, 77] on span "Заказы и сообщения" at bounding box center [65, 77] width 69 height 20
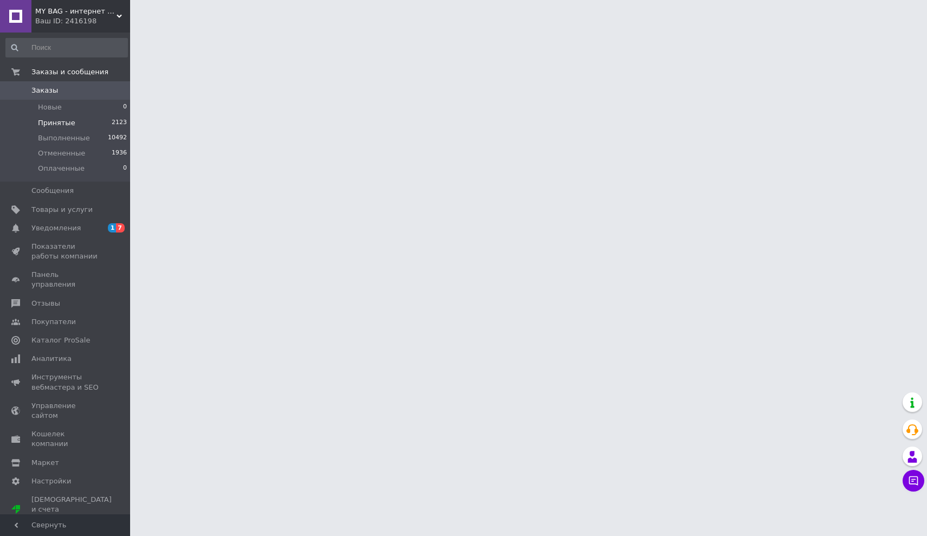
click at [43, 119] on span "Принятые" at bounding box center [56, 123] width 37 height 10
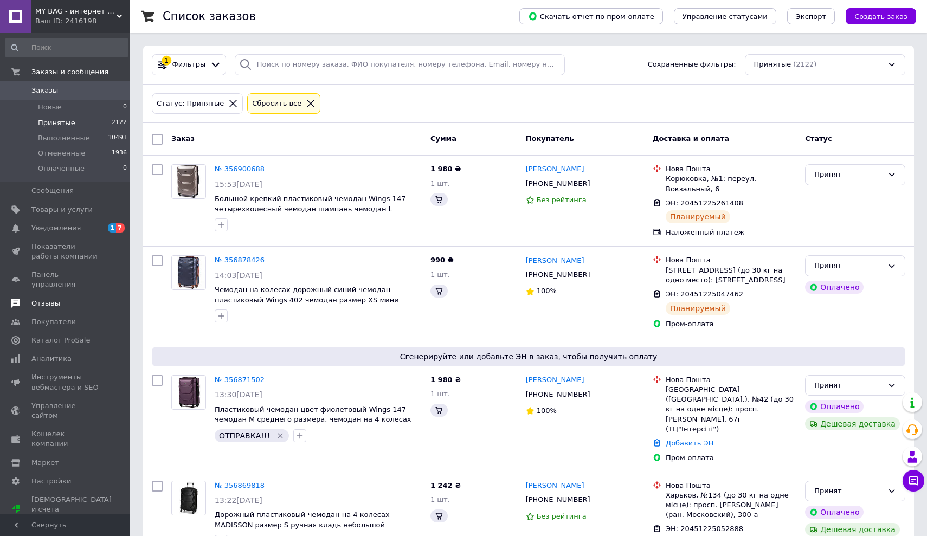
click at [44, 294] on link "Отзывы" at bounding box center [66, 303] width 133 height 18
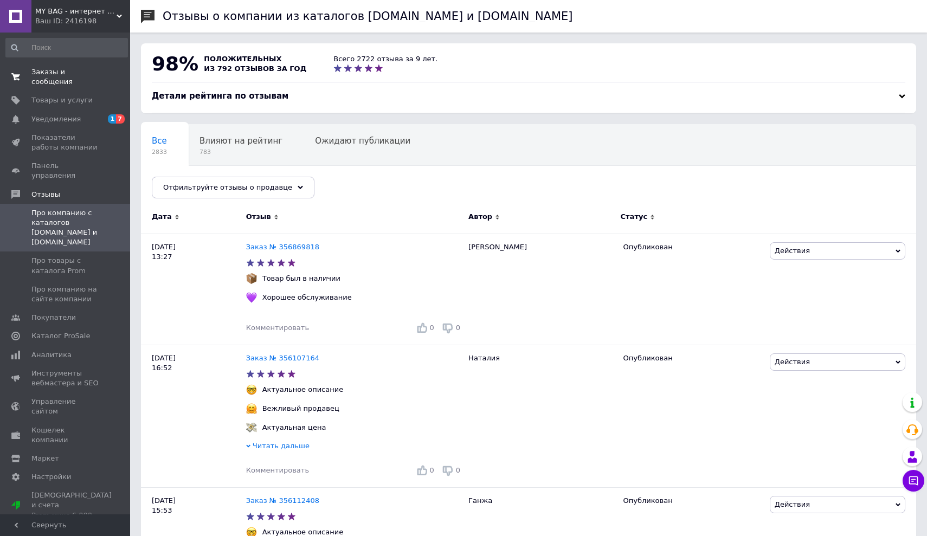
click at [41, 79] on span "Заказы и сообщения" at bounding box center [65, 77] width 69 height 20
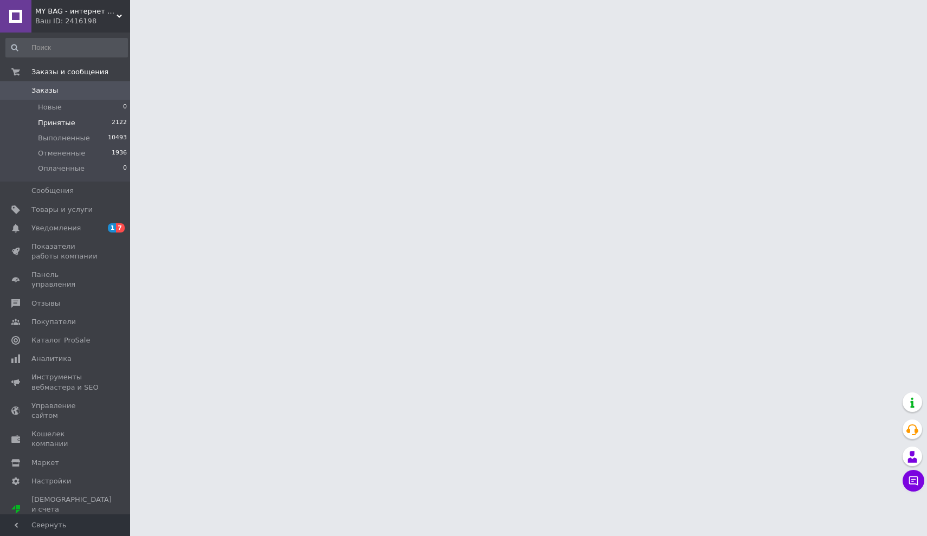
click at [42, 119] on span "Принятые" at bounding box center [56, 123] width 37 height 10
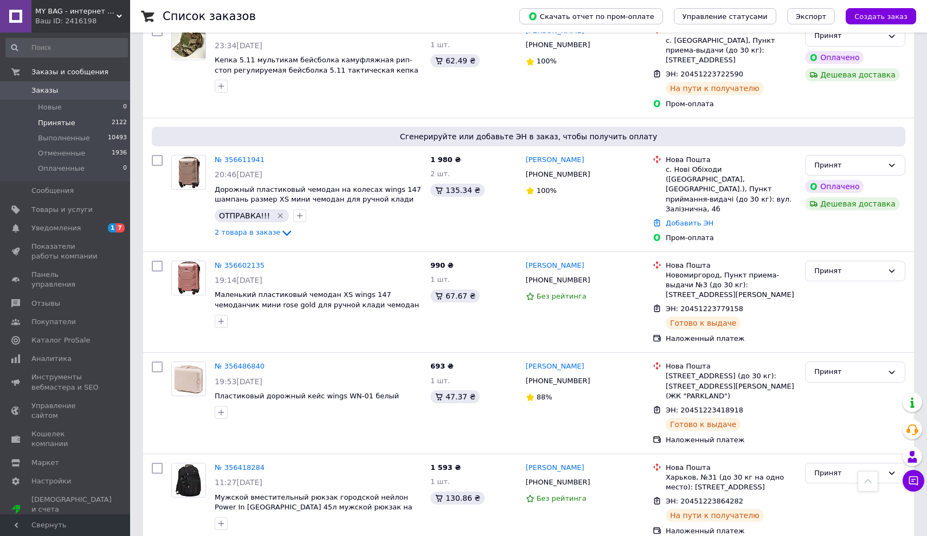
scroll to position [1660, 0]
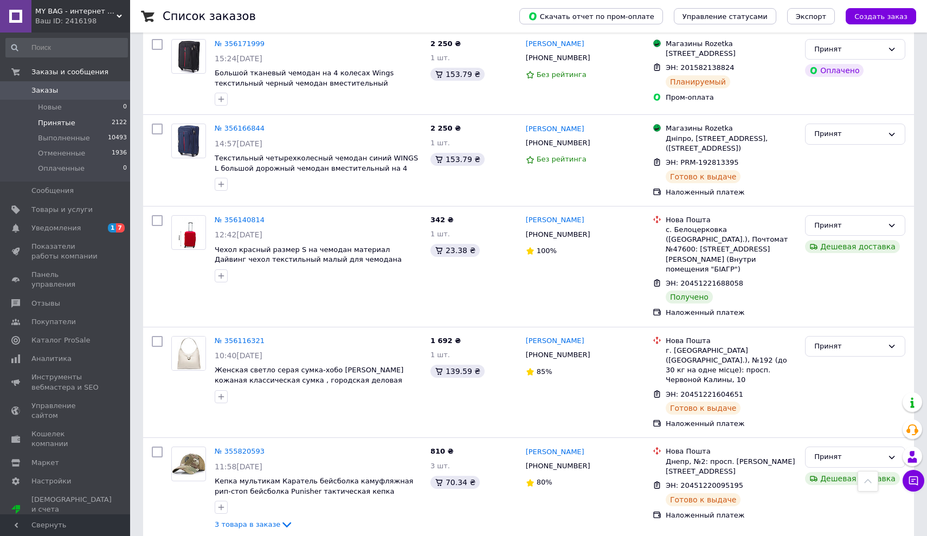
scroll to position [821, 0]
click at [850, 219] on div "Принят" at bounding box center [848, 224] width 69 height 11
click at [823, 237] on li "Выполнен" at bounding box center [854, 247] width 99 height 20
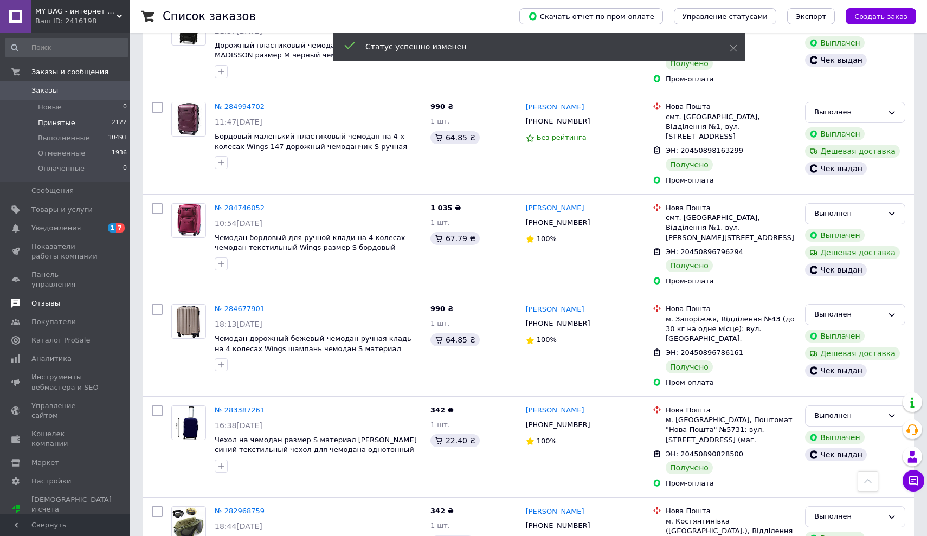
scroll to position [1545, 0]
click at [47, 299] on span "Отзывы" at bounding box center [45, 304] width 29 height 10
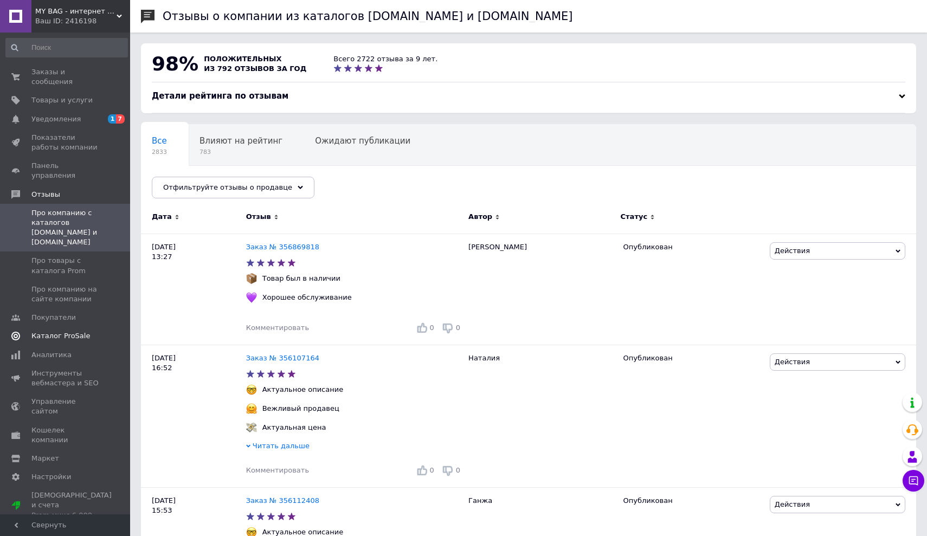
click at [60, 331] on span "Каталог ProSale" at bounding box center [60, 336] width 59 height 10
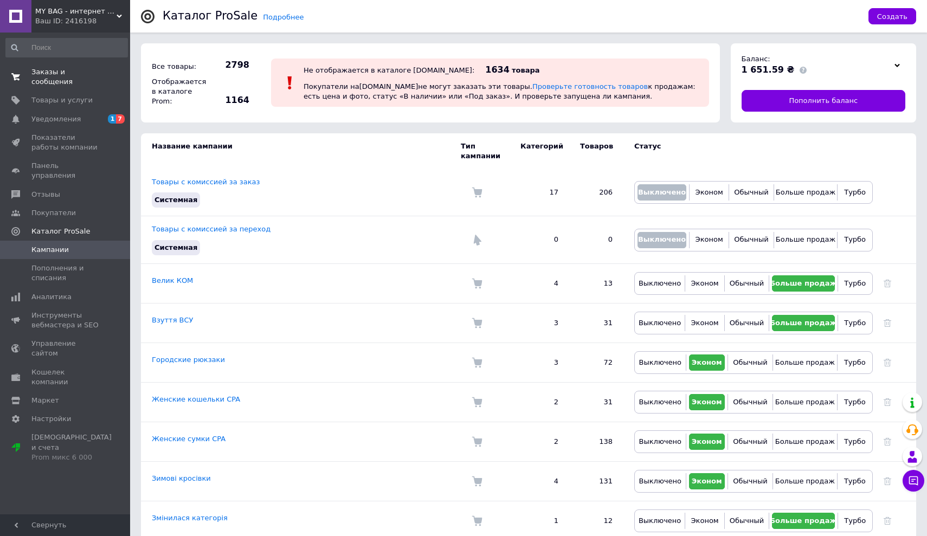
click at [49, 75] on span "Заказы и сообщения" at bounding box center [65, 77] width 69 height 20
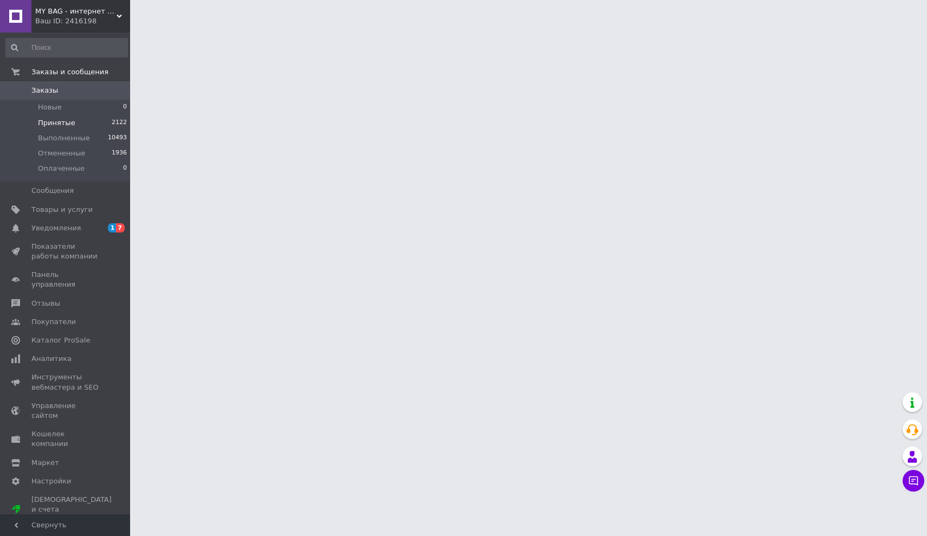
click at [49, 120] on span "Принятые" at bounding box center [56, 123] width 37 height 10
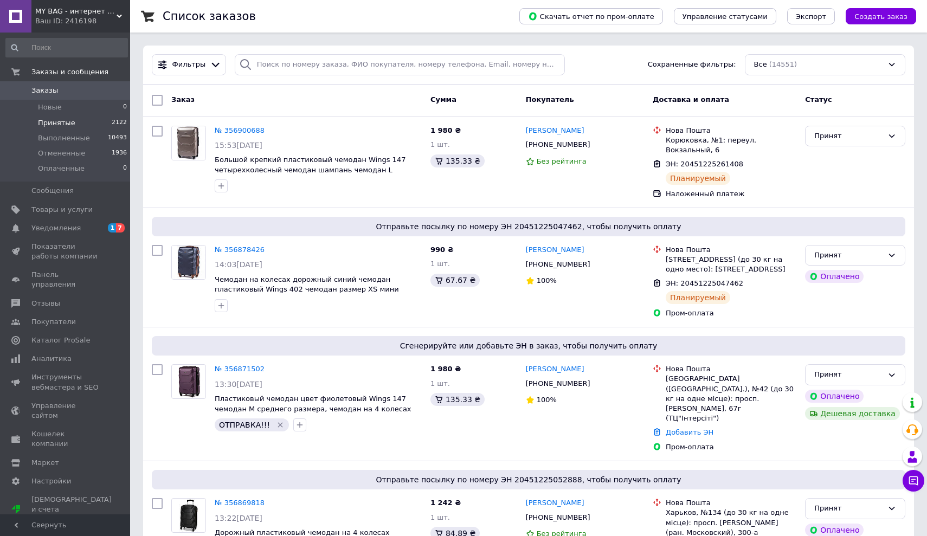
click at [52, 118] on span "Принятые" at bounding box center [56, 123] width 37 height 10
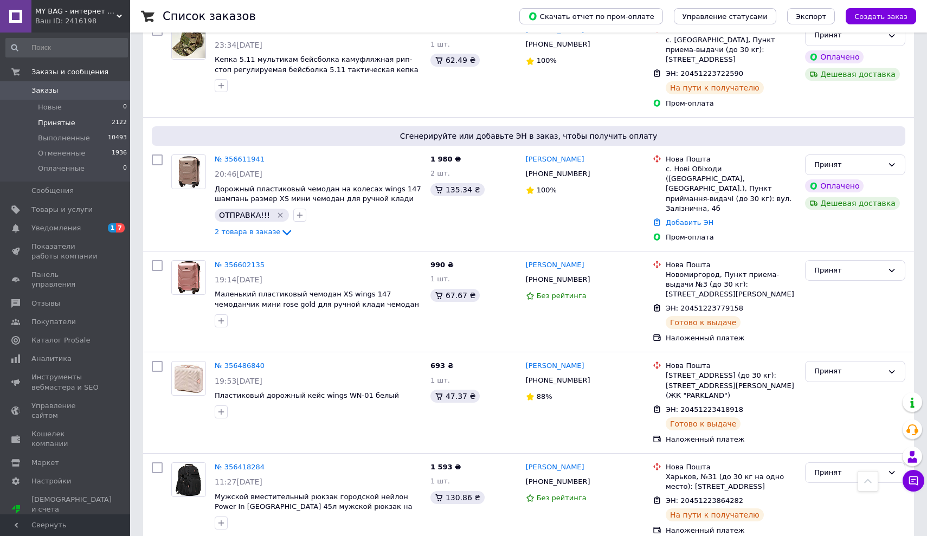
scroll to position [1660, 0]
click at [60, 335] on span "Каталог ProSale" at bounding box center [60, 340] width 59 height 10
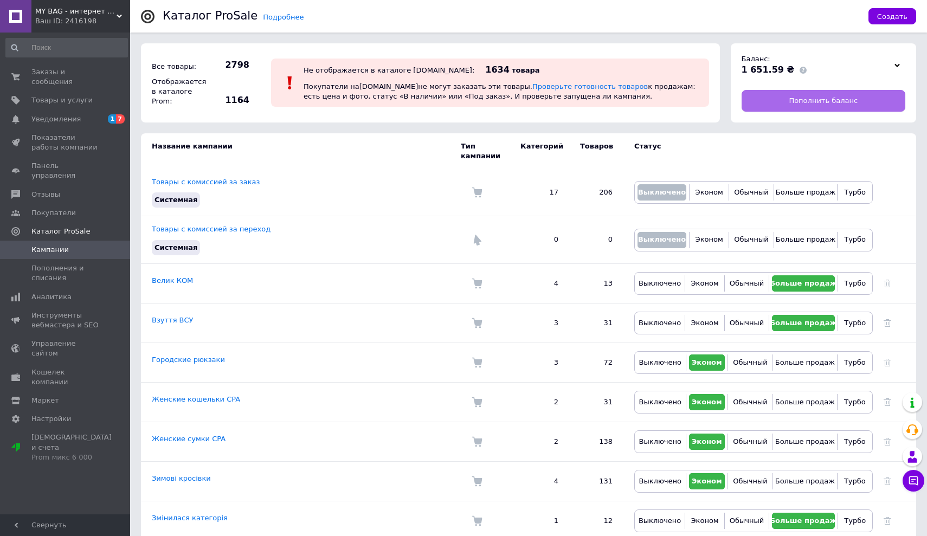
click at [842, 105] on span "Пополнить баланс" at bounding box center [822, 101] width 69 height 10
